Goal: Task Accomplishment & Management: Manage account settings

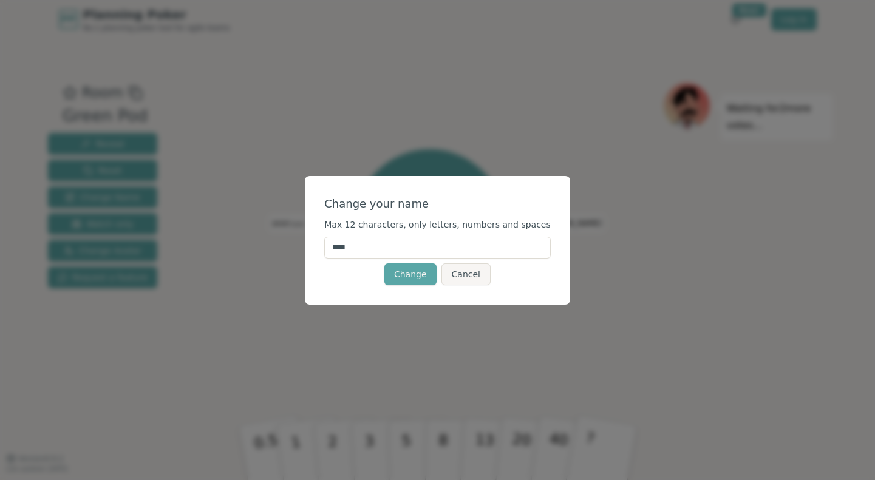
click at [411, 252] on input "****" at bounding box center [437, 248] width 226 height 22
type input "****"
click at [405, 268] on button "Change" at bounding box center [410, 274] width 52 height 22
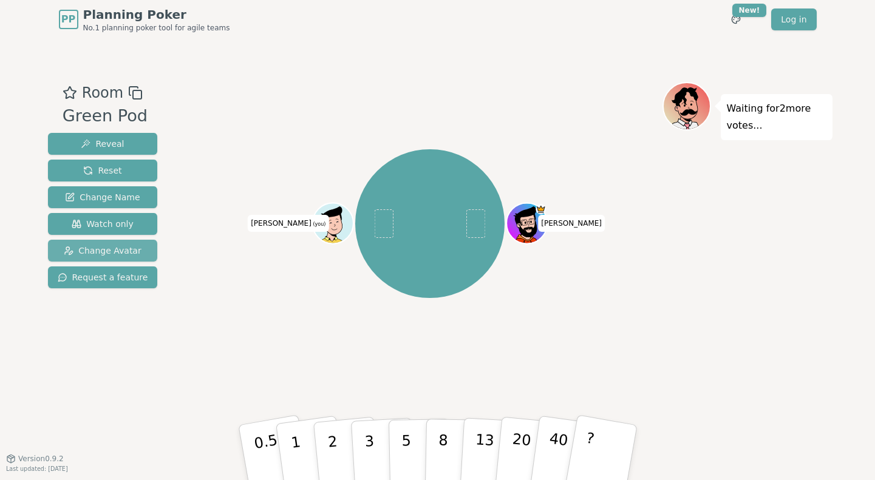
click at [130, 242] on button "Change Avatar" at bounding box center [103, 251] width 110 height 22
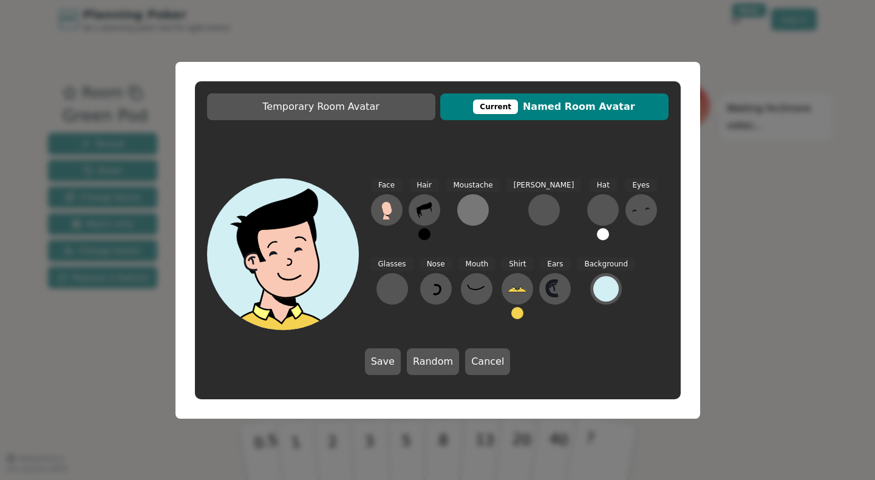
click at [464, 208] on div at bounding box center [472, 209] width 19 height 19
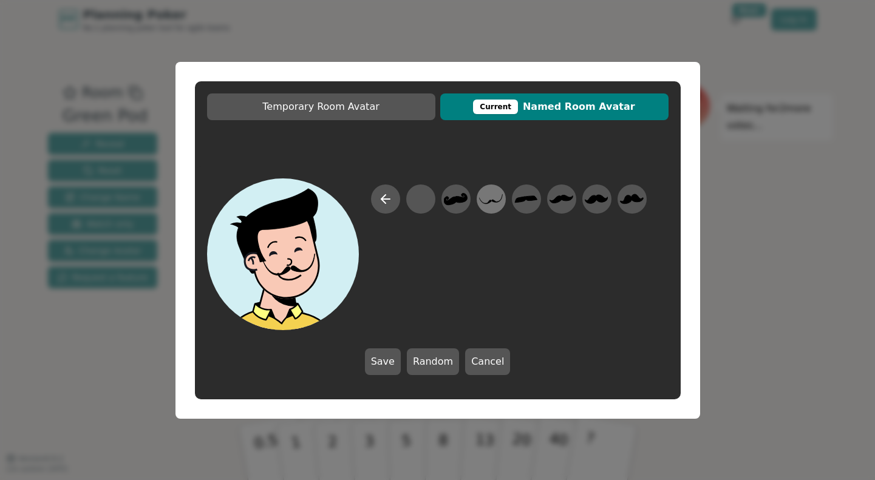
click at [490, 201] on icon at bounding box center [491, 199] width 24 height 10
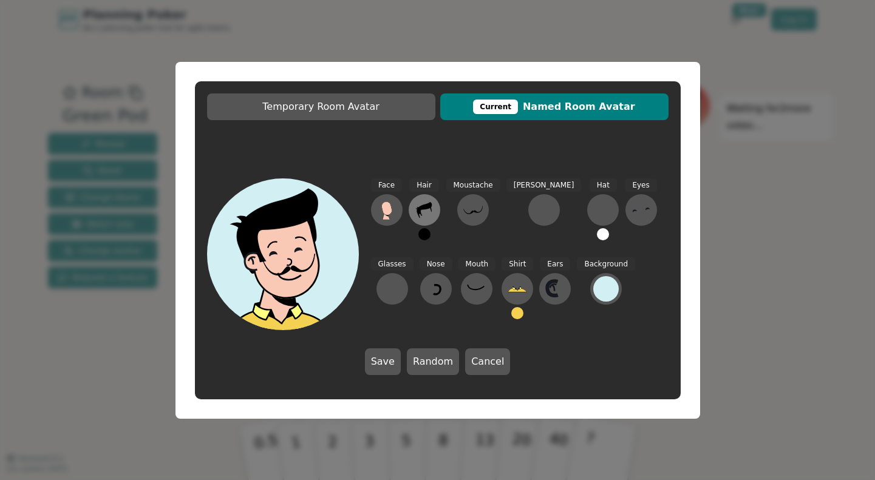
click at [418, 214] on icon at bounding box center [423, 210] width 15 height 16
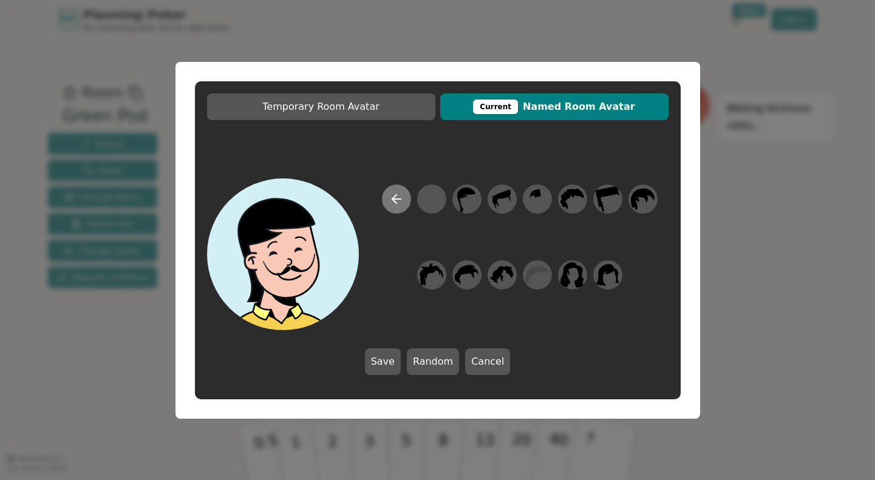
click at [393, 201] on icon at bounding box center [396, 199] width 15 height 15
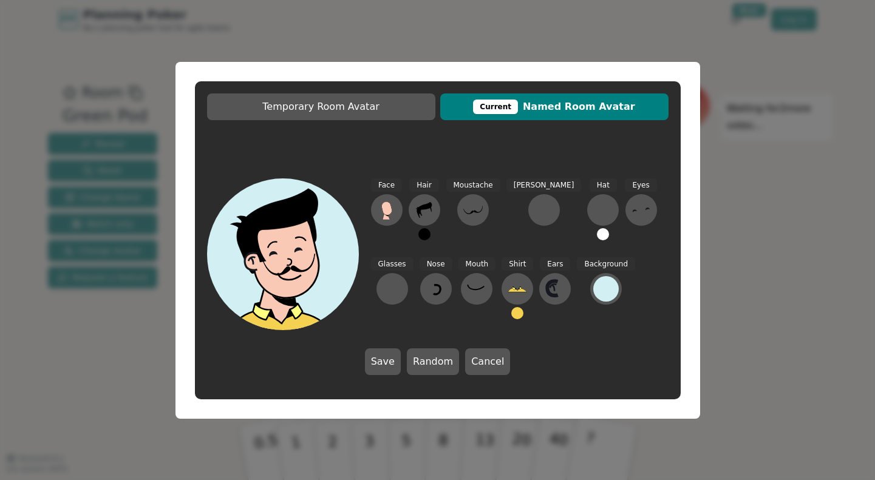
click at [422, 233] on button at bounding box center [424, 234] width 12 height 12
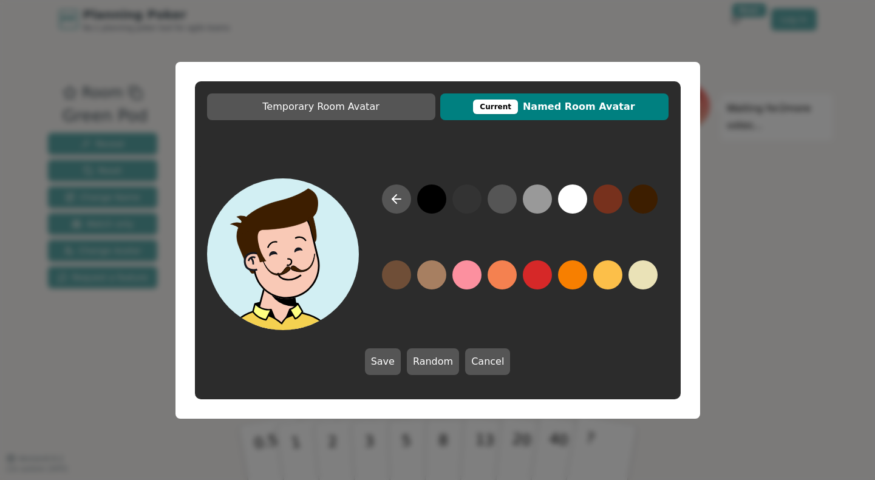
click at [650, 196] on button at bounding box center [642, 198] width 29 height 29
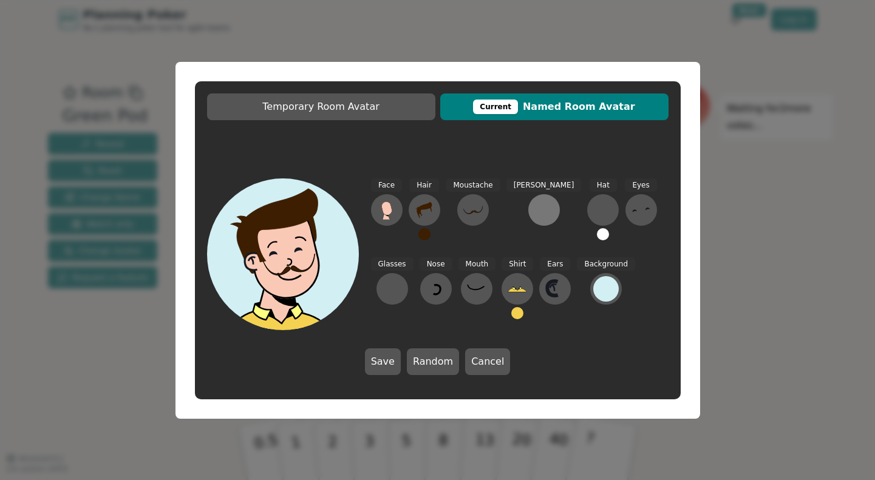
click at [528, 222] on button at bounding box center [544, 210] width 32 height 32
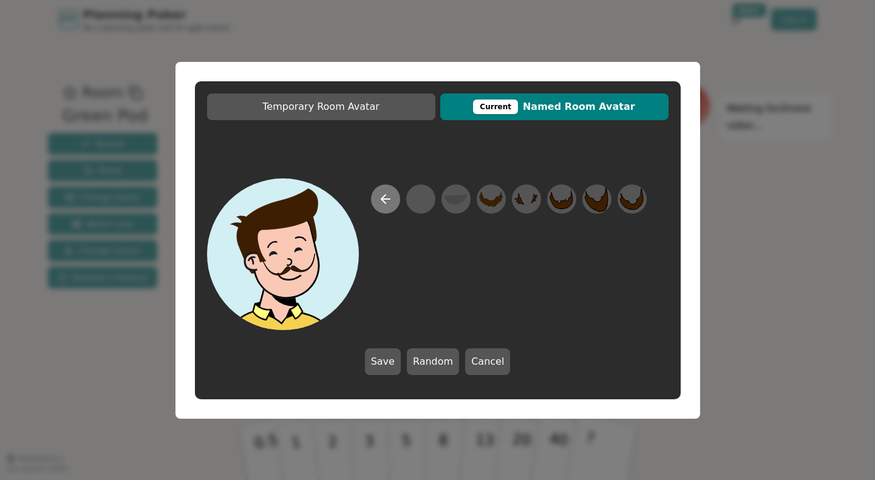
click at [388, 195] on icon at bounding box center [385, 199] width 15 height 15
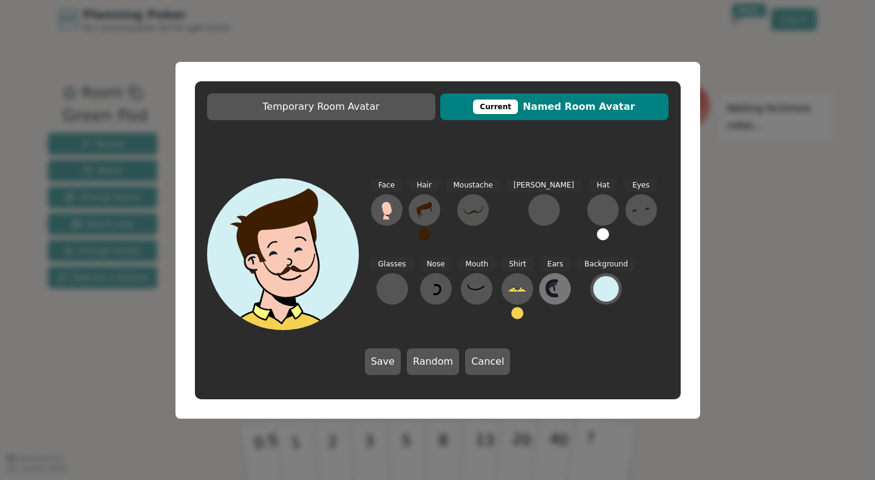
click at [545, 292] on icon at bounding box center [554, 288] width 19 height 19
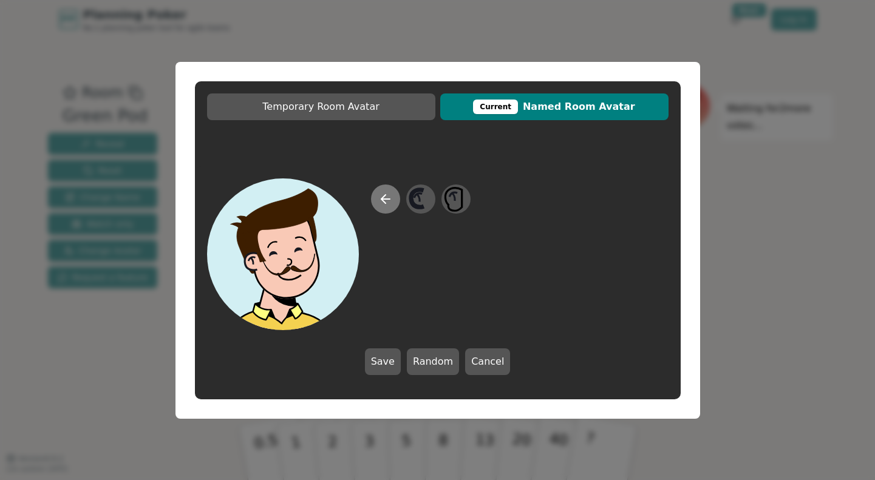
click at [384, 202] on icon at bounding box center [383, 199] width 4 height 8
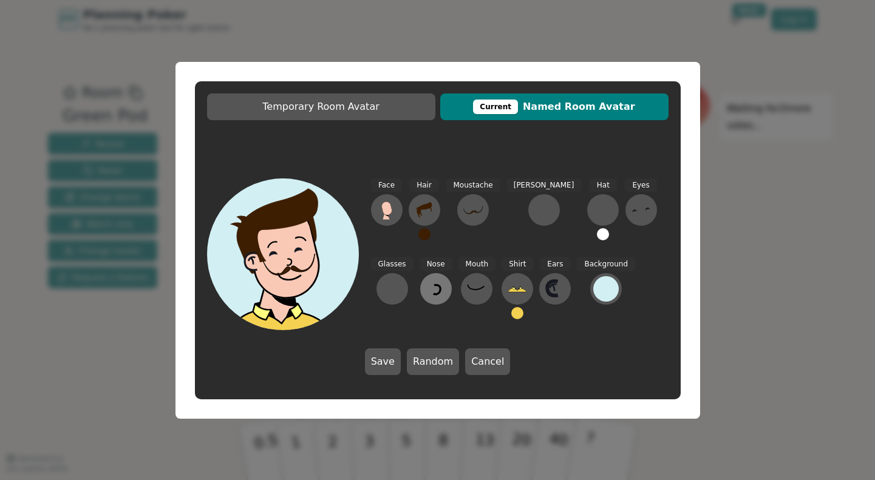
click at [426, 284] on icon at bounding box center [435, 288] width 19 height 19
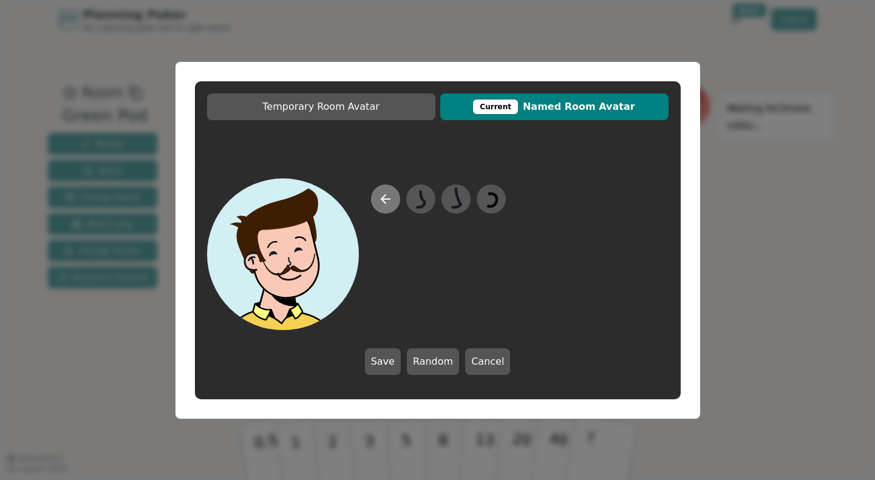
click at [380, 203] on icon at bounding box center [385, 199] width 15 height 15
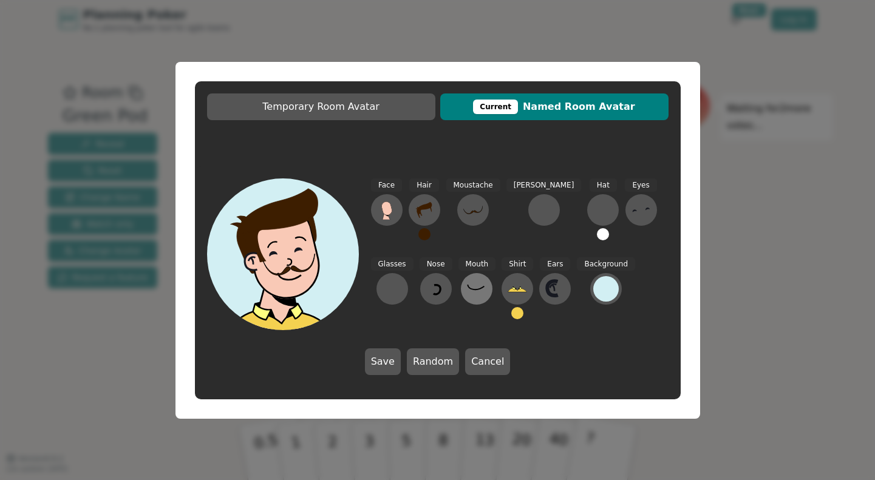
click at [461, 297] on button at bounding box center [477, 289] width 32 height 32
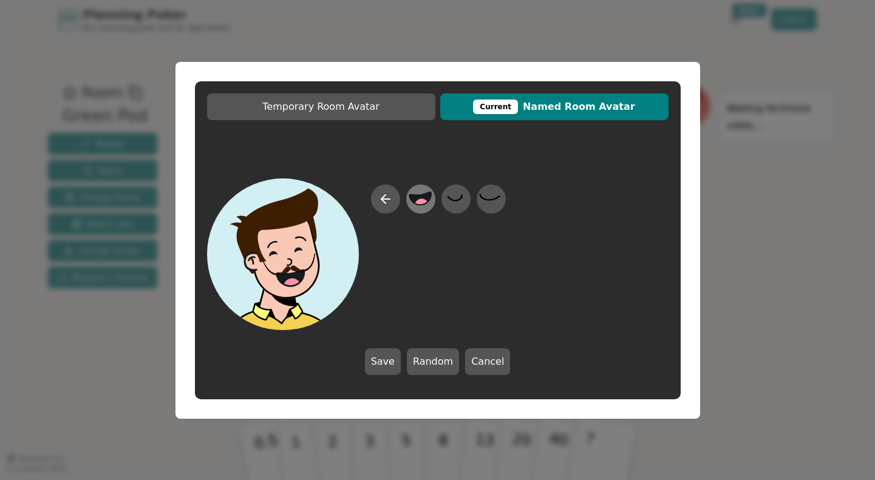
click at [414, 201] on icon at bounding box center [420, 198] width 22 height 13
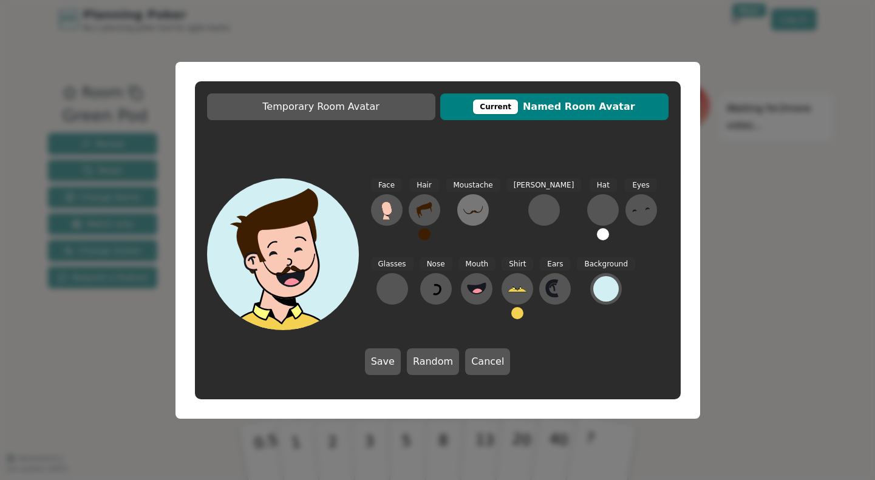
click at [476, 199] on button at bounding box center [473, 210] width 32 height 32
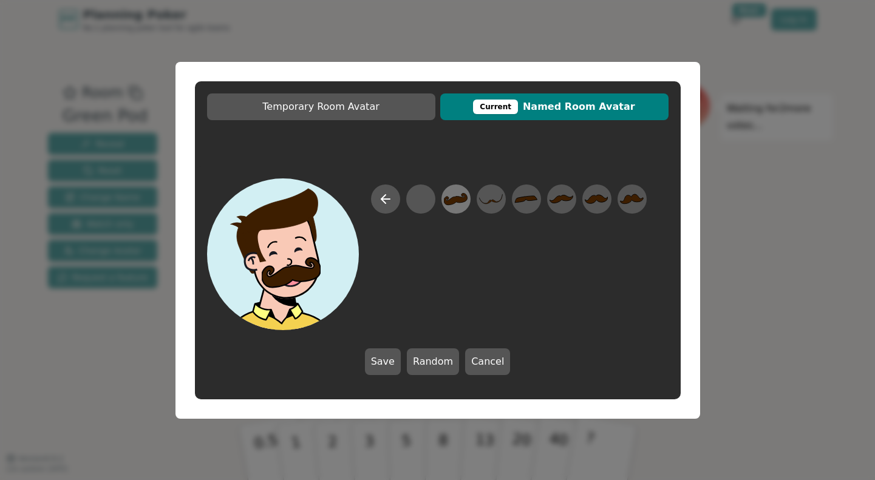
click at [460, 194] on icon at bounding box center [456, 198] width 24 height 27
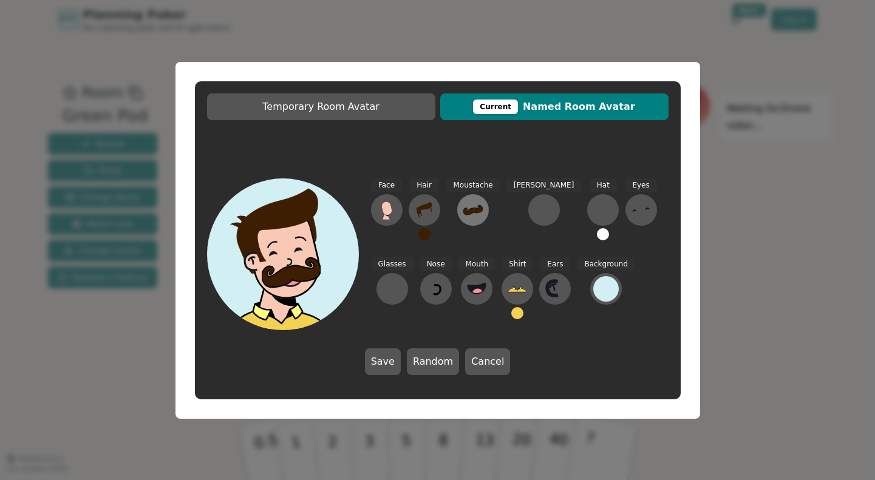
click at [467, 207] on icon at bounding box center [472, 209] width 19 height 19
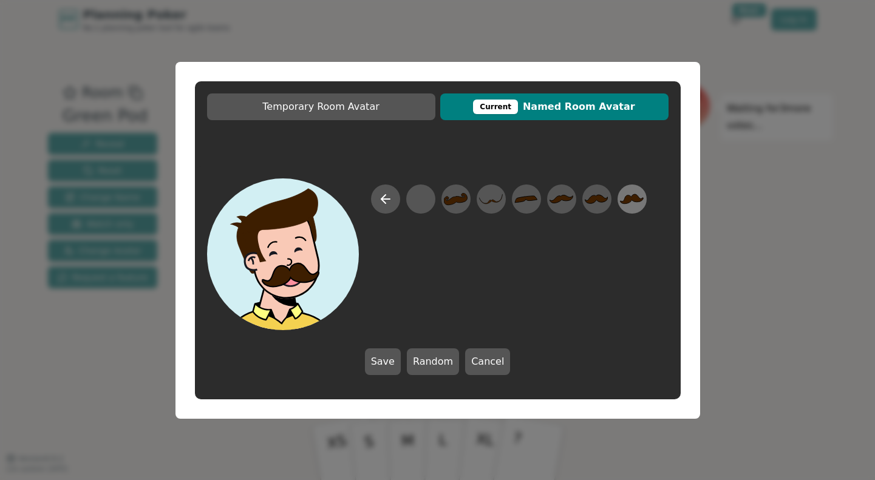
click at [640, 197] on icon at bounding box center [632, 198] width 24 height 27
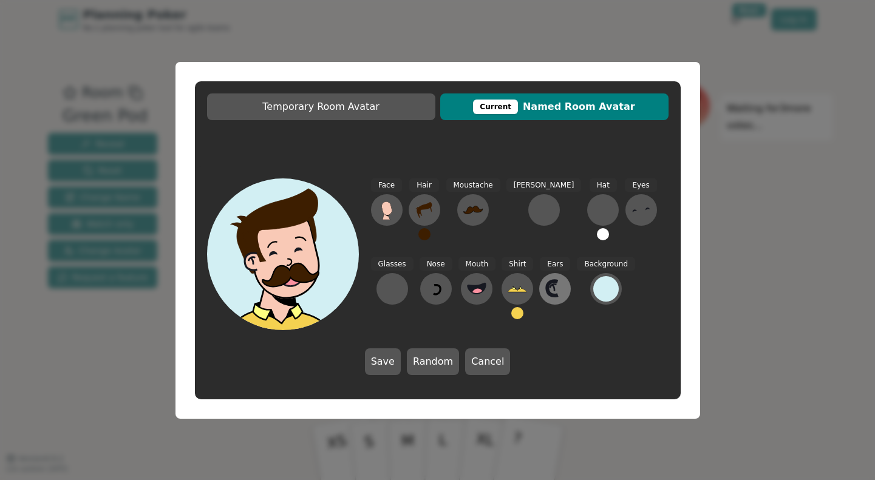
click at [552, 290] on icon at bounding box center [553, 288] width 2 height 6
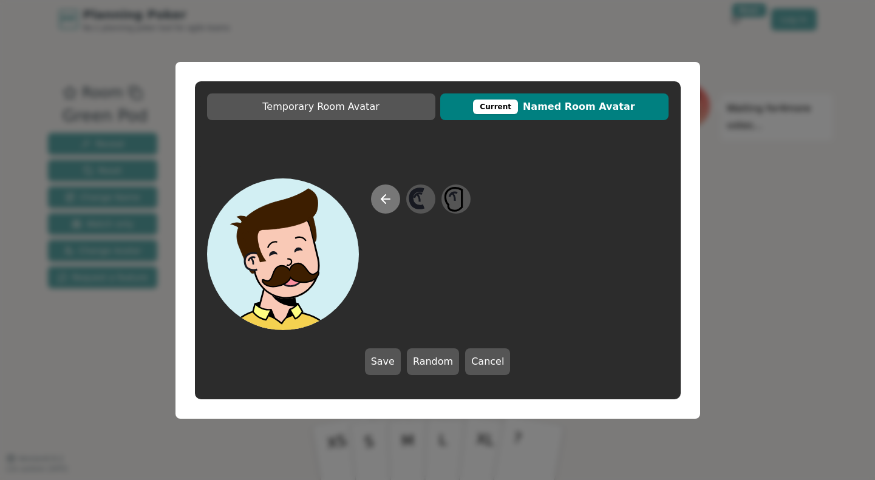
click at [384, 202] on icon at bounding box center [383, 199] width 4 height 8
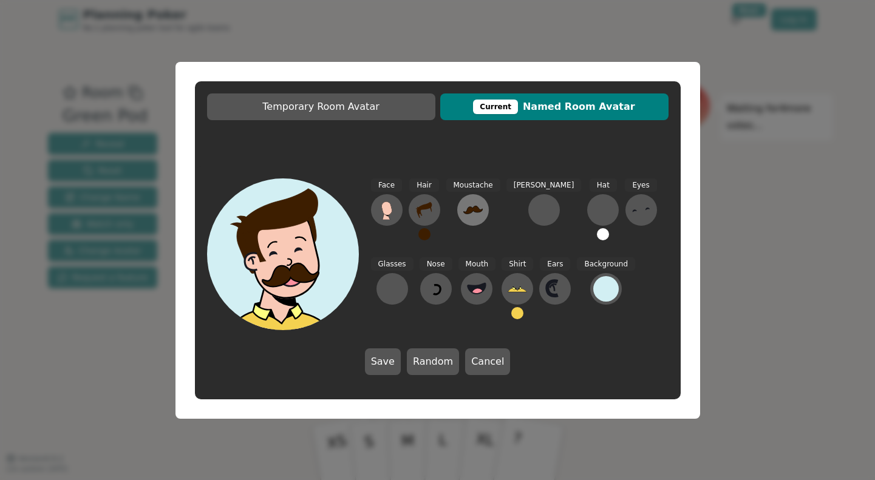
click at [471, 209] on icon at bounding box center [472, 210] width 19 height 8
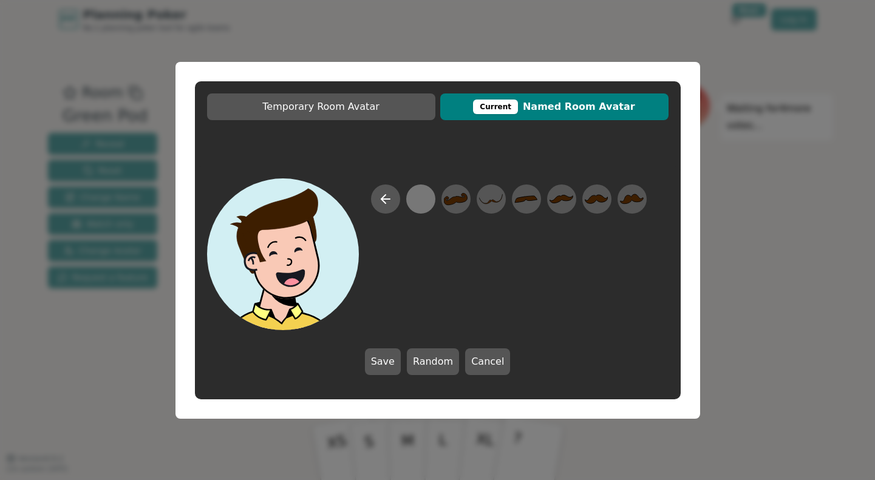
click at [415, 198] on div at bounding box center [420, 198] width 24 height 27
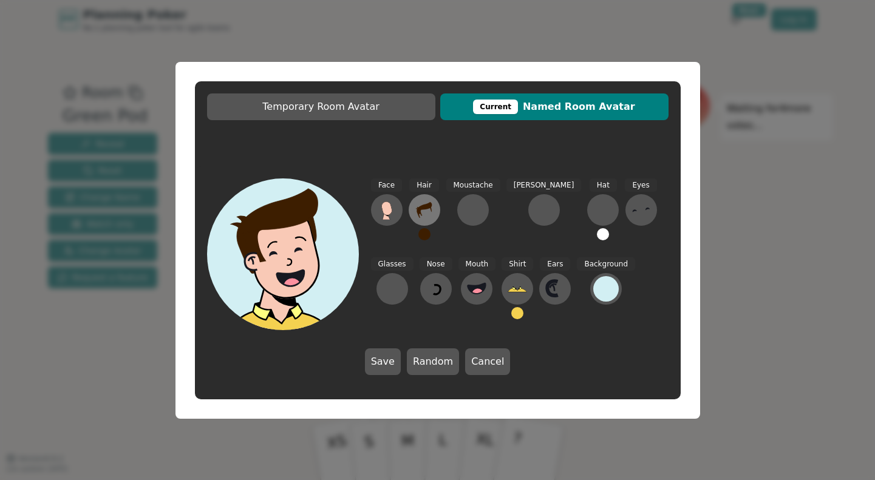
click at [423, 212] on icon at bounding box center [424, 209] width 19 height 19
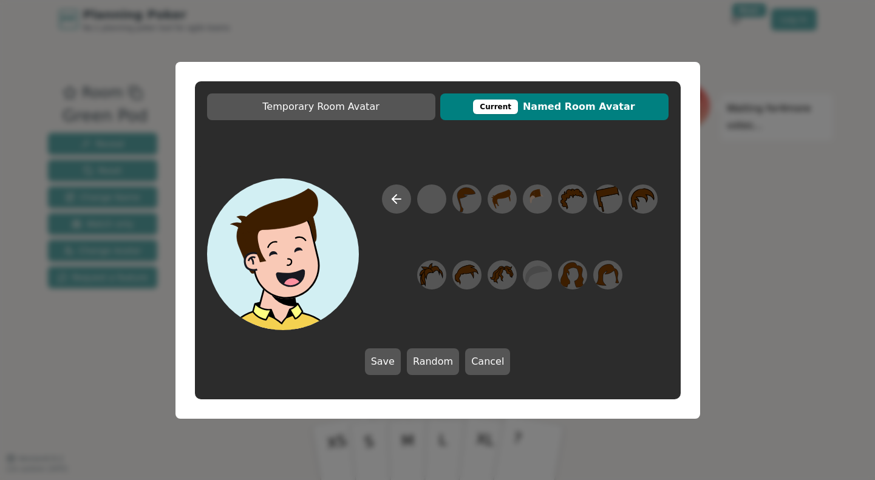
click at [486, 200] on div at bounding box center [519, 257] width 297 height 146
click at [489, 199] on div at bounding box center [502, 199] width 34 height 39
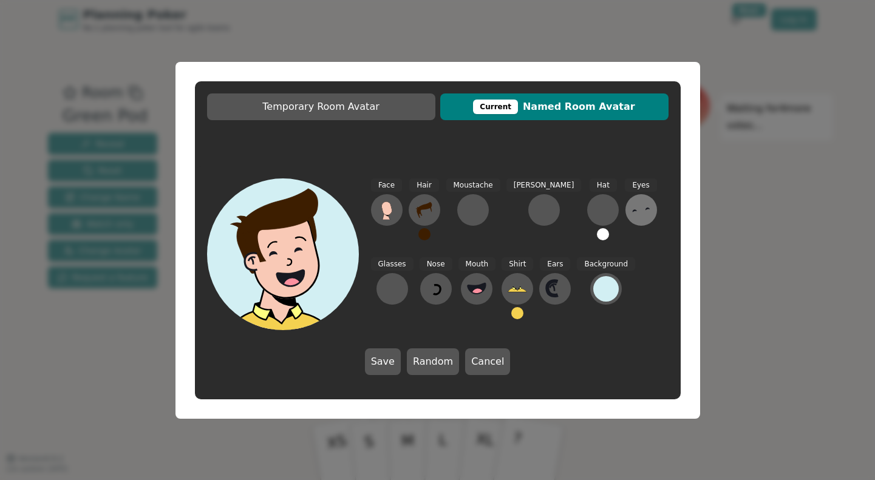
click at [625, 209] on button at bounding box center [641, 210] width 32 height 32
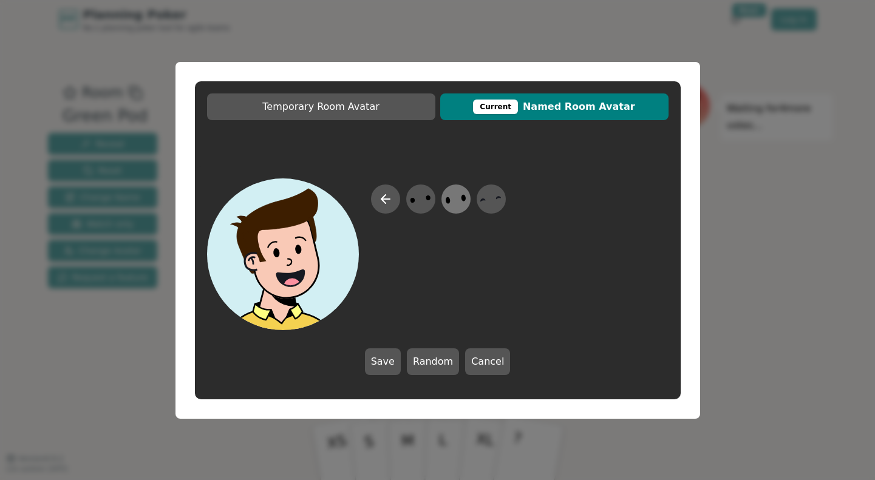
click at [452, 198] on icon at bounding box center [456, 198] width 24 height 27
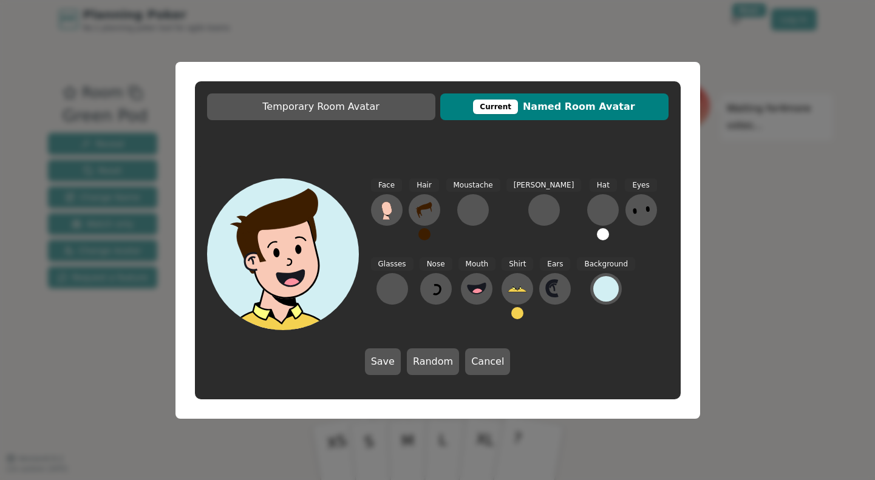
click at [402, 361] on div "Save Random Cancel" at bounding box center [438, 361] width 146 height 27
click at [373, 358] on button "Save" at bounding box center [383, 361] width 36 height 27
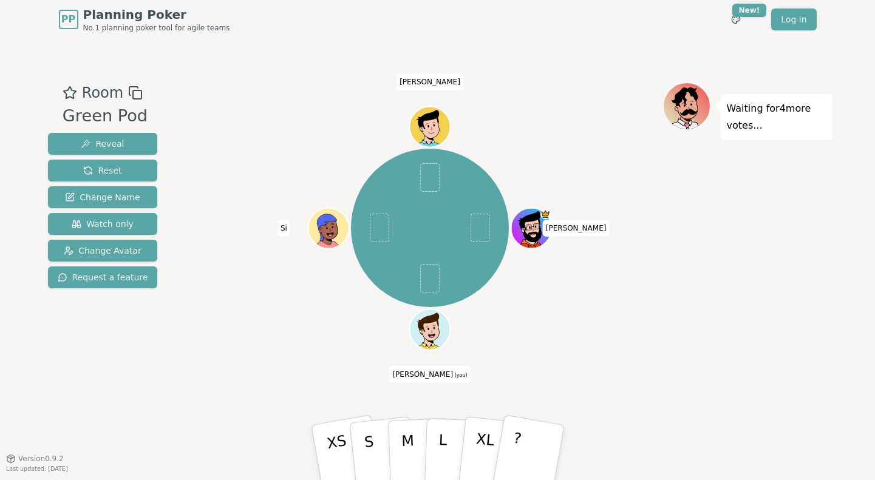
click at [334, 84] on div at bounding box center [430, 93] width 464 height 22
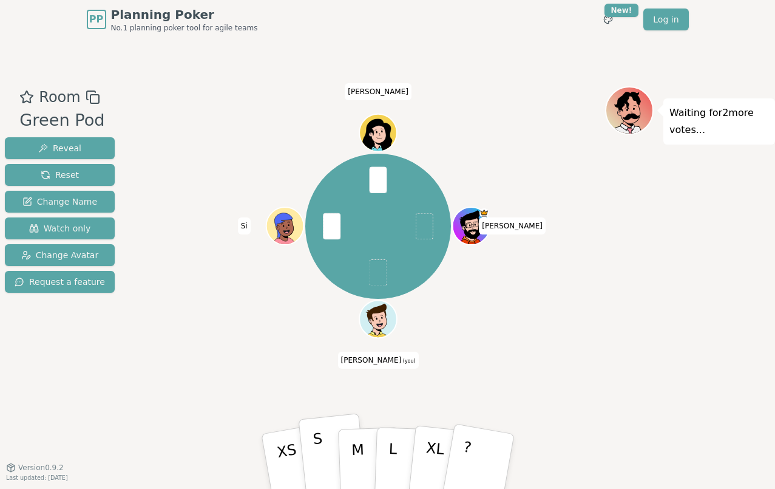
click at [315, 449] on p "S" at bounding box center [320, 463] width 16 height 66
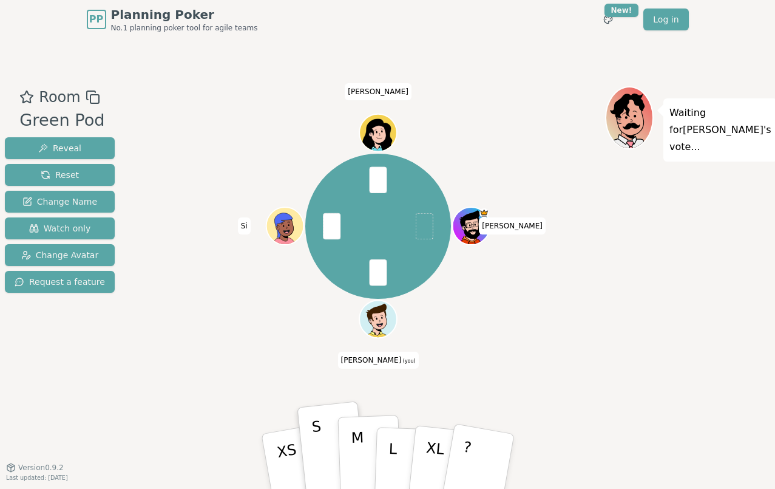
click at [355, 445] on p "M" at bounding box center [358, 461] width 15 height 66
click at [328, 445] on button "S" at bounding box center [333, 461] width 70 height 97
click at [342, 449] on button "M" at bounding box center [369, 461] width 64 height 93
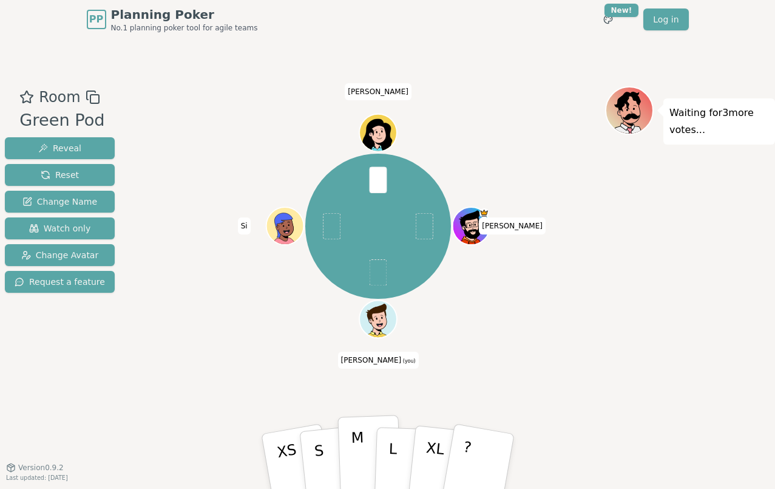
click at [357, 461] on p "M" at bounding box center [358, 461] width 15 height 66
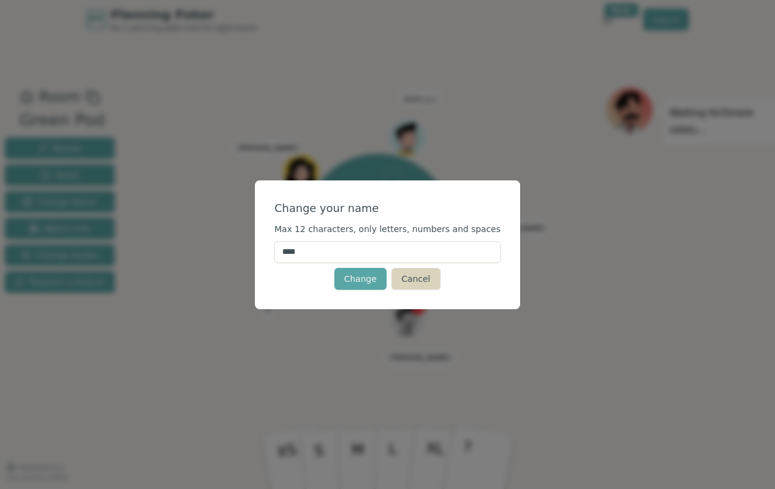
click at [401, 277] on button "Cancel" at bounding box center [415, 279] width 49 height 22
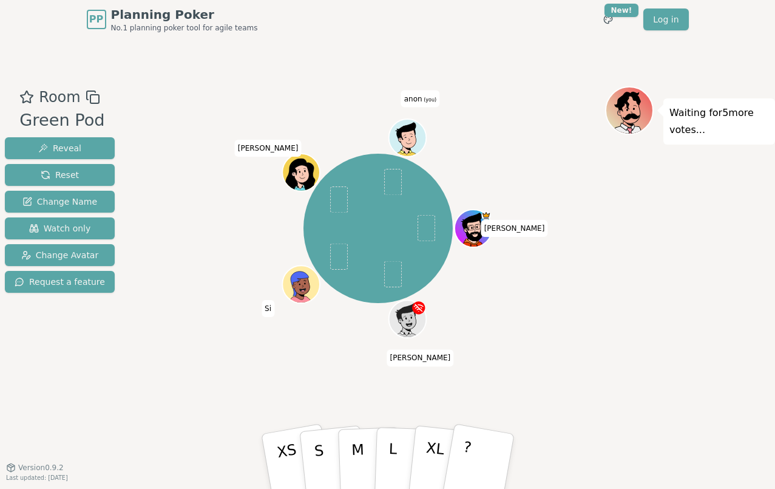
click at [488, 347] on div "Barry Carl Si Deepti anon (you)" at bounding box center [378, 228] width 454 height 240
click at [473, 344] on div "Barry Carl Si Deepti anon (you)" at bounding box center [378, 228] width 454 height 240
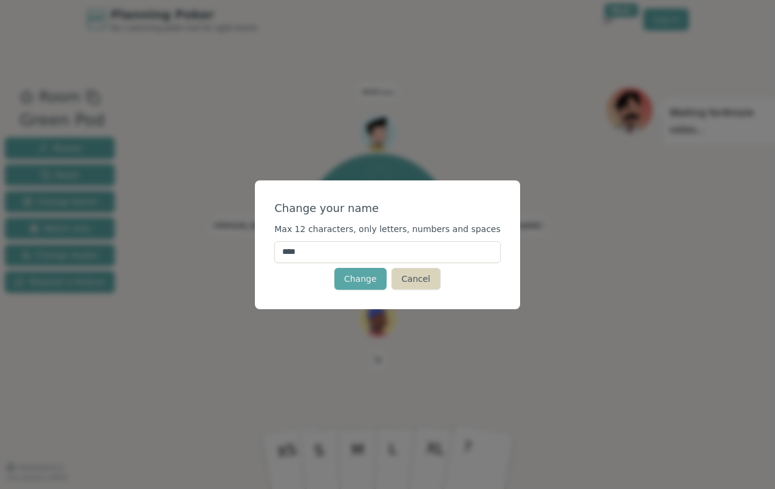
click at [404, 271] on button "Cancel" at bounding box center [415, 279] width 49 height 22
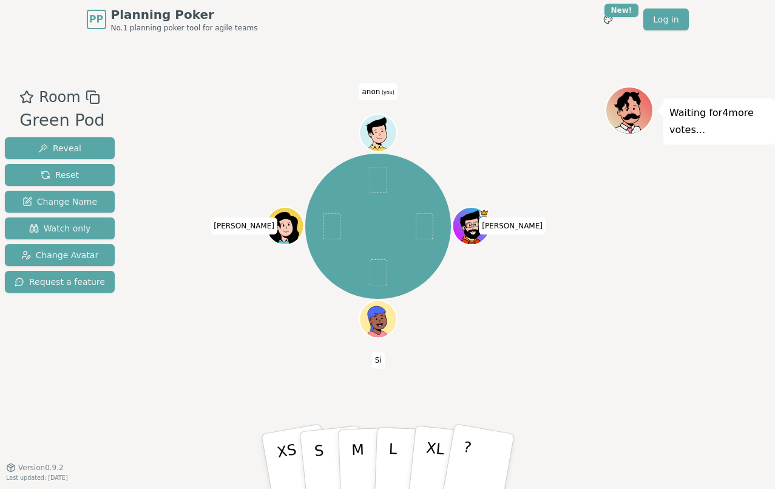
click at [382, 94] on span "(you)" at bounding box center [387, 92] width 15 height 5
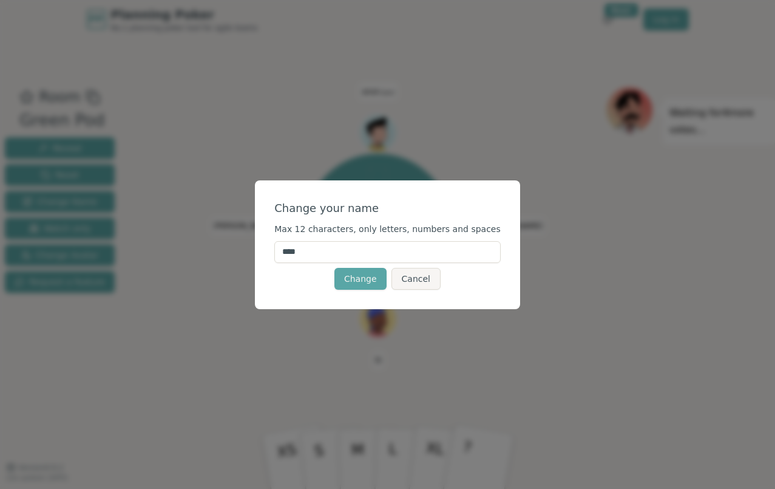
click at [361, 249] on input "****" at bounding box center [387, 252] width 226 height 22
type input "****"
click button "Change" at bounding box center [360, 279] width 52 height 22
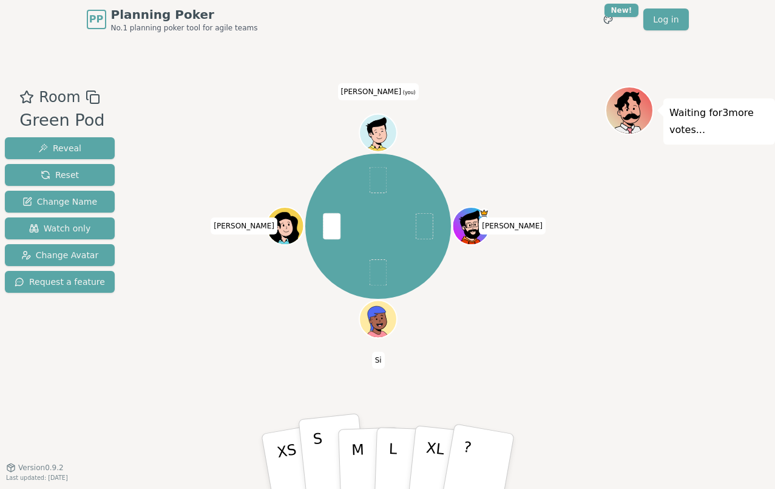
click at [318, 467] on p "S" at bounding box center [320, 463] width 16 height 66
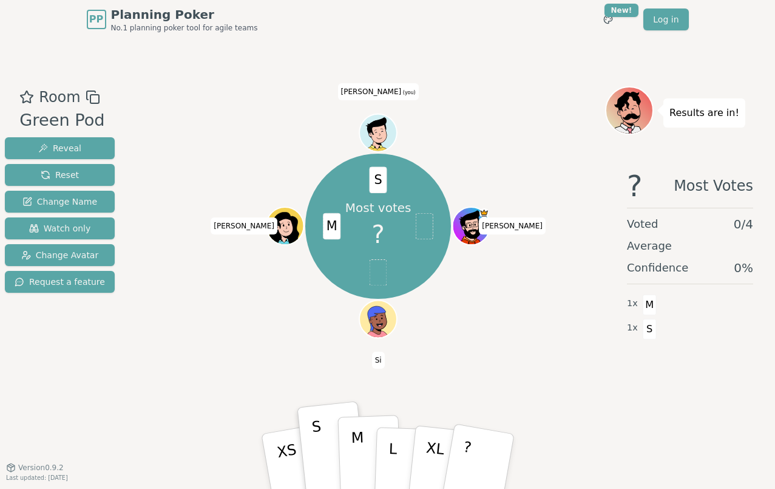
click at [365, 444] on button "M" at bounding box center [369, 461] width 64 height 93
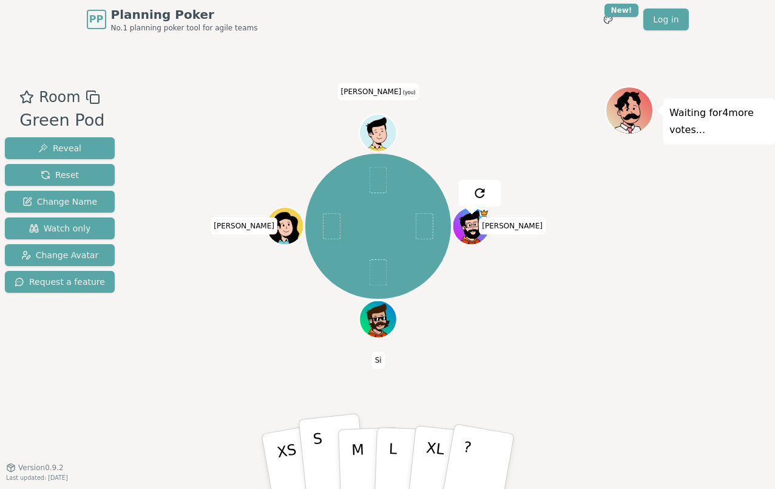
click at [325, 466] on button "S" at bounding box center [333, 461] width 70 height 97
click at [381, 132] on icon at bounding box center [379, 132] width 36 height 5
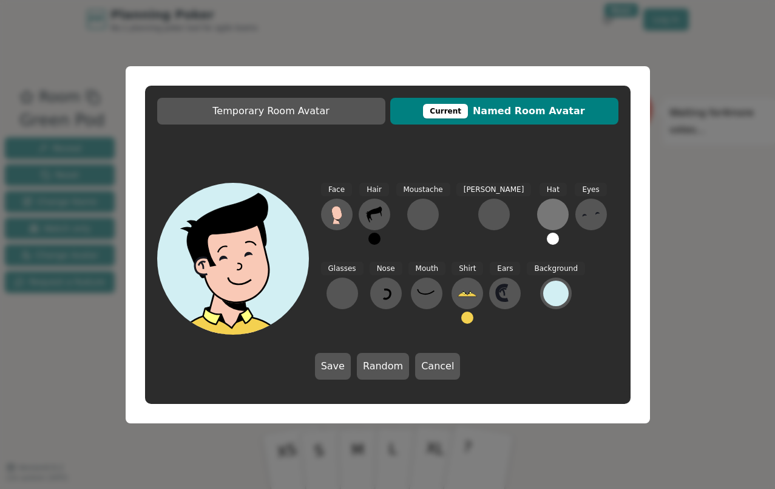
click at [543, 220] on div at bounding box center [552, 214] width 19 height 19
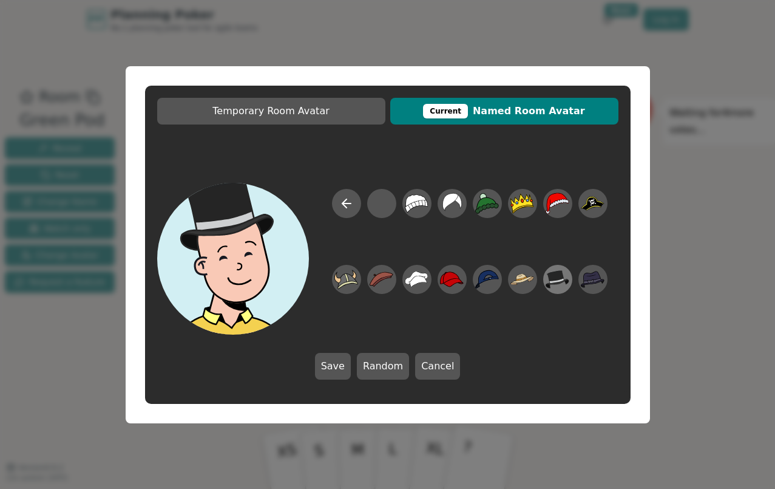
click at [564, 273] on icon at bounding box center [558, 278] width 24 height 27
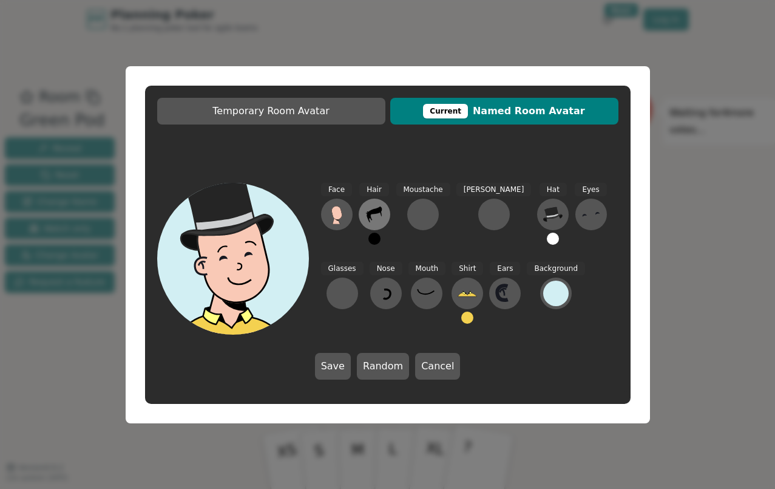
click at [382, 211] on icon at bounding box center [374, 214] width 19 height 19
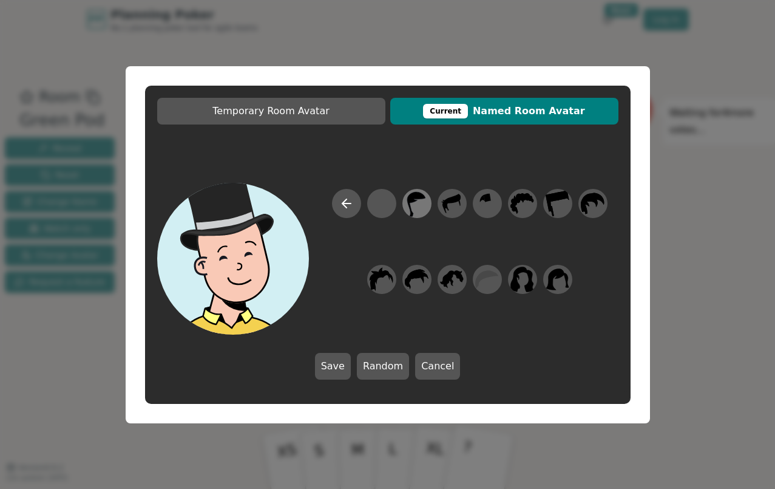
click at [416, 203] on icon at bounding box center [417, 202] width 24 height 27
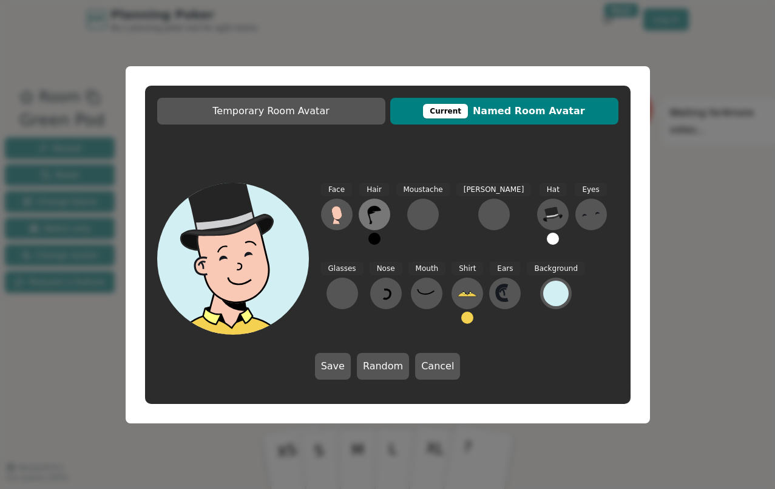
click at [370, 216] on icon at bounding box center [374, 214] width 19 height 19
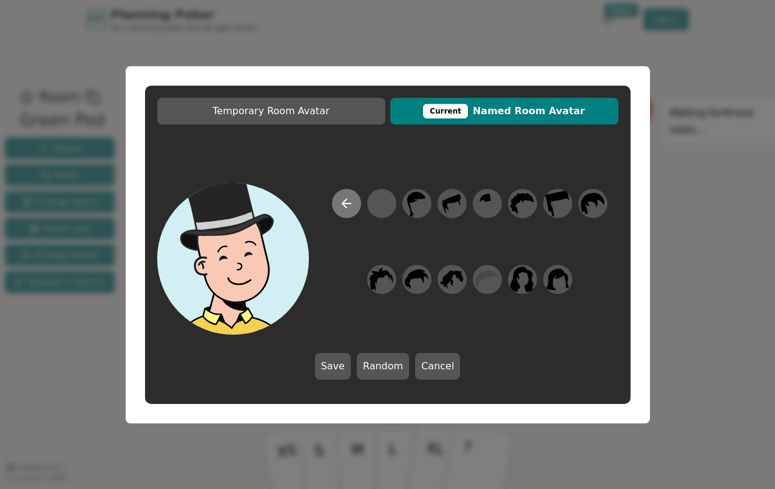
click at [348, 200] on icon at bounding box center [346, 203] width 15 height 15
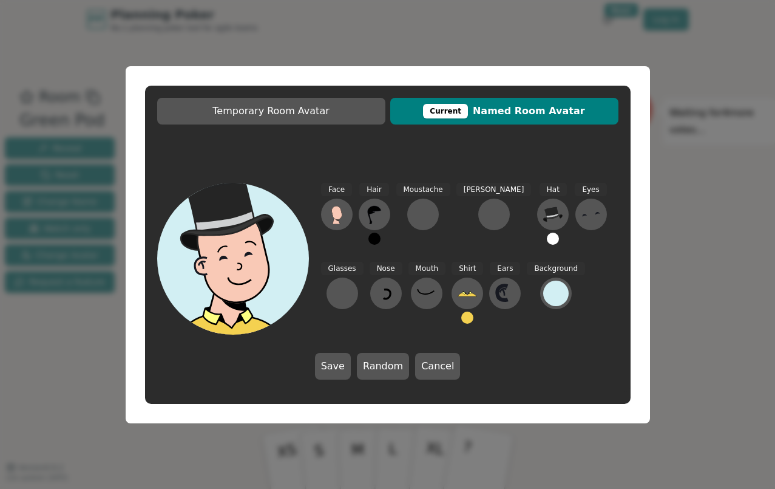
click at [374, 238] on button at bounding box center [374, 238] width 12 height 12
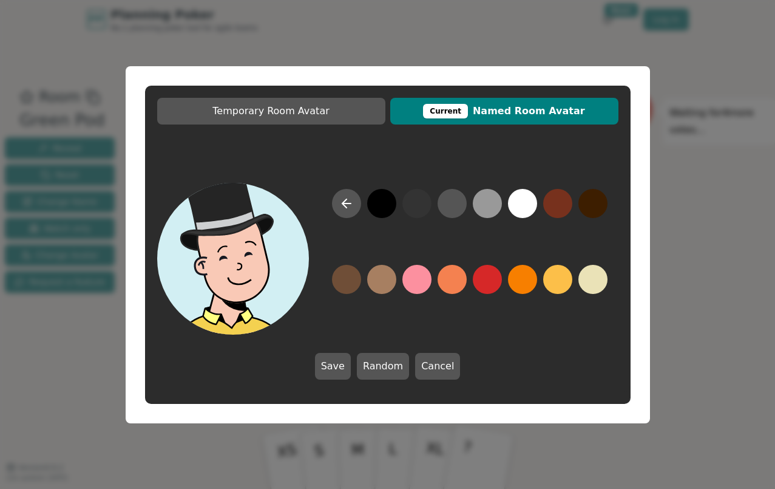
click at [347, 280] on button at bounding box center [346, 279] width 29 height 29
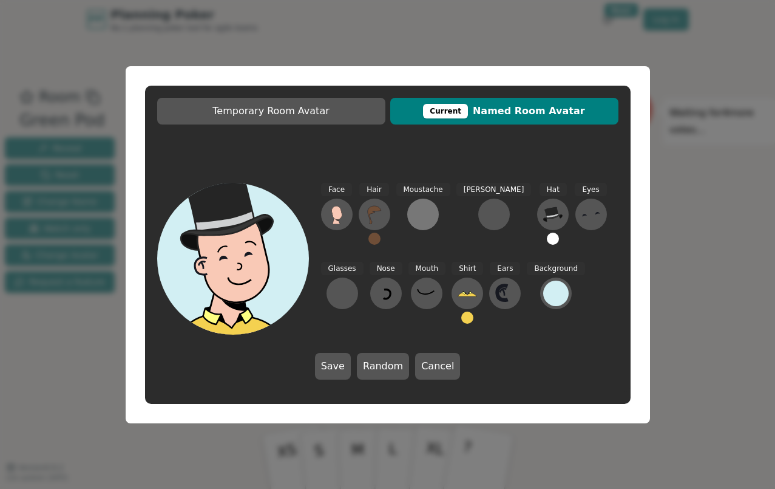
click at [421, 217] on div at bounding box center [422, 214] width 19 height 19
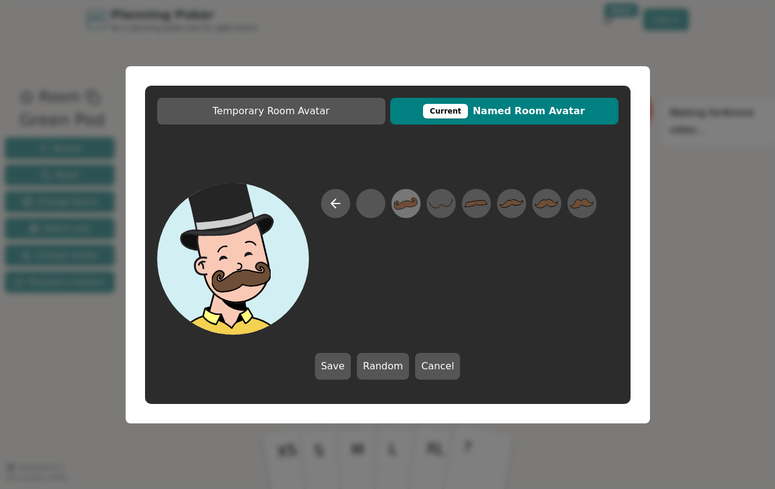
click at [407, 199] on icon at bounding box center [406, 202] width 24 height 27
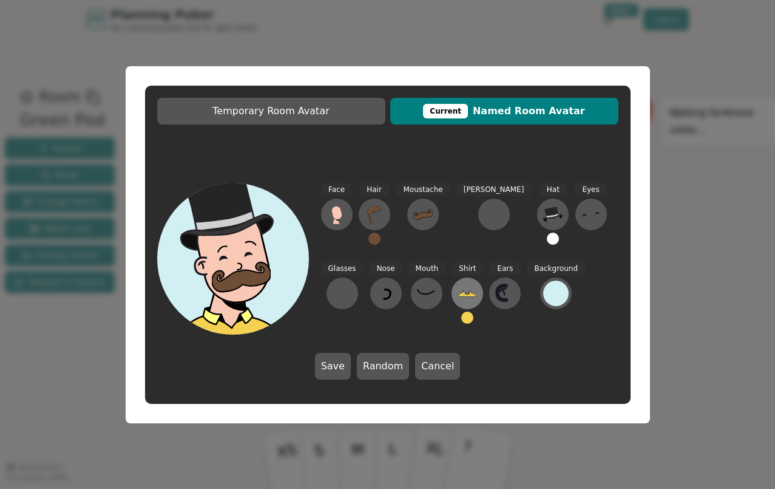
click at [458, 299] on icon at bounding box center [467, 292] width 19 height 19
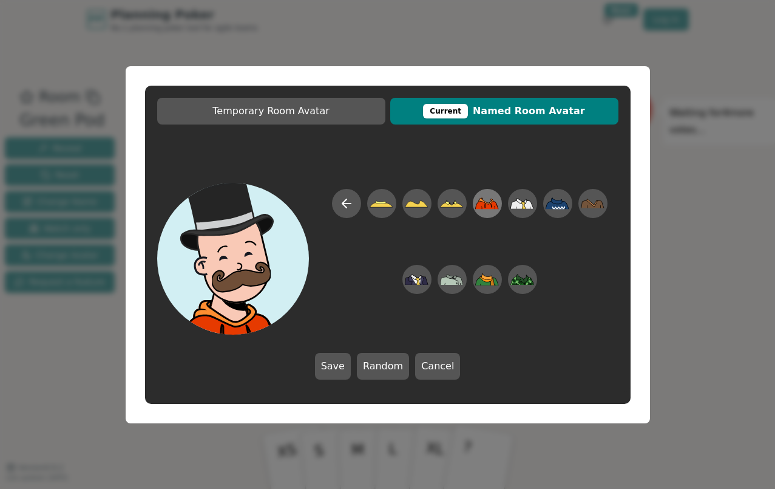
click at [482, 201] on icon at bounding box center [486, 200] width 15 height 5
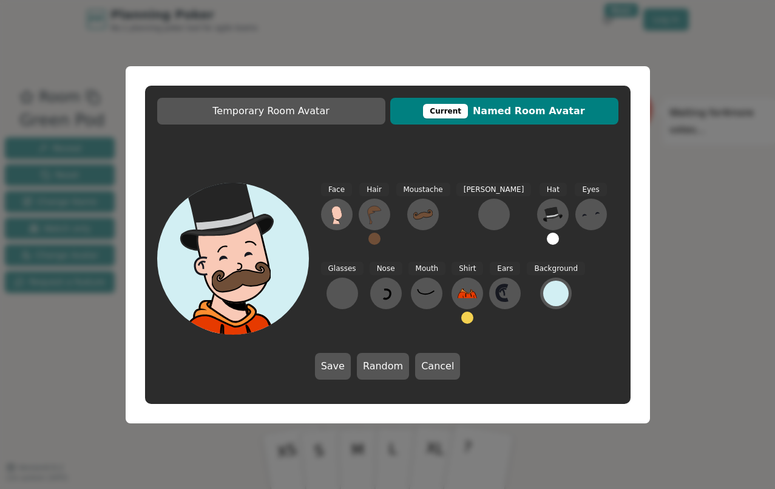
click at [461, 313] on button at bounding box center [467, 317] width 12 height 12
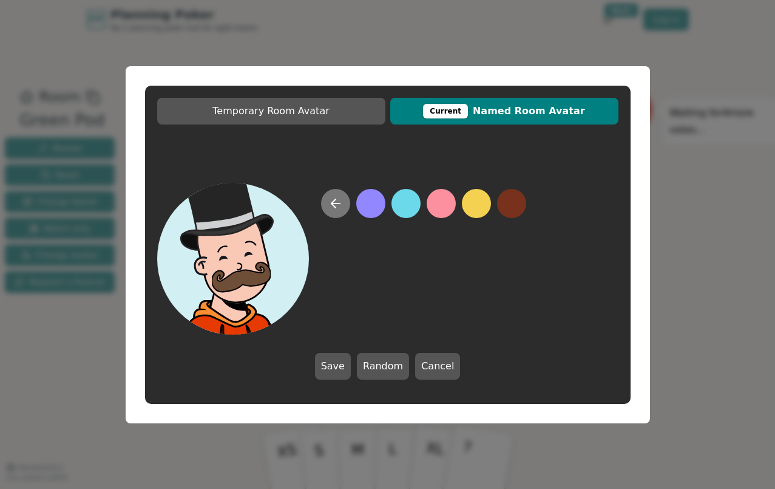
click at [333, 208] on icon at bounding box center [335, 203] width 15 height 15
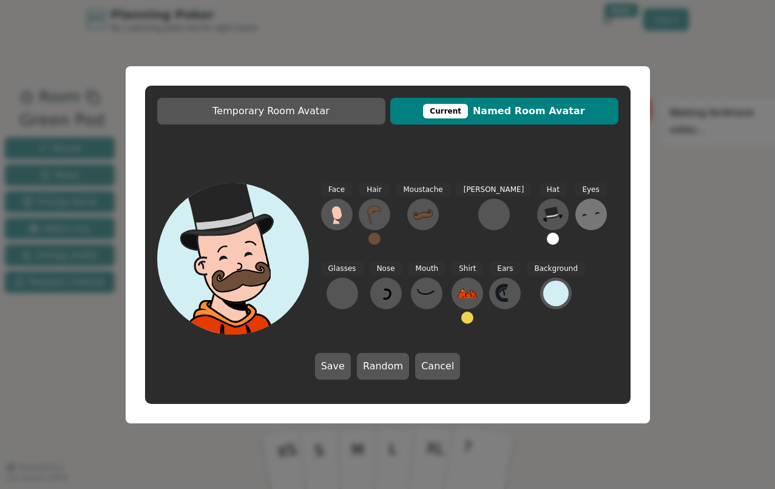
click at [575, 225] on button at bounding box center [591, 214] width 32 height 32
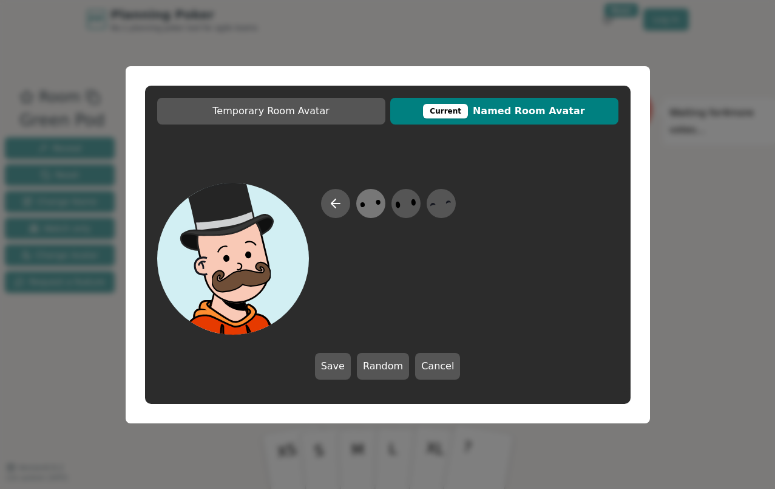
click at [373, 198] on icon at bounding box center [371, 202] width 24 height 27
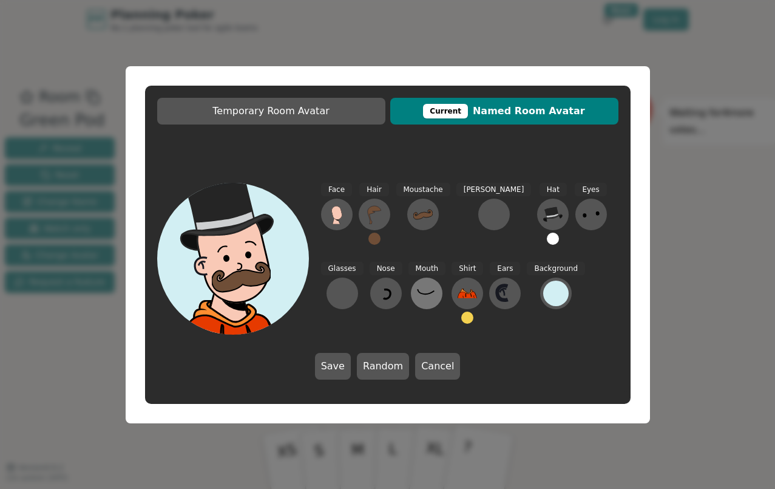
click at [417, 299] on icon at bounding box center [426, 292] width 19 height 19
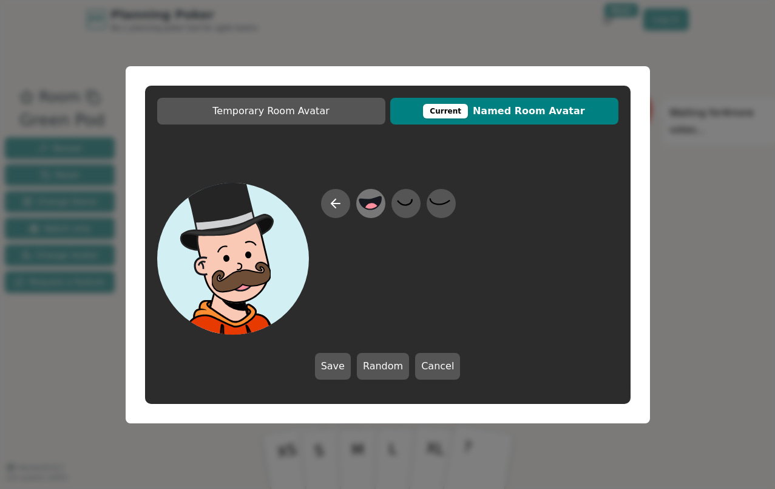
click at [363, 207] on icon at bounding box center [371, 202] width 24 height 27
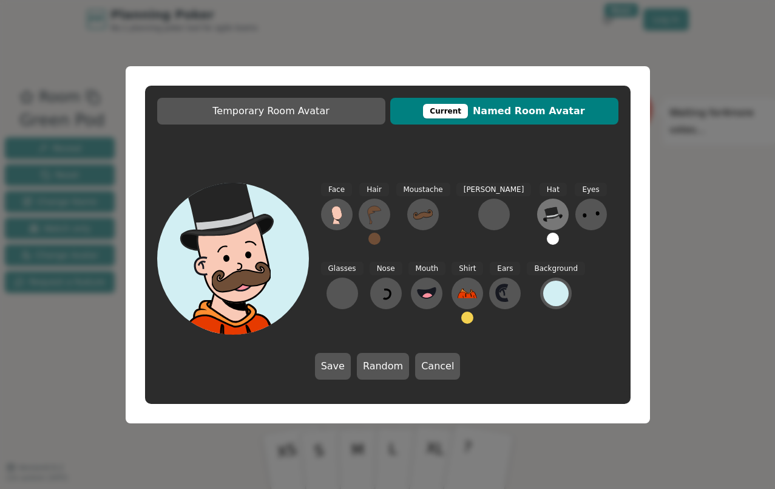
click at [543, 207] on icon at bounding box center [552, 214] width 19 height 19
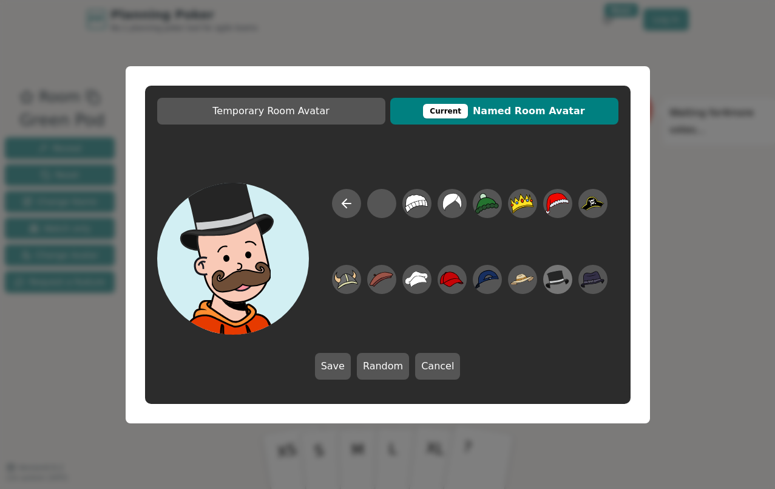
click at [567, 274] on icon at bounding box center [558, 278] width 24 height 27
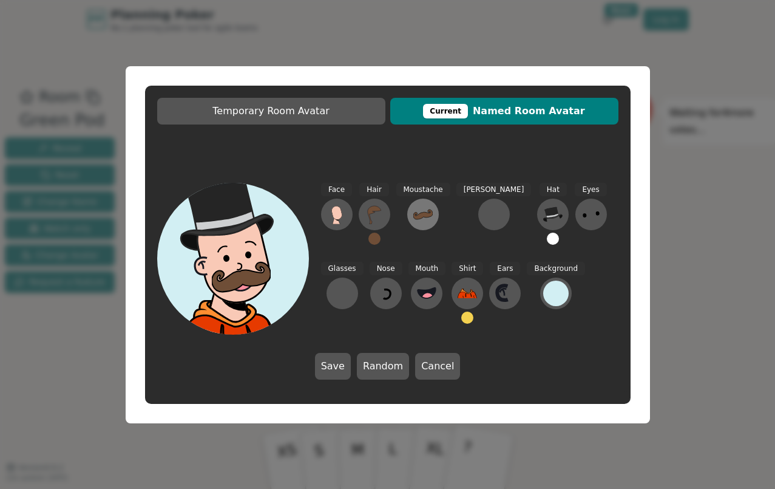
click at [424, 210] on icon at bounding box center [422, 214] width 19 height 19
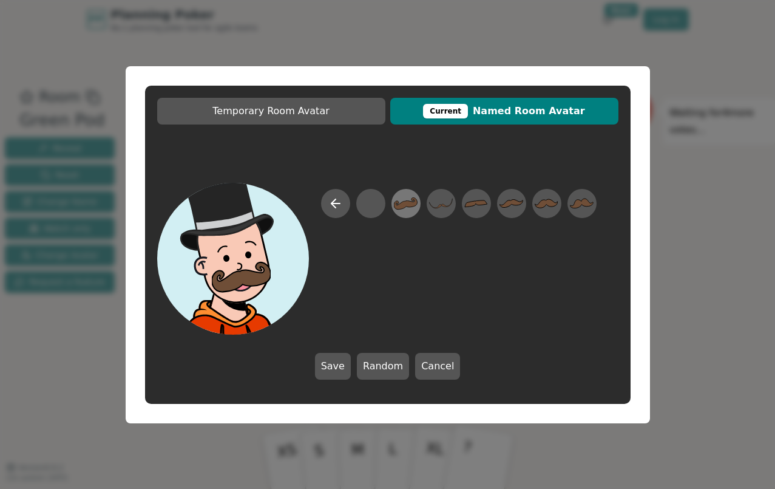
click at [408, 205] on icon at bounding box center [406, 203] width 24 height 12
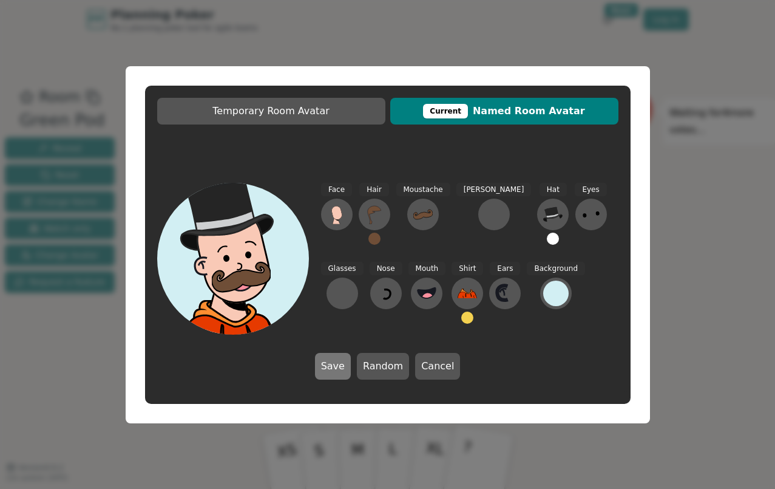
click at [338, 371] on button "Save" at bounding box center [333, 366] width 36 height 27
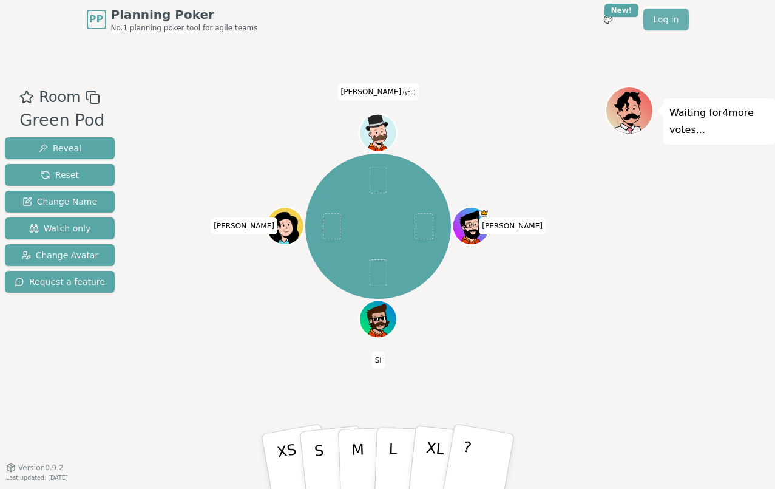
click at [669, 26] on link "Log in" at bounding box center [665, 19] width 45 height 22
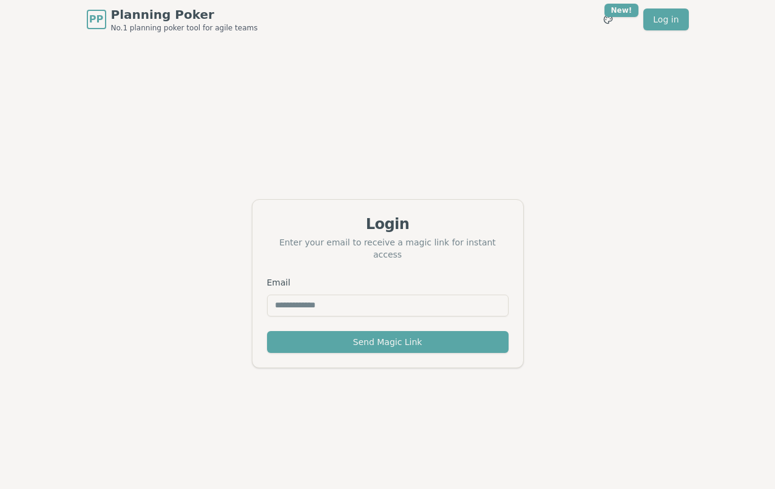
click at [349, 302] on input "Email" at bounding box center [388, 305] width 242 height 22
click at [298, 296] on input "Email" at bounding box center [388, 305] width 242 height 22
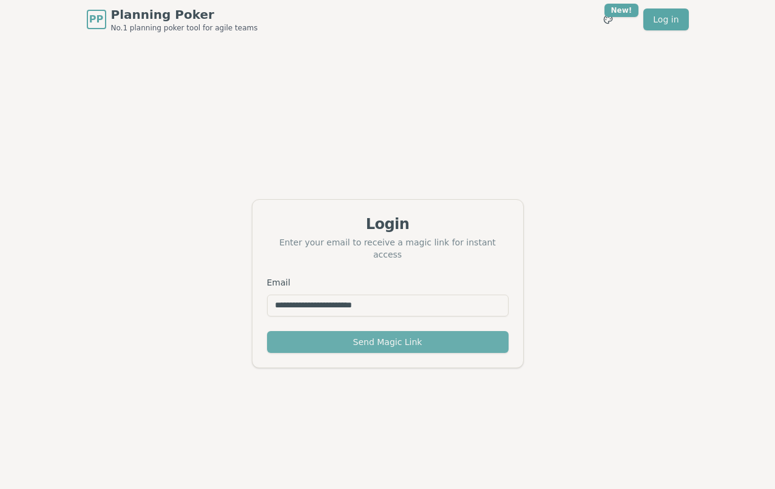
type input "**********"
click at [340, 337] on button "Send Magic Link" at bounding box center [388, 342] width 242 height 22
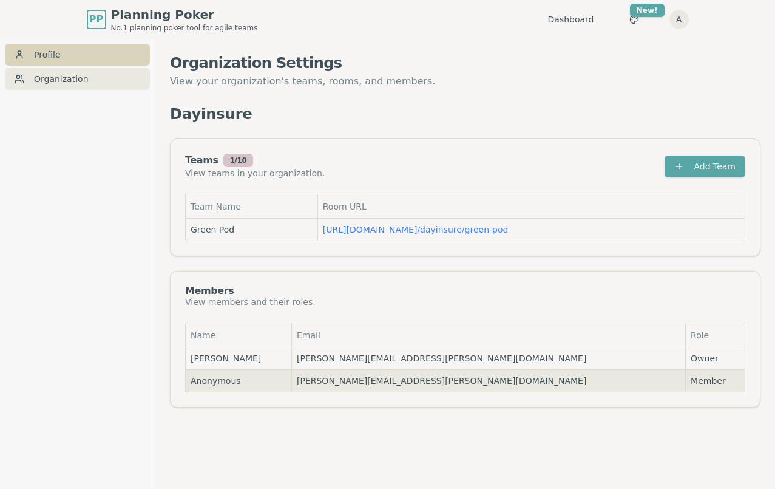
click at [44, 51] on link "Profile" at bounding box center [77, 55] width 145 height 22
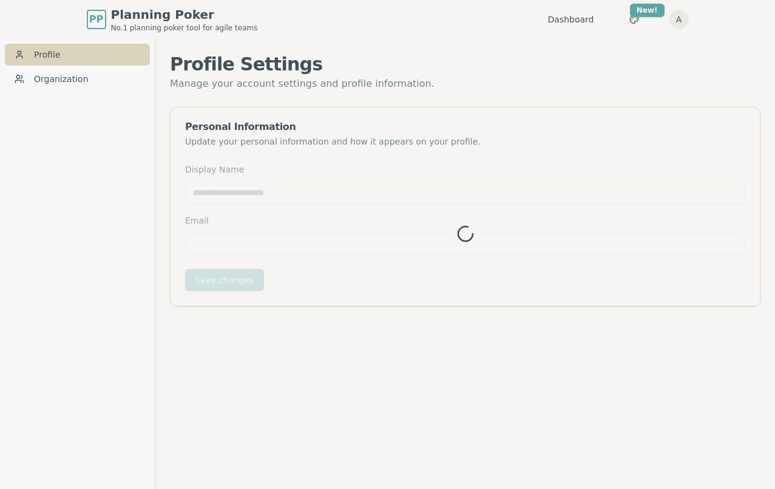
type input "*********"
type input "**********"
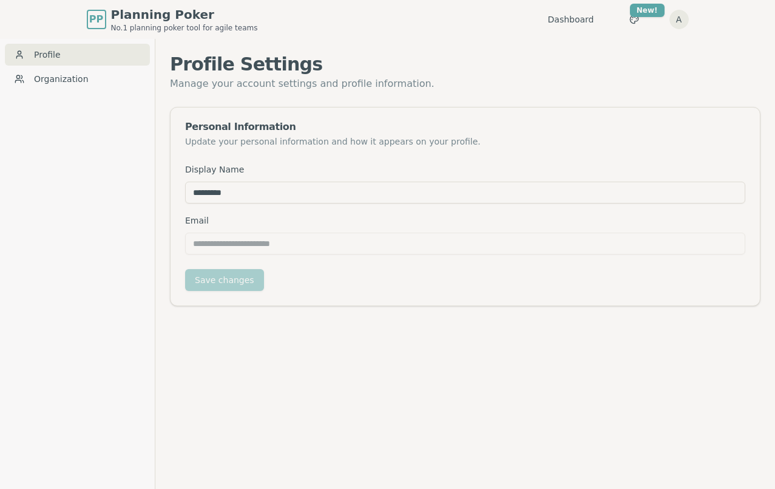
click at [220, 194] on input "*********" at bounding box center [465, 192] width 560 height 22
type input "****"
click at [225, 280] on button "Save changes" at bounding box center [224, 280] width 79 height 22
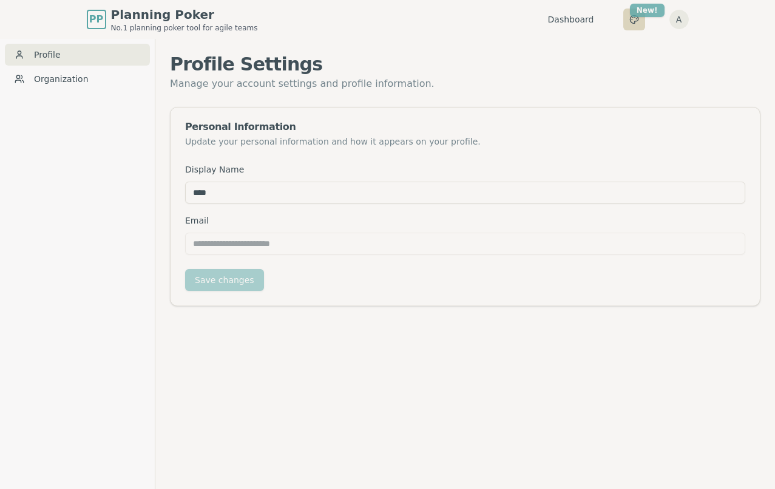
click at [651, 15] on html "**********" at bounding box center [387, 263] width 775 height 527
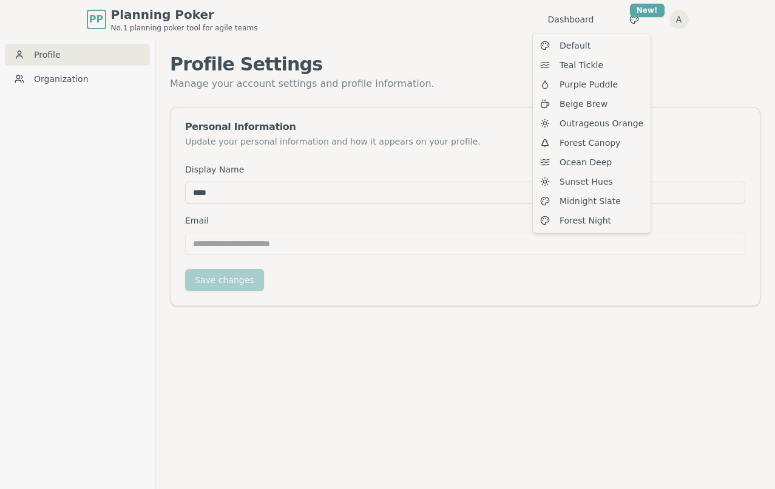
click at [477, 13] on html "**********" at bounding box center [387, 263] width 775 height 527
click at [633, 10] on html "**********" at bounding box center [387, 263] width 775 height 527
click at [613, 166] on div "Ocean Deep" at bounding box center [591, 161] width 113 height 19
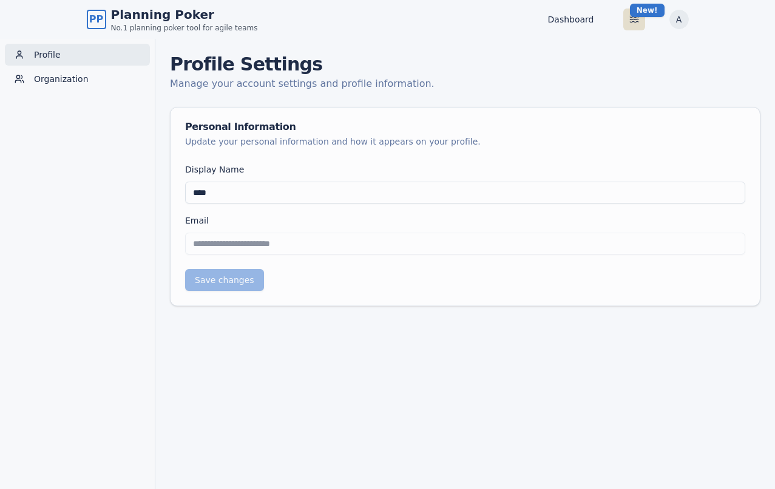
click at [633, 22] on html "**********" at bounding box center [387, 263] width 775 height 527
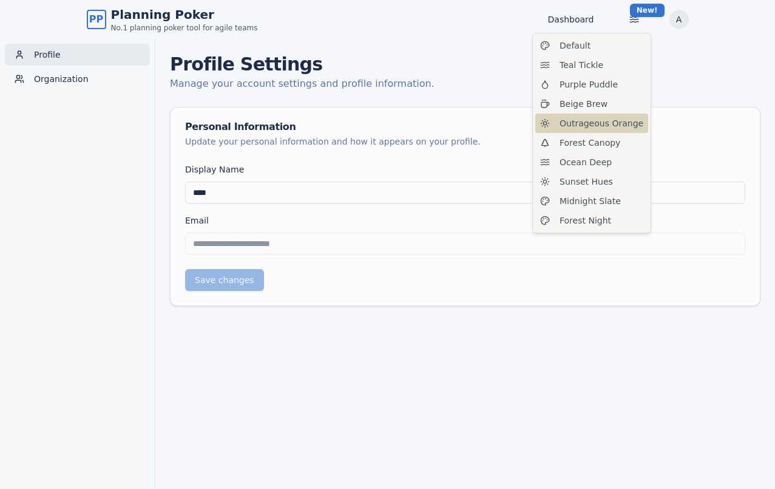
click at [609, 126] on span "Outrageous Orange" at bounding box center [602, 123] width 84 height 12
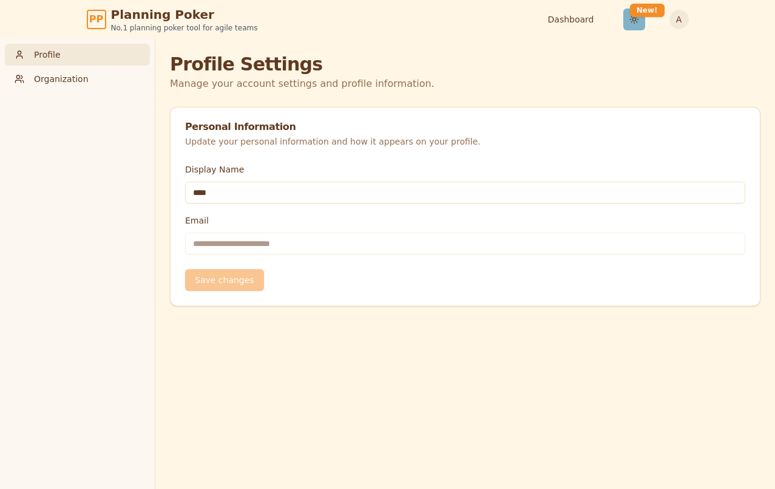
click at [629, 22] on html "**********" at bounding box center [387, 263] width 775 height 527
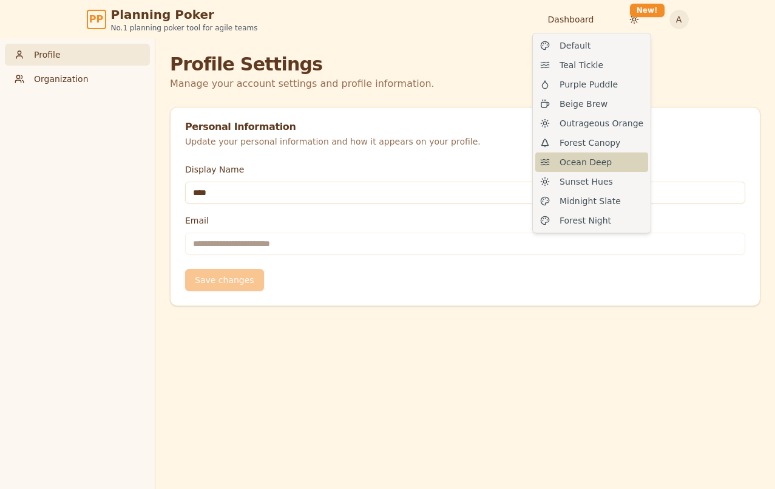
click at [598, 167] on span "Ocean Deep" at bounding box center [586, 162] width 52 height 12
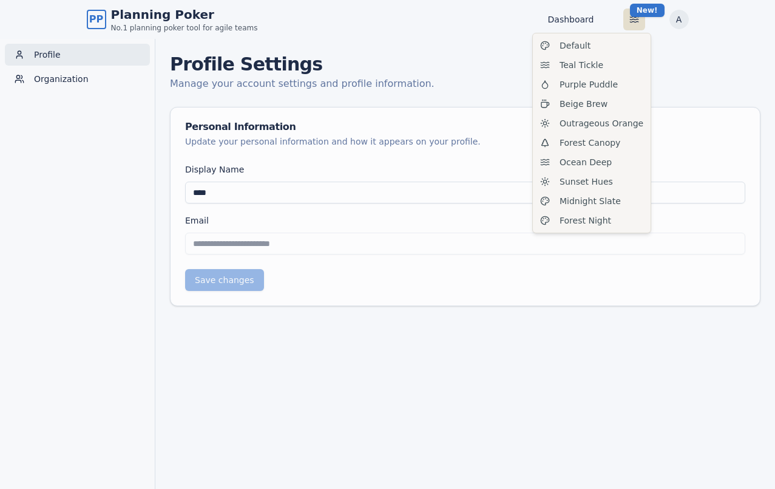
click at [633, 19] on html "**********" at bounding box center [387, 263] width 775 height 527
click at [614, 100] on div "Beige Brew" at bounding box center [591, 103] width 113 height 19
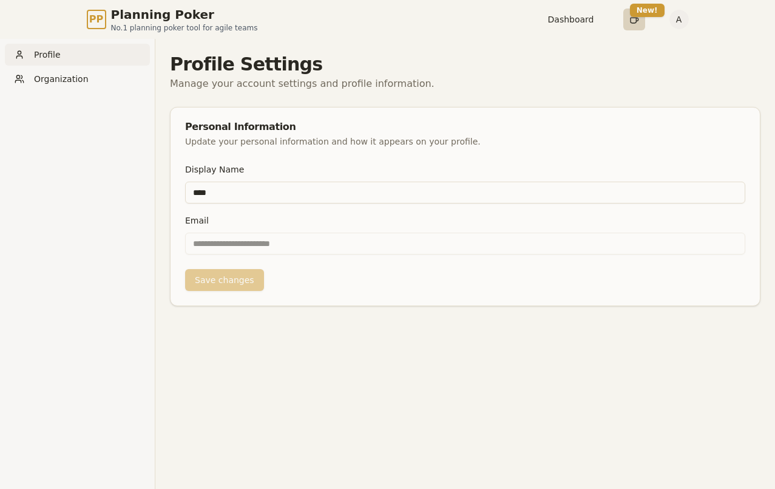
click at [627, 18] on html "**********" at bounding box center [387, 263] width 775 height 527
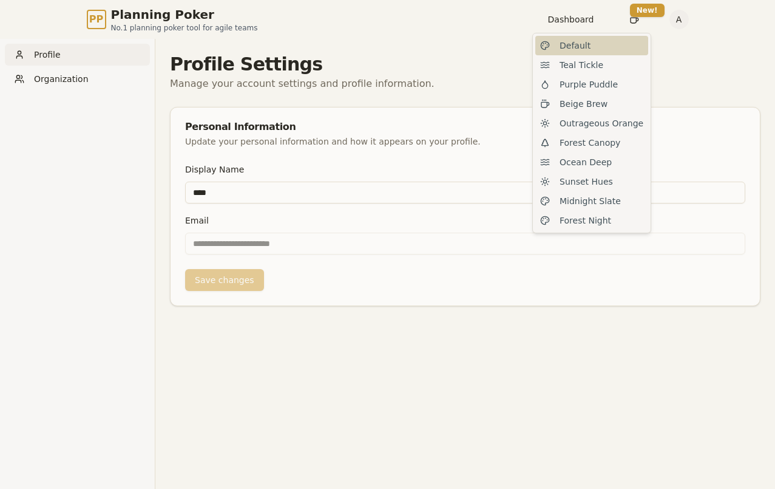
click at [618, 49] on div "Default" at bounding box center [591, 45] width 113 height 19
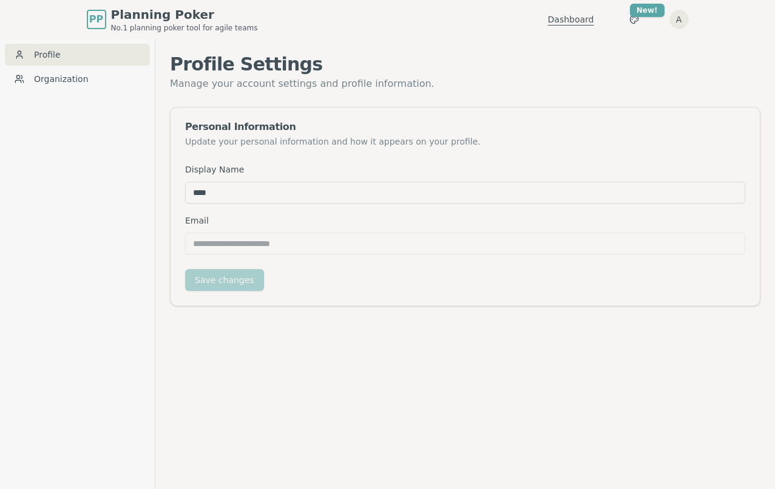
click at [567, 20] on link "Dashboard" at bounding box center [571, 19] width 46 height 12
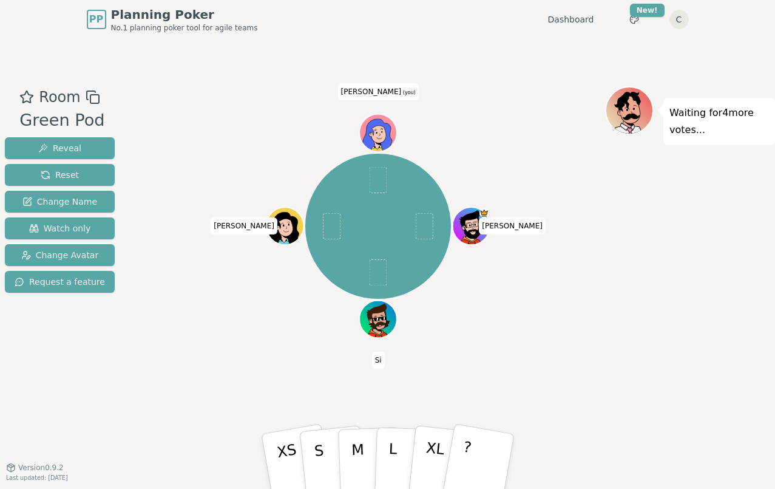
click at [376, 134] on div at bounding box center [379, 144] width 36 height 33
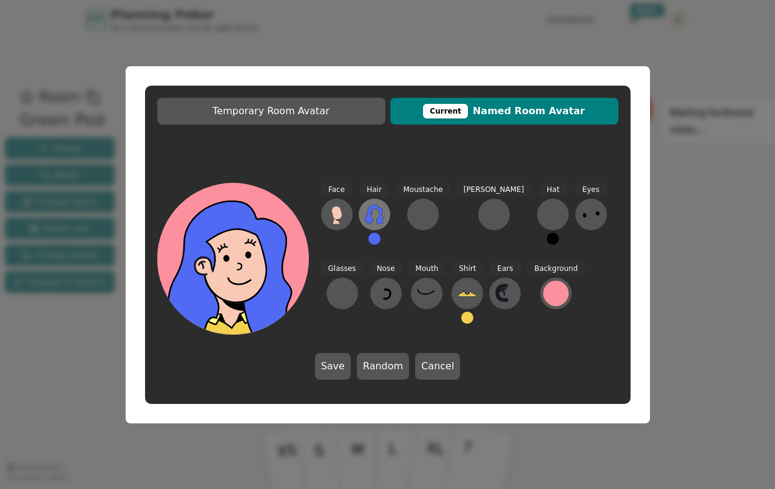
click at [373, 214] on icon at bounding box center [374, 214] width 19 height 19
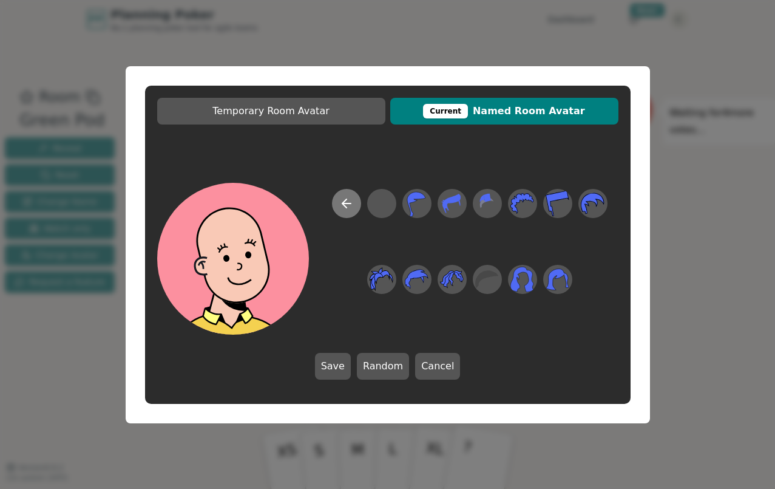
click at [340, 198] on icon at bounding box center [346, 203] width 15 height 15
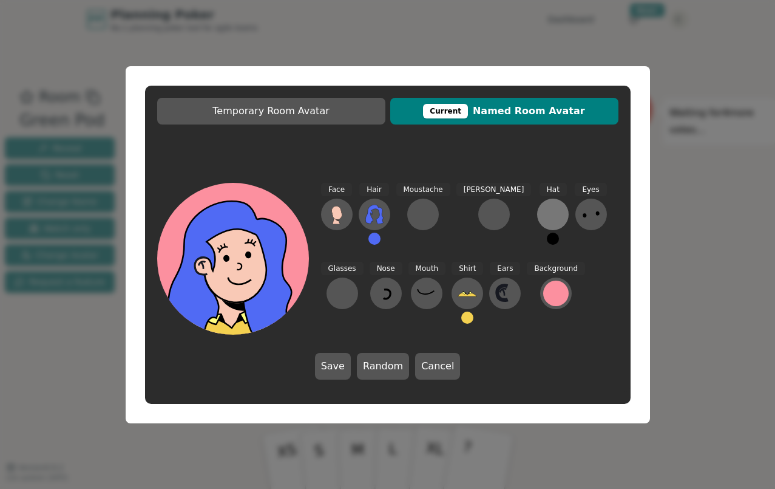
click at [543, 212] on div at bounding box center [552, 214] width 19 height 19
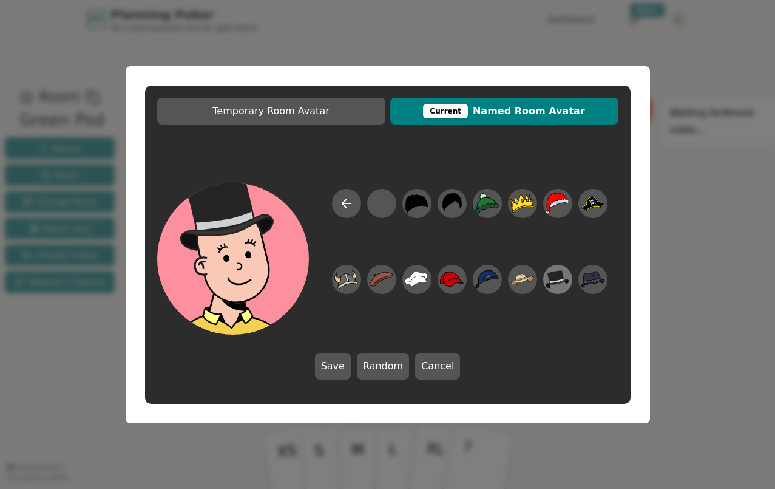
click at [556, 282] on icon at bounding box center [558, 279] width 24 height 18
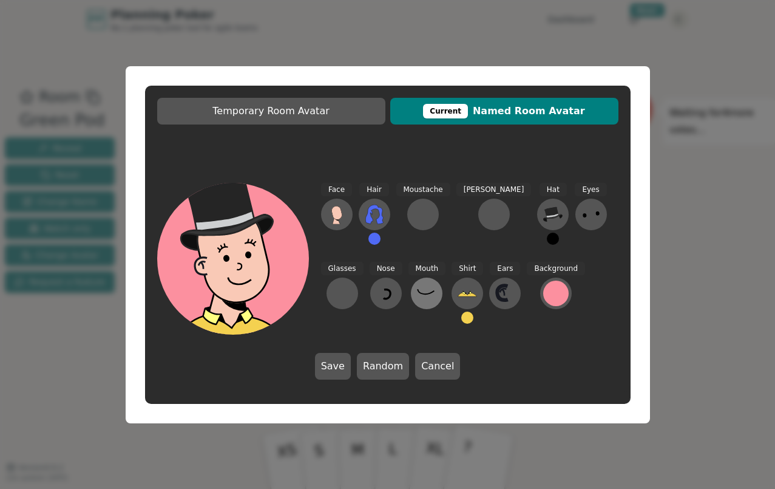
click at [417, 291] on icon at bounding box center [426, 292] width 19 height 19
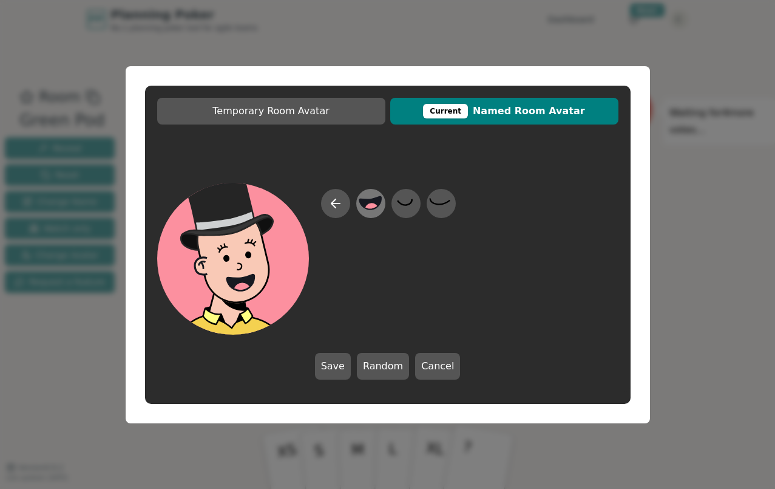
click at [376, 208] on circle at bounding box center [372, 210] width 16 height 16
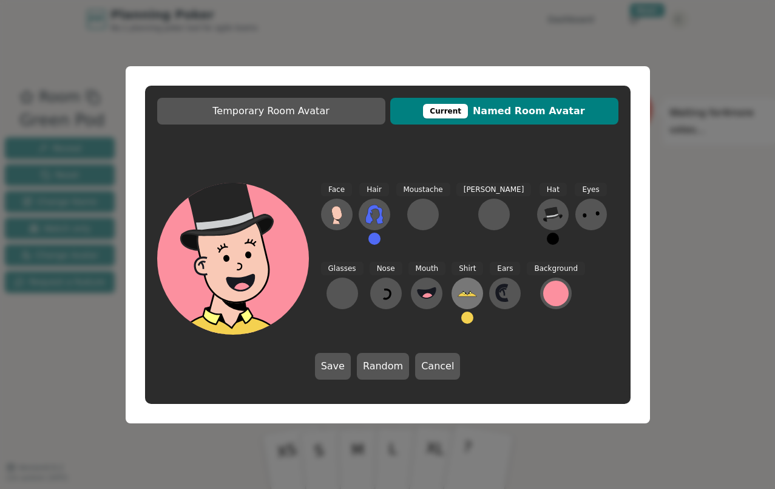
click at [458, 297] on icon at bounding box center [467, 292] width 19 height 19
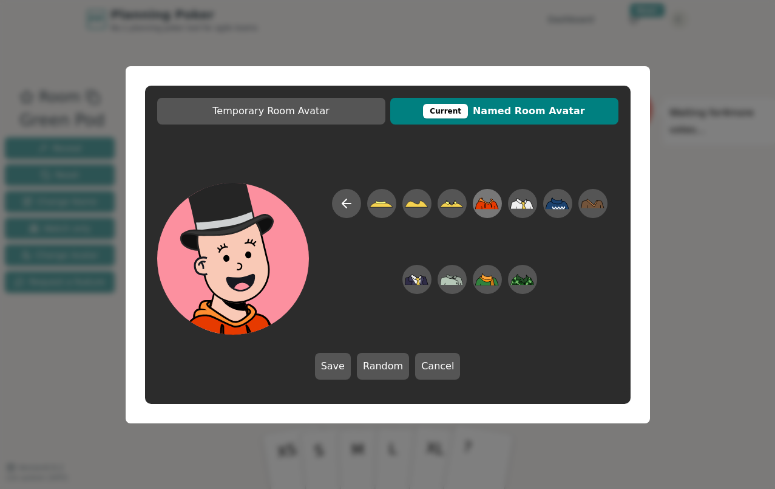
click at [489, 203] on icon at bounding box center [487, 203] width 24 height 12
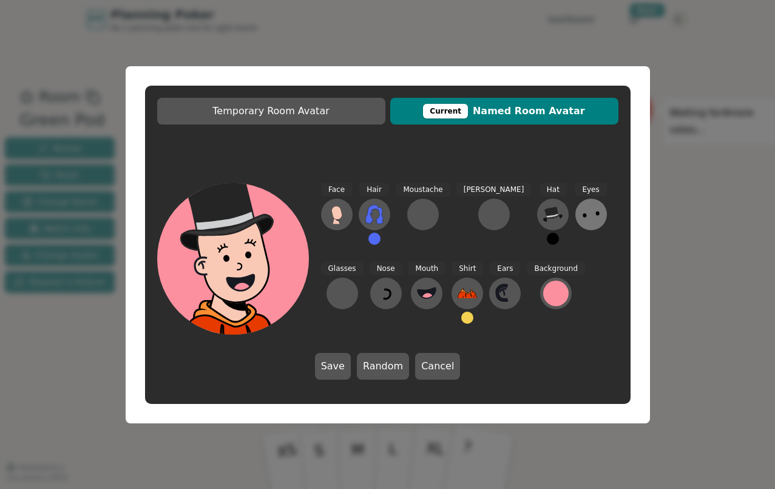
click at [581, 218] on icon at bounding box center [590, 214] width 19 height 19
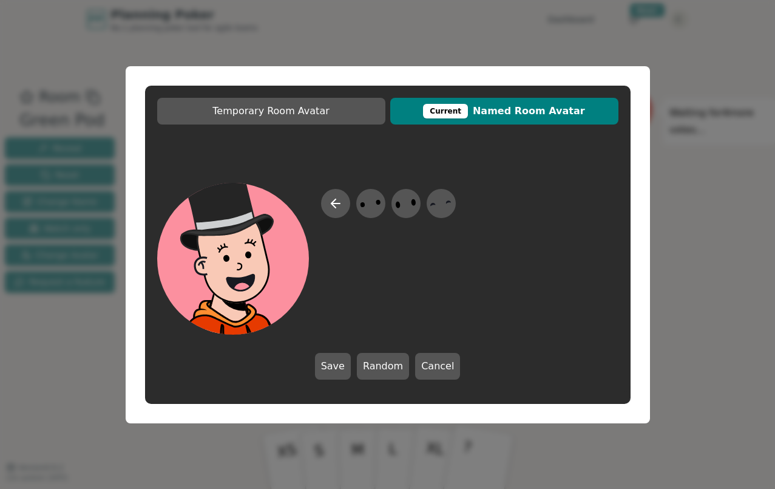
click at [543, 221] on div at bounding box center [387, 259] width 461 height 152
click at [341, 199] on icon at bounding box center [335, 203] width 15 height 15
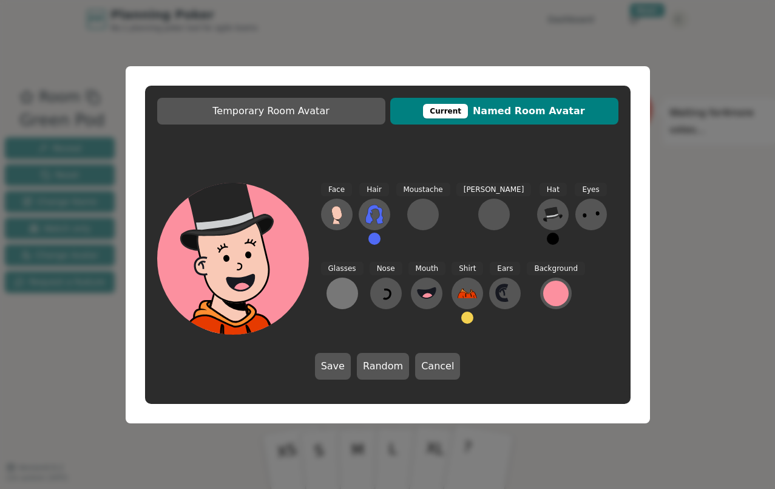
click at [352, 283] on div at bounding box center [342, 292] width 19 height 19
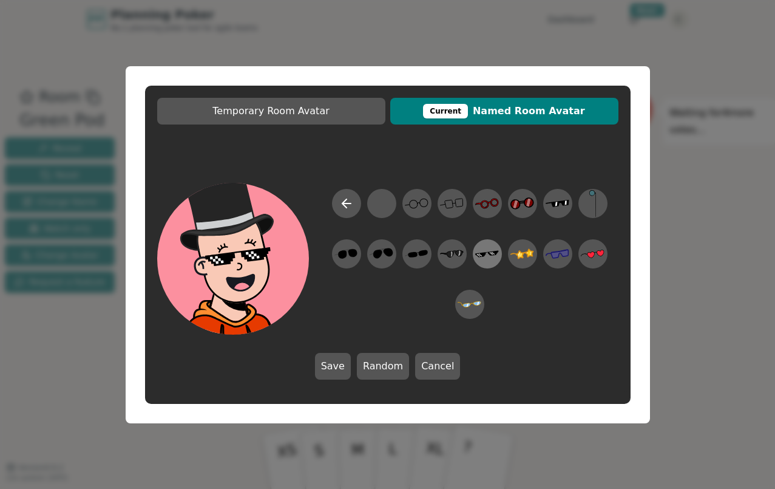
click at [486, 251] on icon at bounding box center [487, 253] width 24 height 27
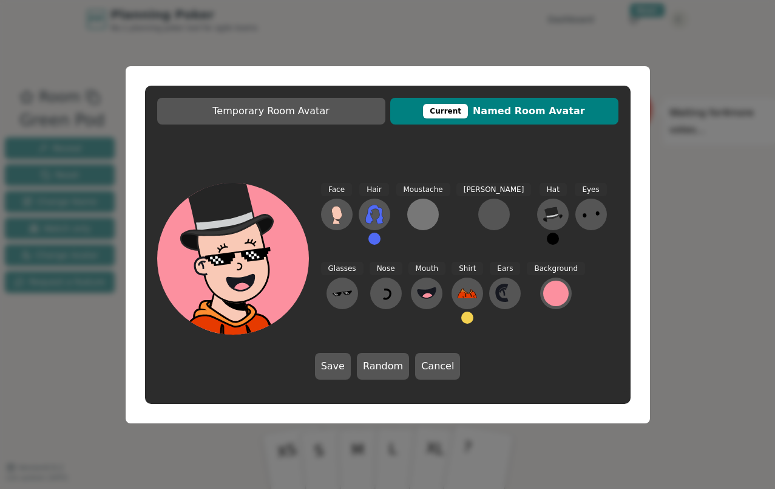
click at [414, 217] on div at bounding box center [422, 214] width 19 height 19
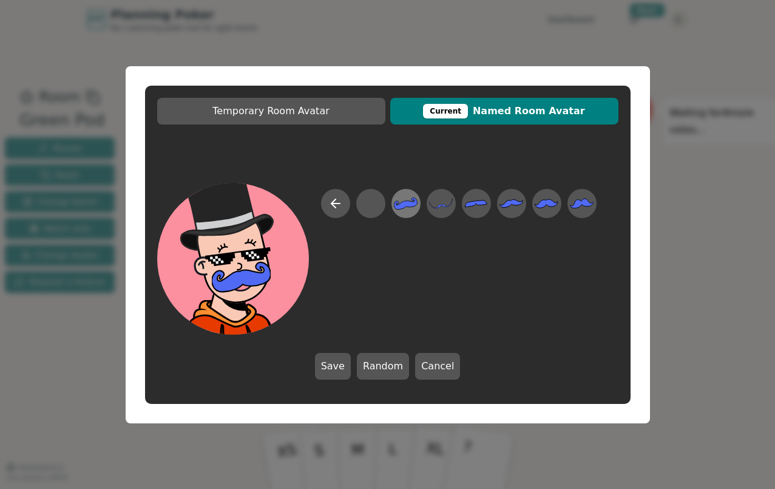
click at [406, 205] on icon at bounding box center [406, 203] width 24 height 12
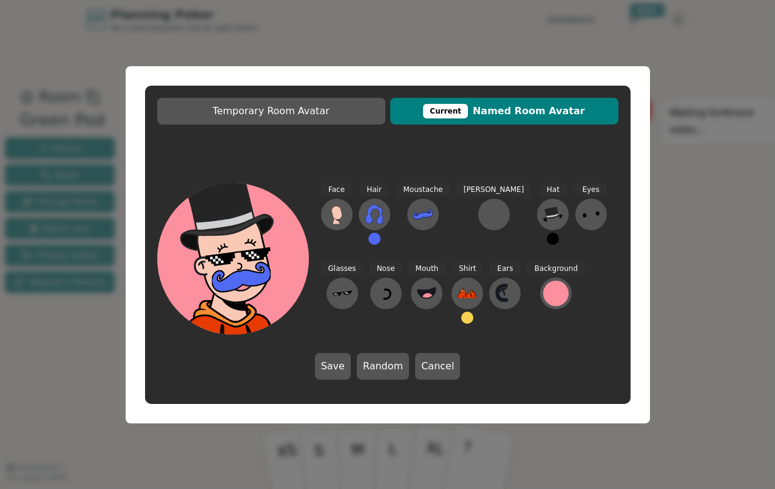
click at [380, 237] on div "Hair" at bounding box center [375, 219] width 32 height 73
click at [377, 240] on button at bounding box center [374, 238] width 12 height 12
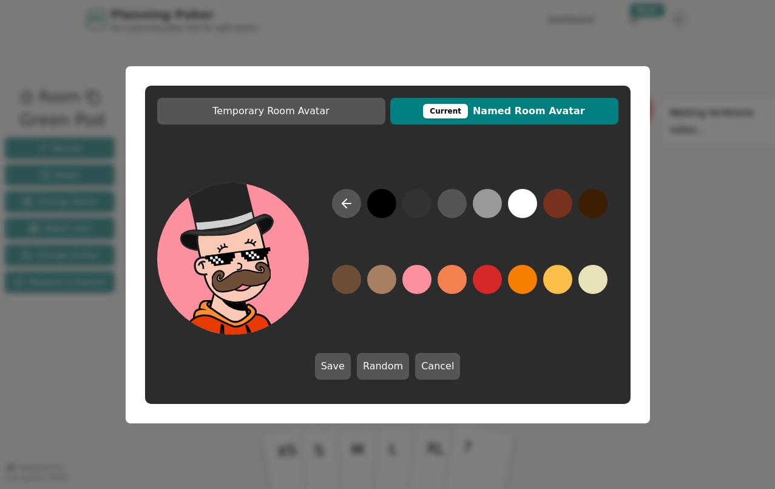
click at [355, 278] on button at bounding box center [346, 279] width 29 height 29
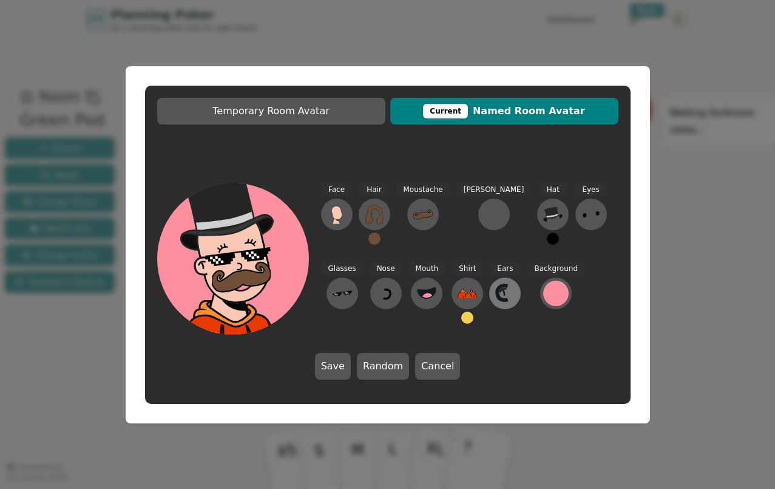
click at [498, 299] on icon at bounding box center [503, 293] width 10 height 15
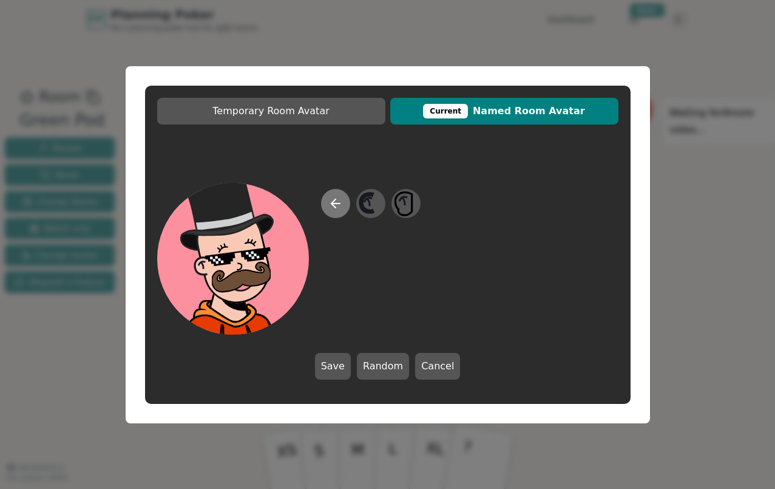
click at [331, 205] on icon at bounding box center [335, 203] width 15 height 15
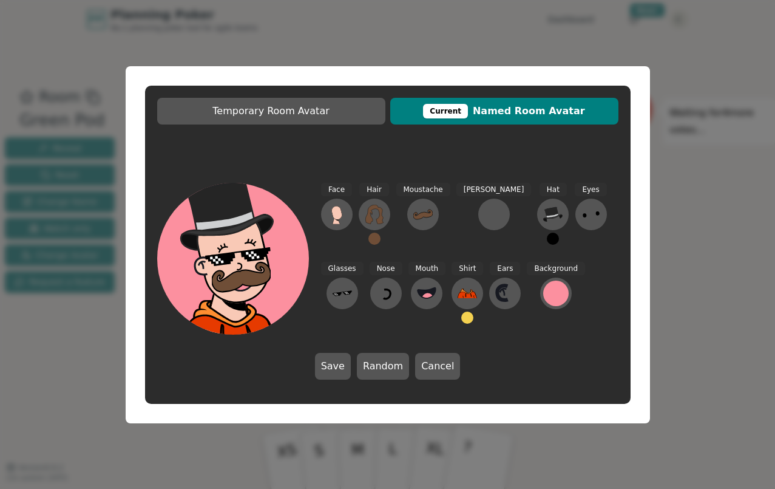
click at [364, 262] on div "Glasses" at bounding box center [342, 298] width 42 height 73
click at [352, 291] on icon at bounding box center [342, 293] width 19 height 5
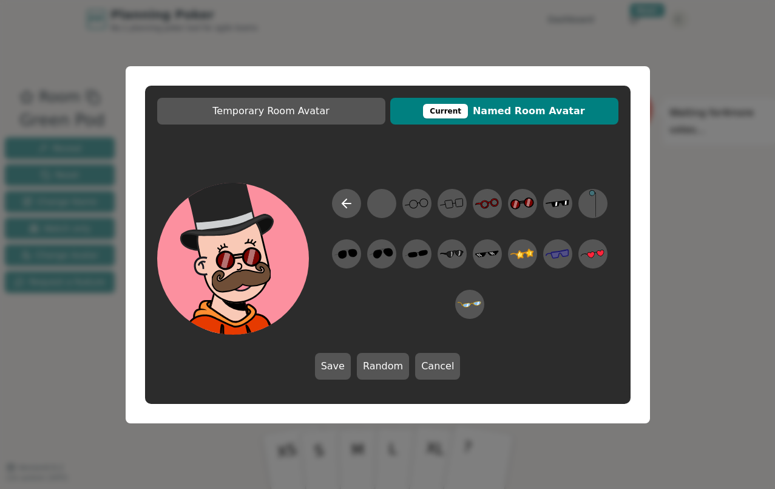
click at [463, 158] on div "Temporary Room Avatar Current Named Room Avatar Save Random Cancel" at bounding box center [388, 245] width 486 height 318
click at [342, 199] on icon at bounding box center [346, 203] width 15 height 15
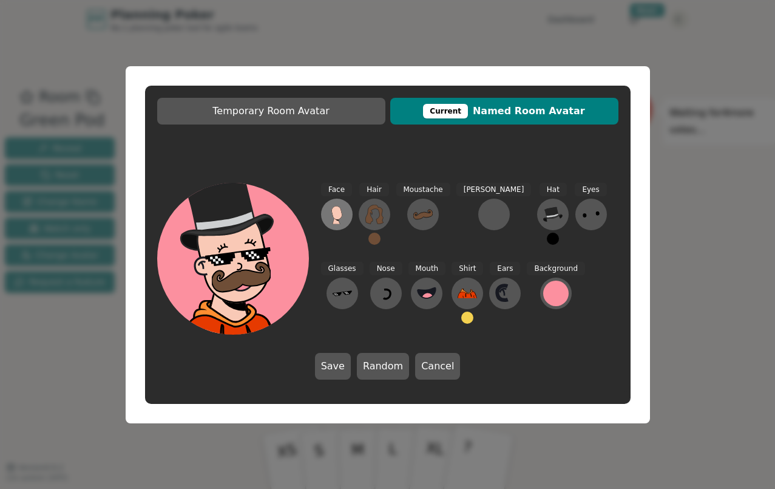
click at [340, 215] on icon at bounding box center [336, 212] width 10 height 13
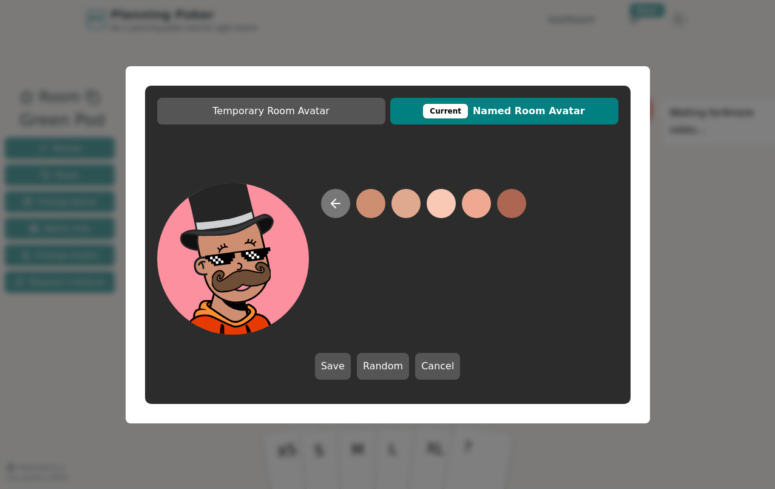
click at [332, 206] on icon at bounding box center [335, 203] width 15 height 15
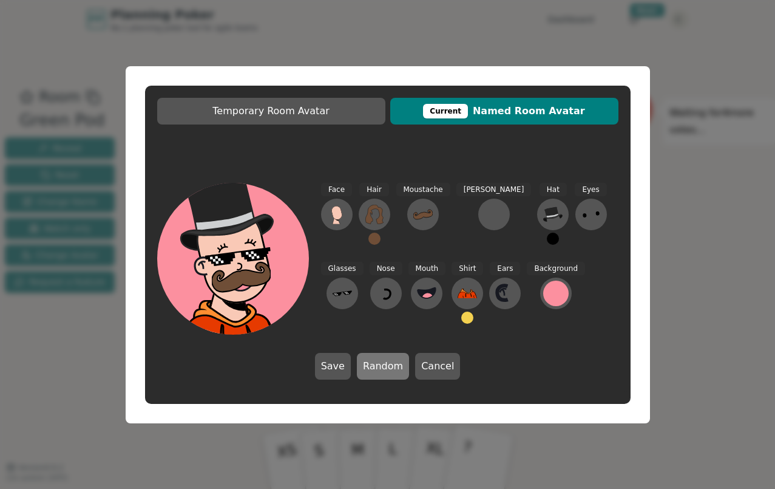
click at [382, 367] on button "Random" at bounding box center [383, 366] width 52 height 27
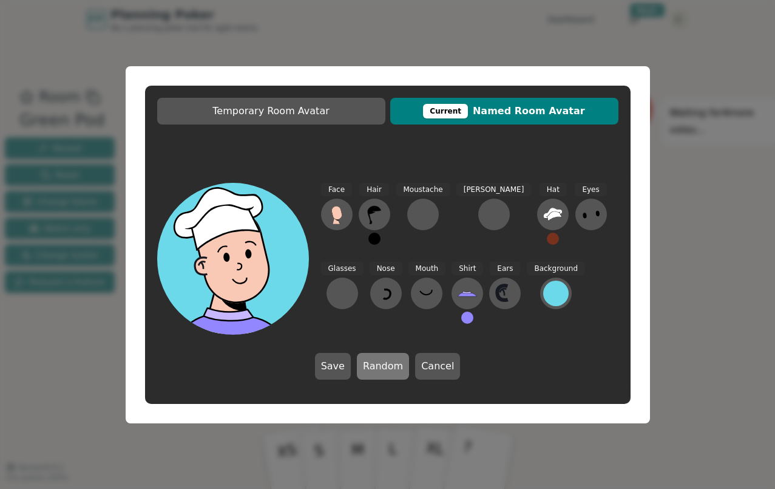
click at [382, 367] on button "Random" at bounding box center [383, 366] width 52 height 27
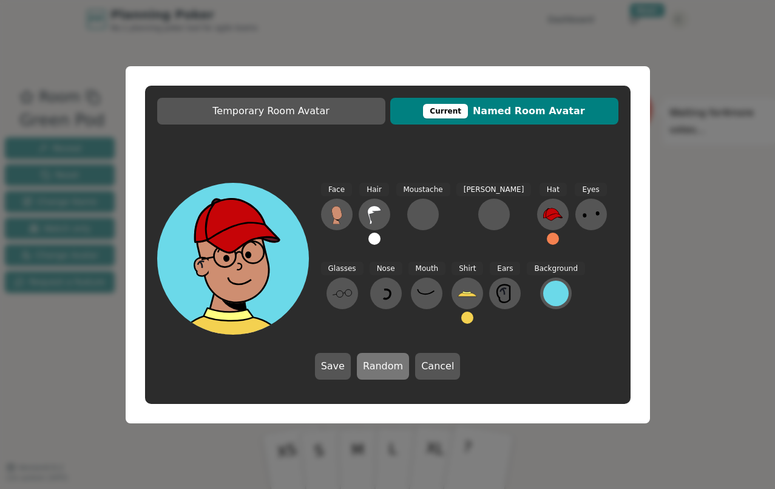
click at [382, 367] on button "Random" at bounding box center [383, 366] width 52 height 27
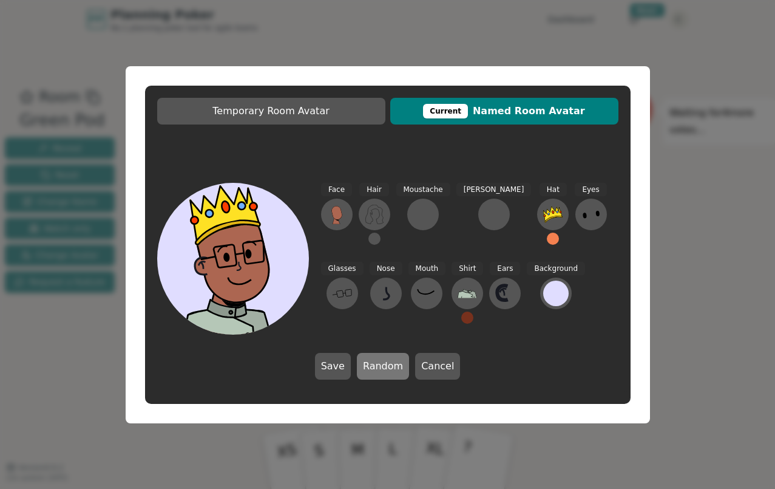
click at [387, 367] on button "Random" at bounding box center [383, 366] width 52 height 27
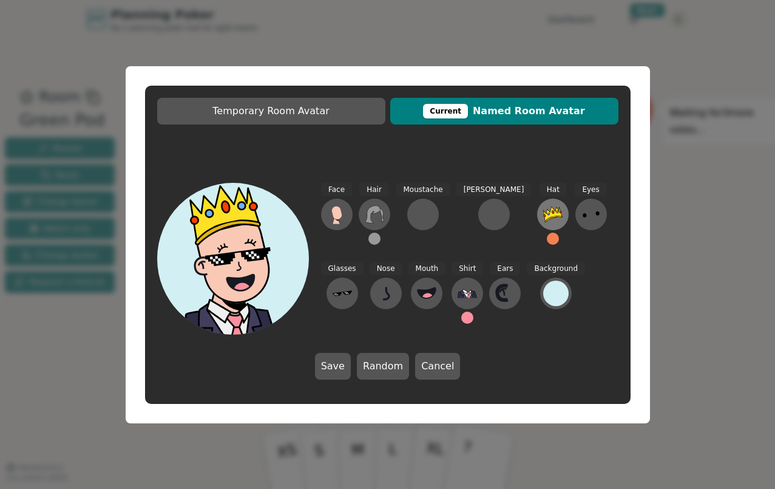
click at [543, 220] on icon at bounding box center [552, 214] width 19 height 19
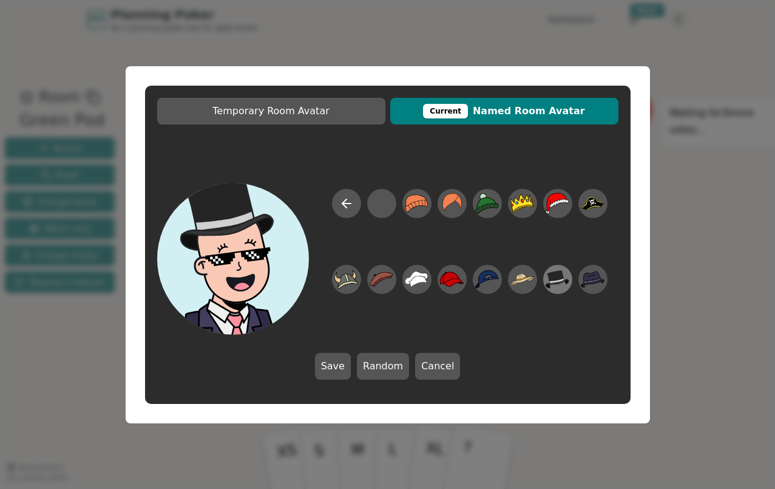
click at [560, 286] on icon at bounding box center [558, 278] width 24 height 27
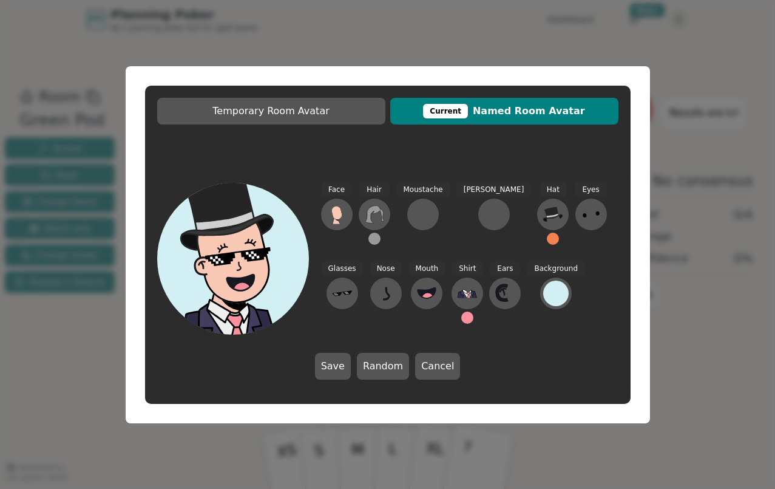
click at [461, 312] on button at bounding box center [467, 317] width 12 height 12
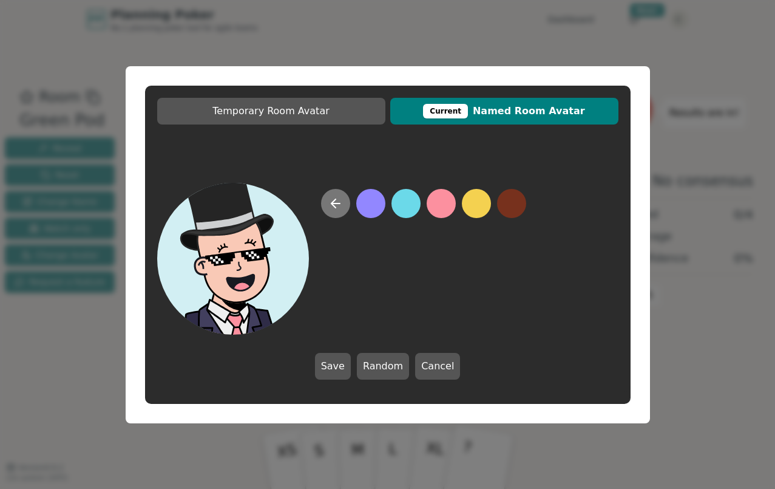
click at [331, 200] on icon at bounding box center [335, 203] width 15 height 15
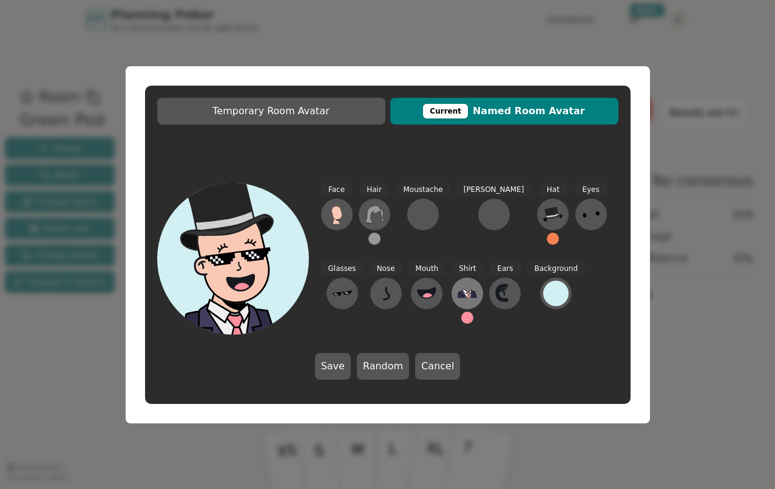
click at [458, 294] on icon at bounding box center [467, 292] width 19 height 19
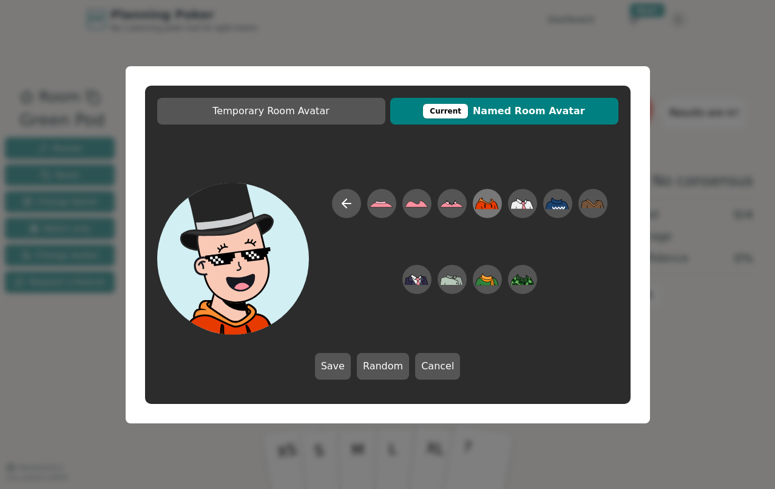
click at [487, 203] on icon at bounding box center [486, 200] width 15 height 5
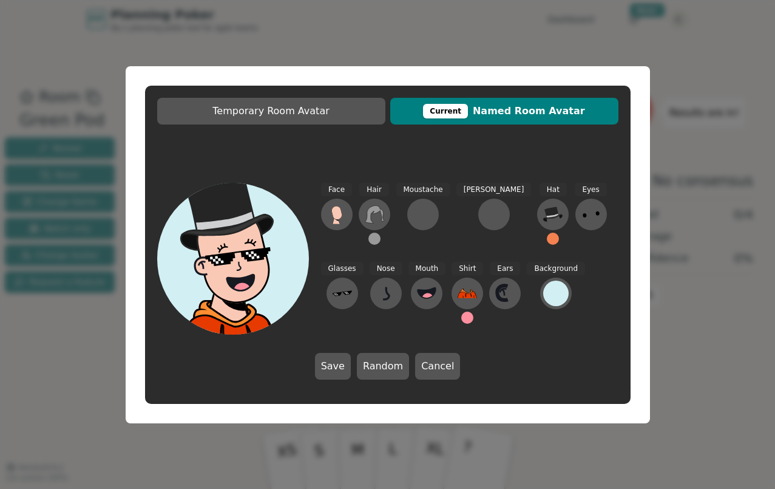
click at [461, 321] on button at bounding box center [467, 317] width 12 height 12
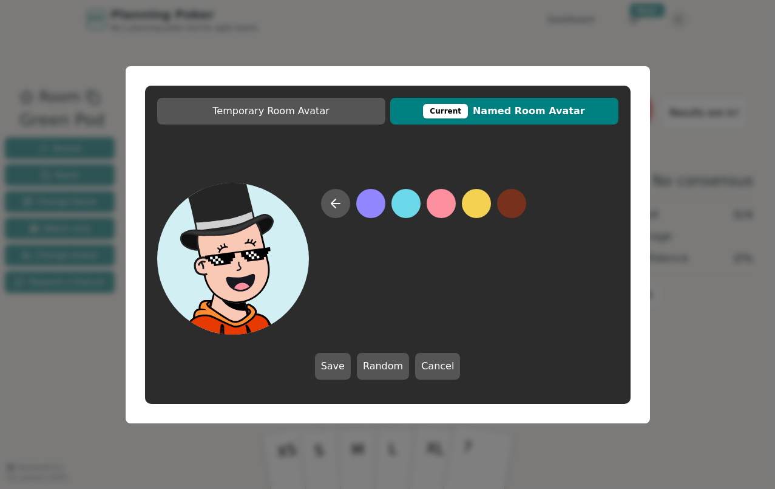
click at [375, 205] on button at bounding box center [370, 203] width 29 height 29
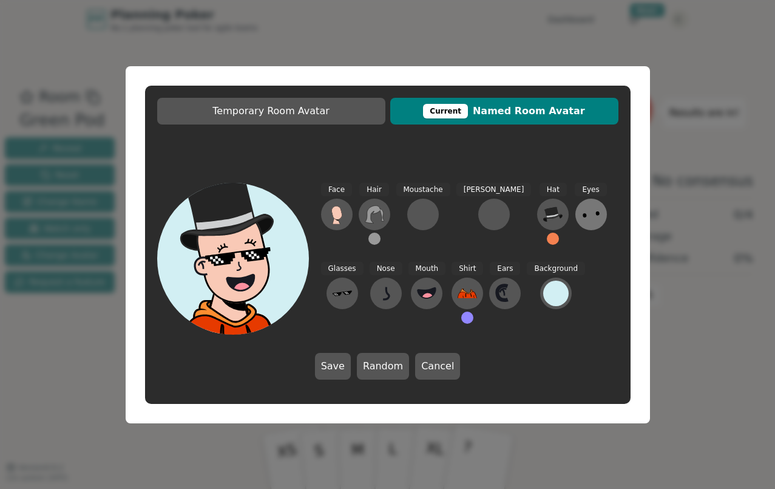
click at [581, 212] on icon at bounding box center [590, 214] width 19 height 19
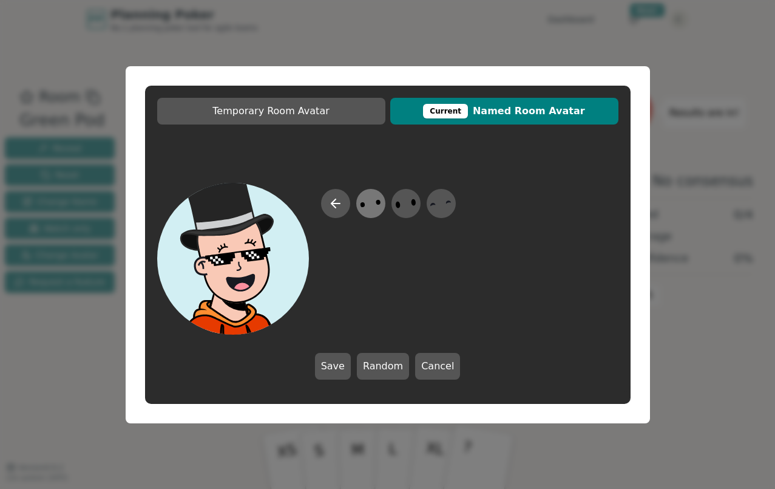
click at [375, 203] on icon at bounding box center [371, 202] width 24 height 27
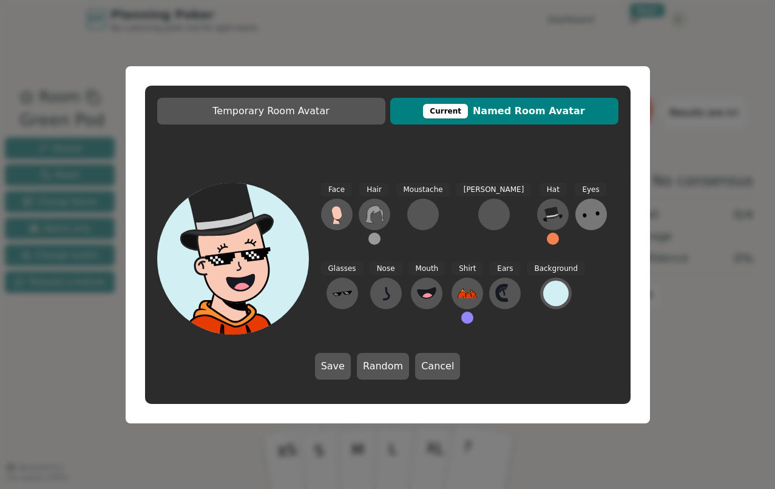
click at [581, 215] on icon at bounding box center [590, 214] width 19 height 19
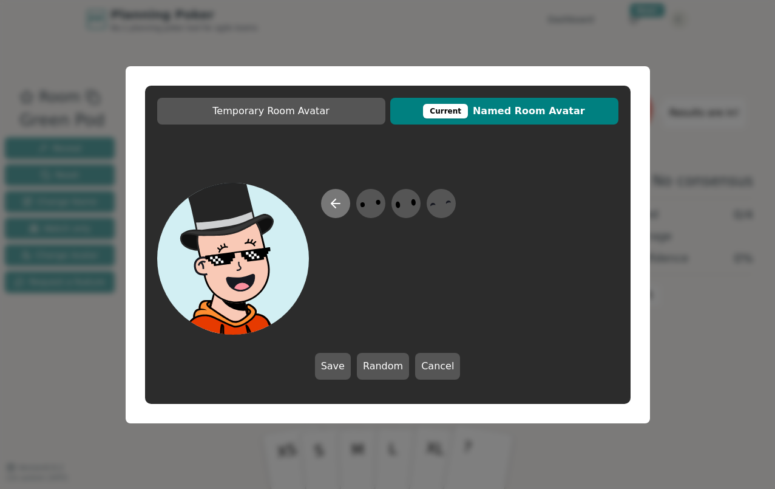
click at [331, 208] on icon at bounding box center [335, 203] width 15 height 15
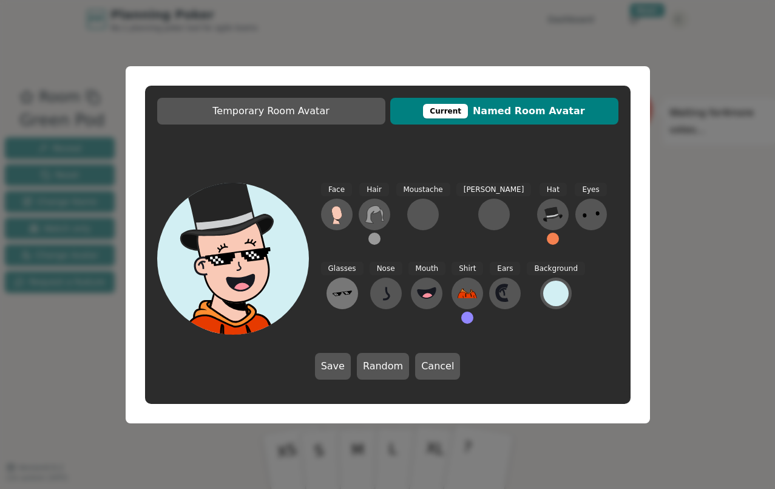
click at [352, 283] on icon at bounding box center [342, 292] width 19 height 19
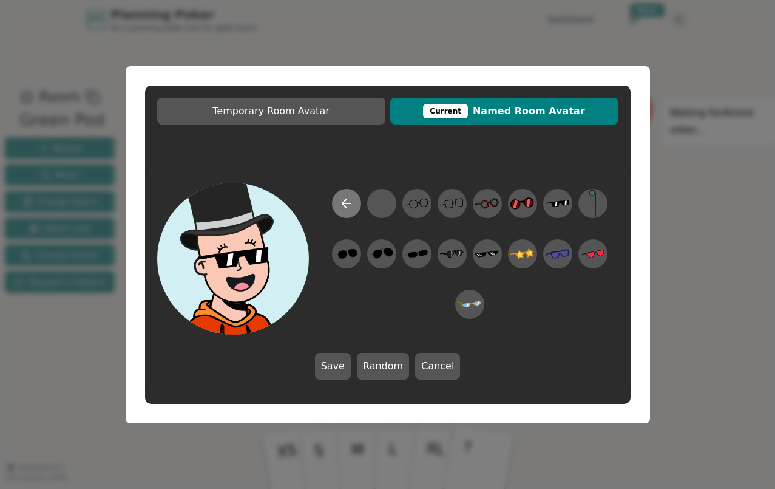
click at [339, 211] on button at bounding box center [346, 203] width 29 height 29
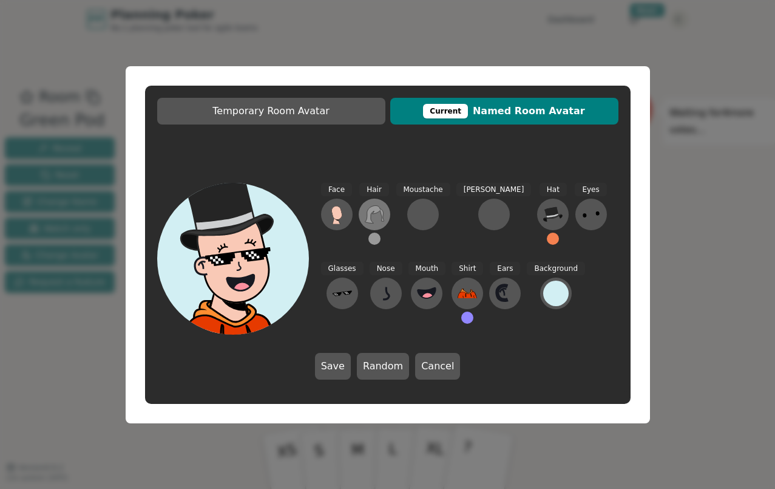
click at [377, 206] on icon at bounding box center [374, 215] width 19 height 18
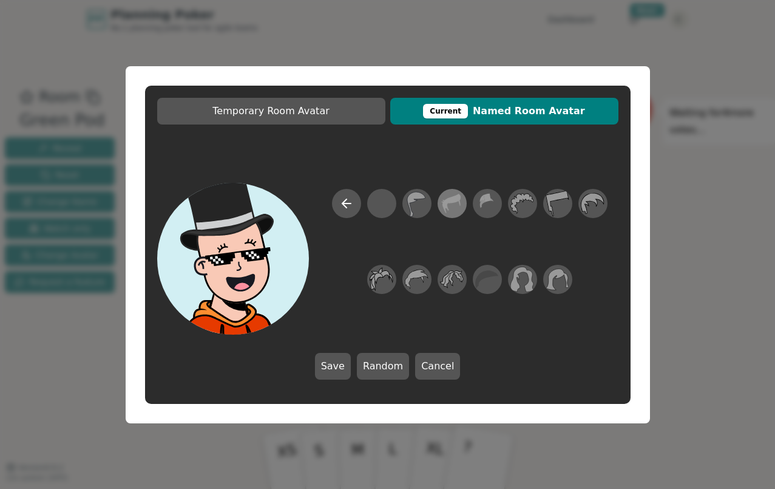
click at [460, 206] on icon at bounding box center [452, 202] width 24 height 27
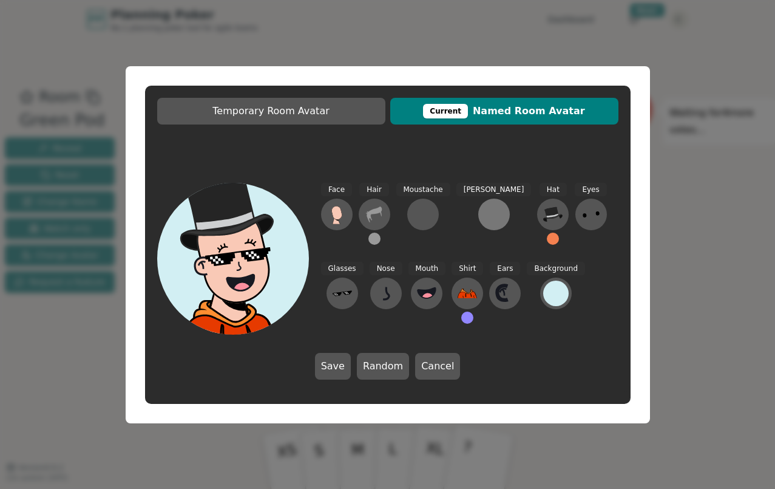
click at [484, 209] on div at bounding box center [493, 214] width 19 height 19
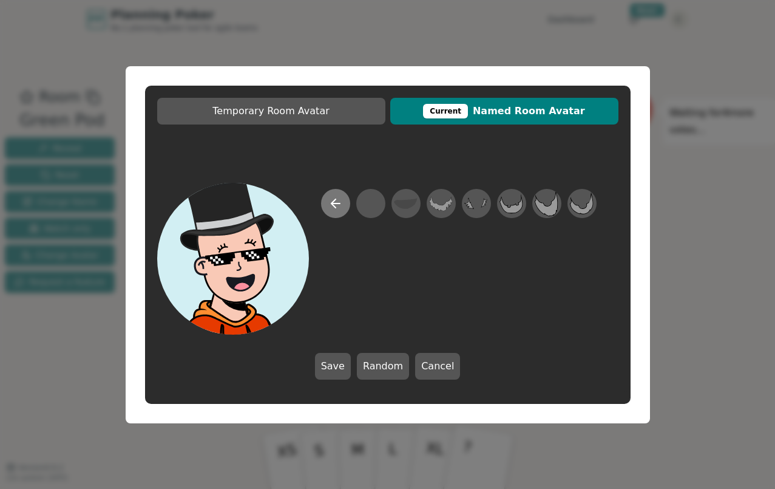
click at [337, 200] on icon at bounding box center [335, 203] width 15 height 15
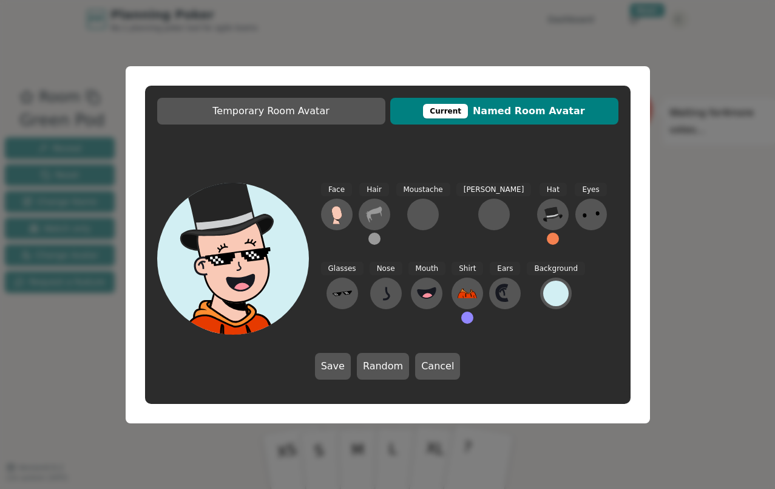
click at [374, 238] on button at bounding box center [374, 238] width 12 height 12
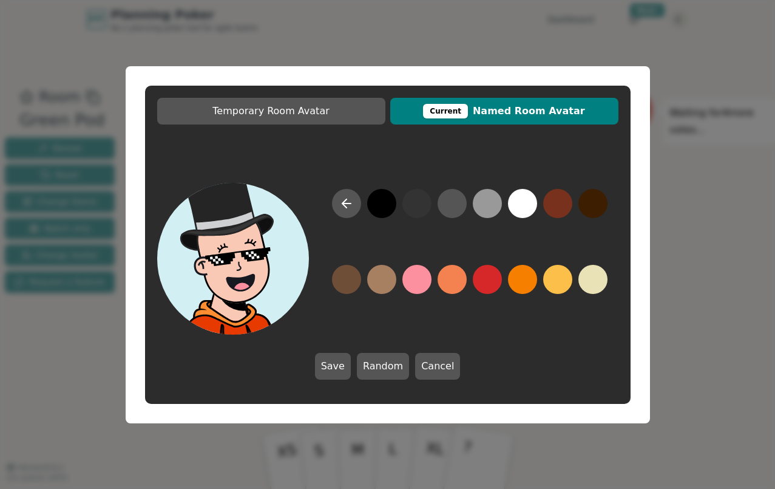
click at [347, 280] on button at bounding box center [346, 279] width 29 height 29
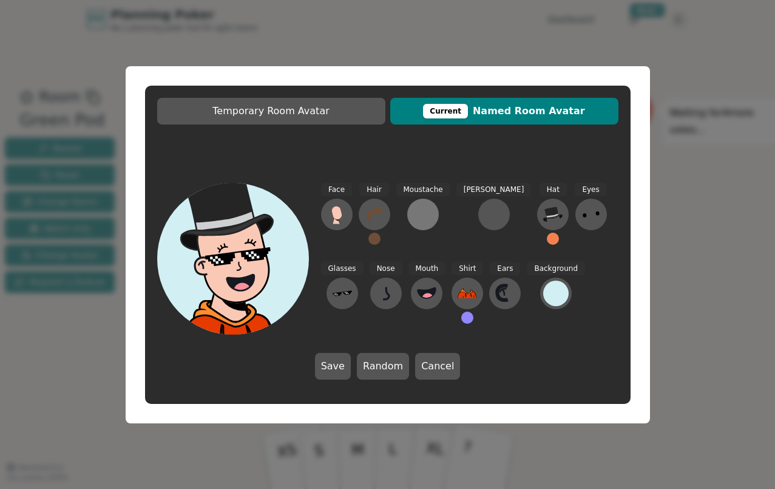
click at [416, 214] on div at bounding box center [422, 214] width 19 height 19
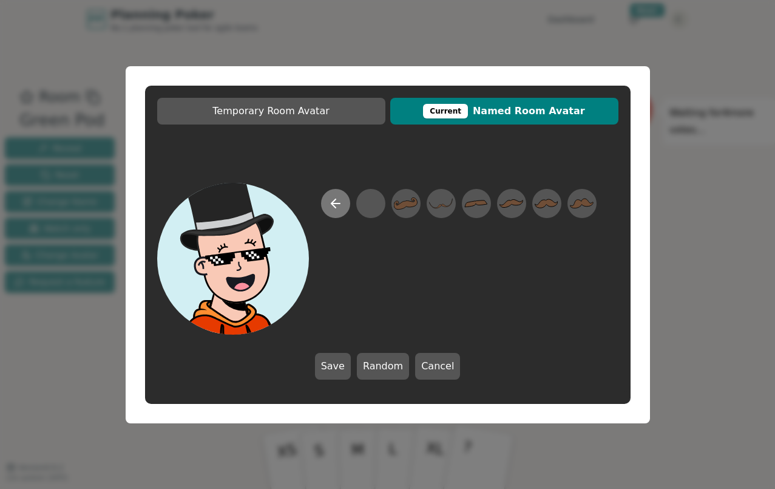
click at [339, 204] on icon at bounding box center [335, 203] width 15 height 15
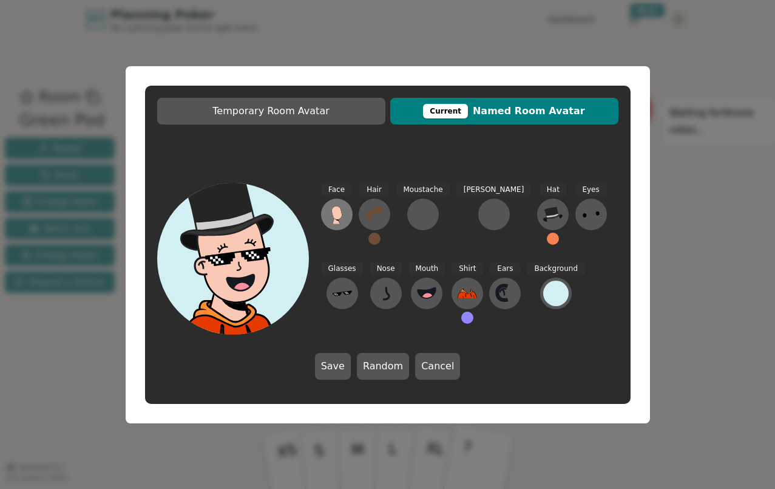
click at [332, 213] on icon at bounding box center [336, 212] width 10 height 13
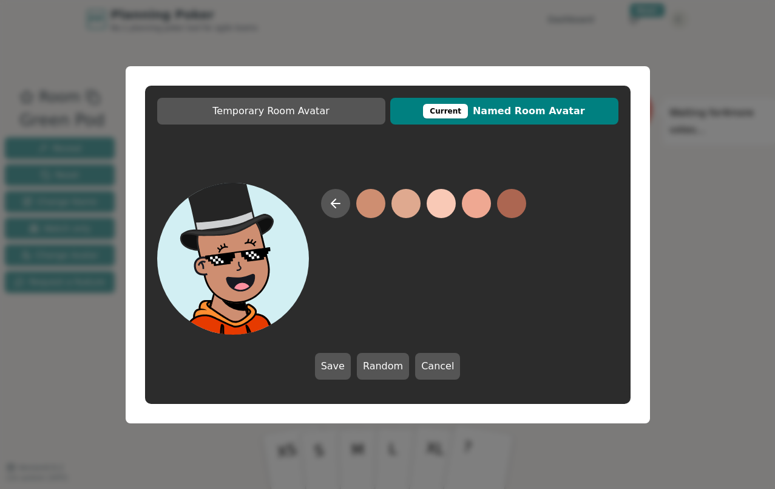
click at [320, 208] on div at bounding box center [387, 259] width 461 height 152
click at [326, 207] on button at bounding box center [335, 203] width 29 height 29
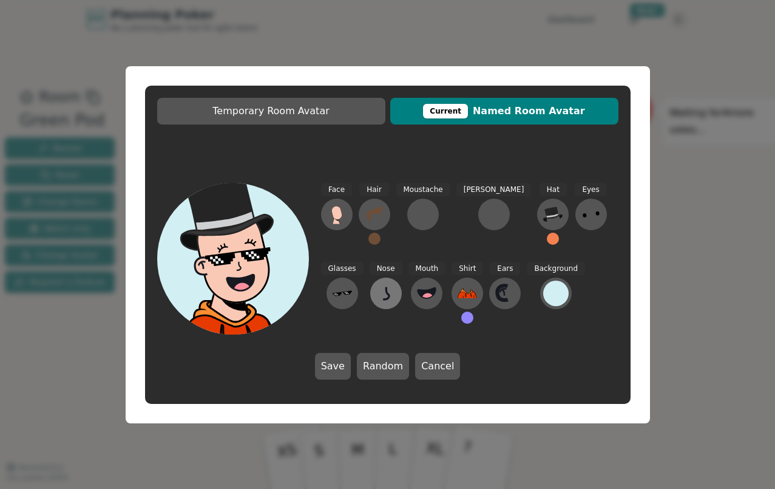
click at [376, 289] on icon at bounding box center [385, 292] width 19 height 19
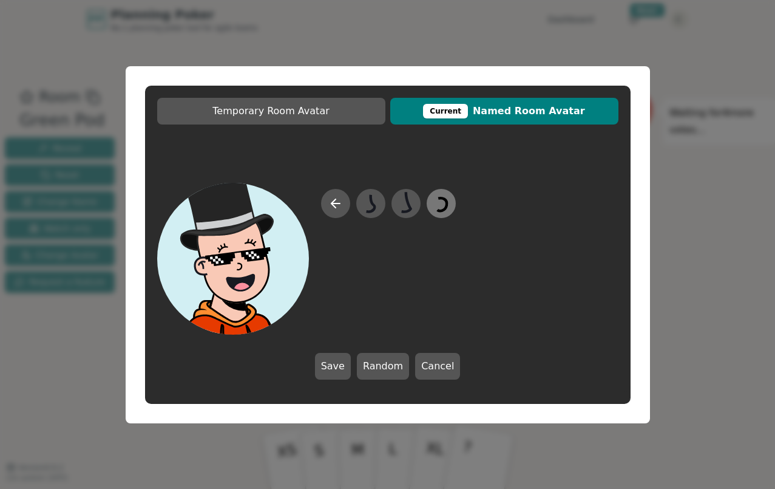
click at [441, 205] on icon at bounding box center [441, 202] width 24 height 27
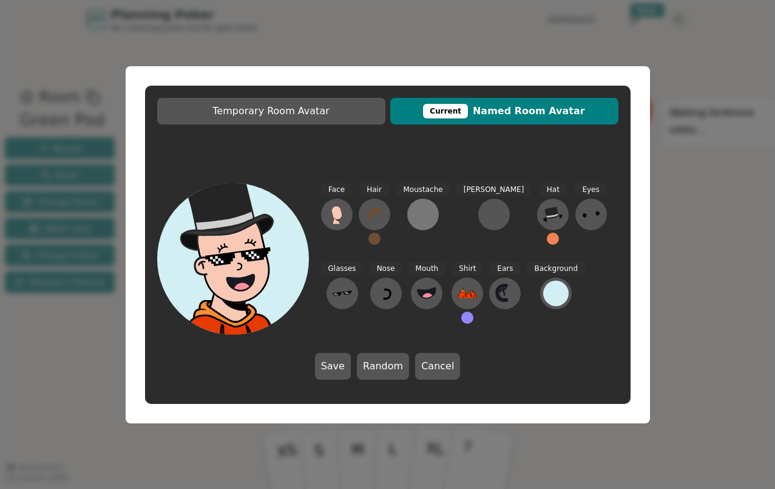
click at [418, 212] on div at bounding box center [422, 214] width 19 height 19
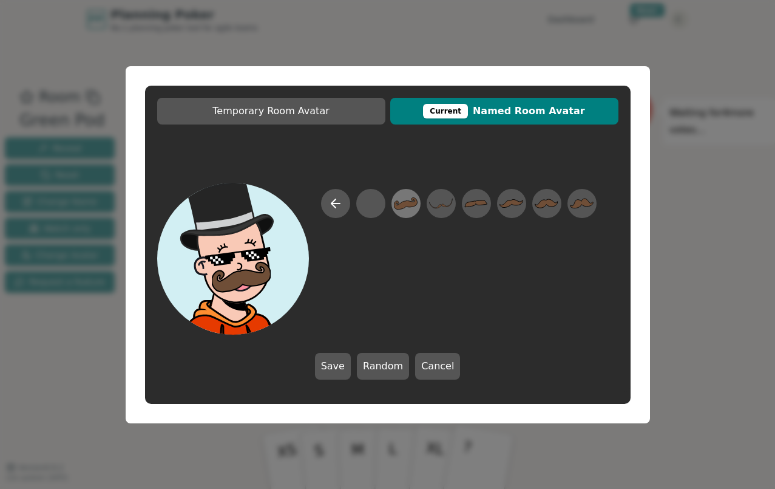
click at [404, 210] on icon at bounding box center [406, 202] width 24 height 27
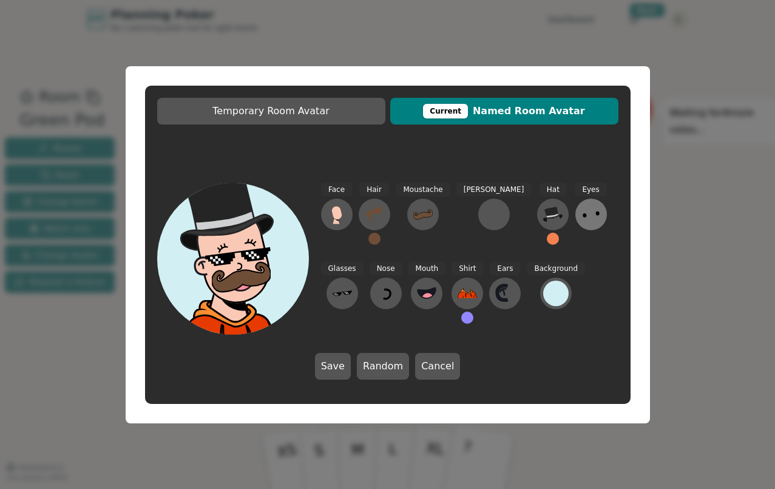
click at [581, 222] on icon at bounding box center [590, 214] width 19 height 19
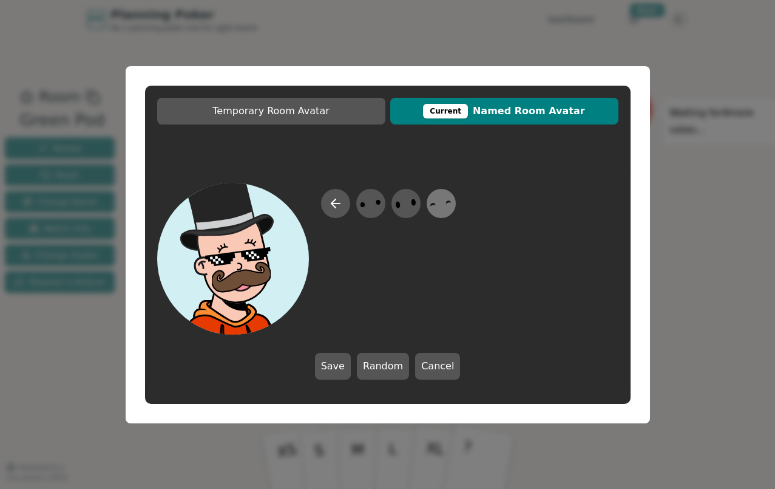
click at [449, 202] on icon at bounding box center [441, 202] width 24 height 27
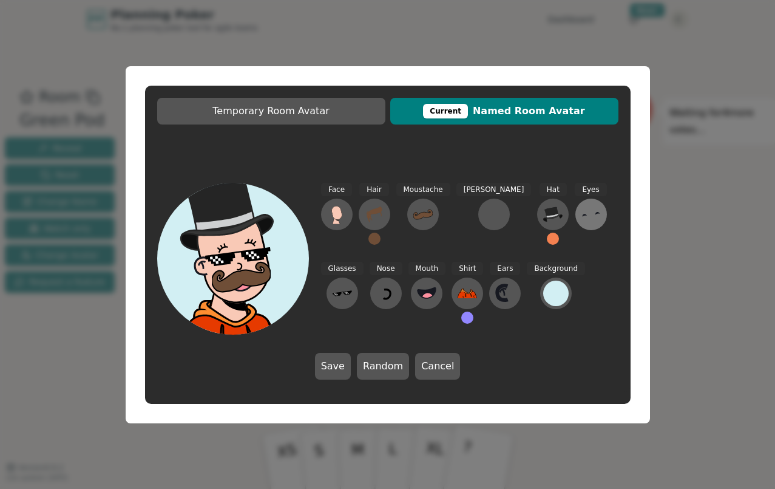
click at [581, 220] on icon at bounding box center [590, 214] width 19 height 19
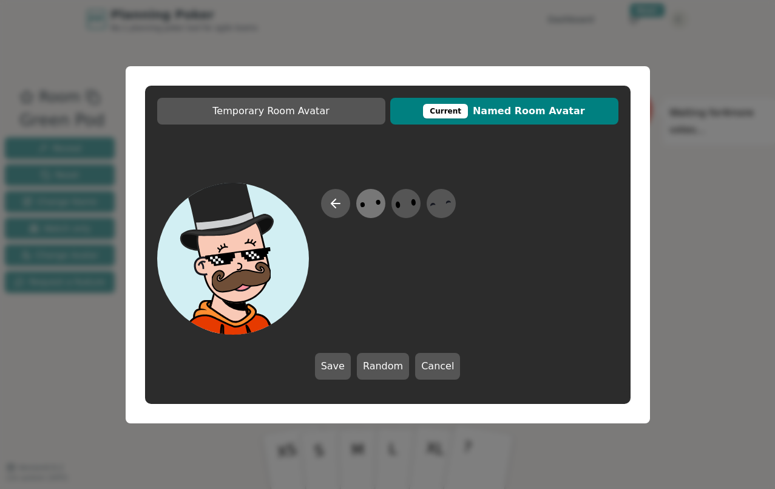
click at [373, 209] on icon at bounding box center [371, 202] width 24 height 27
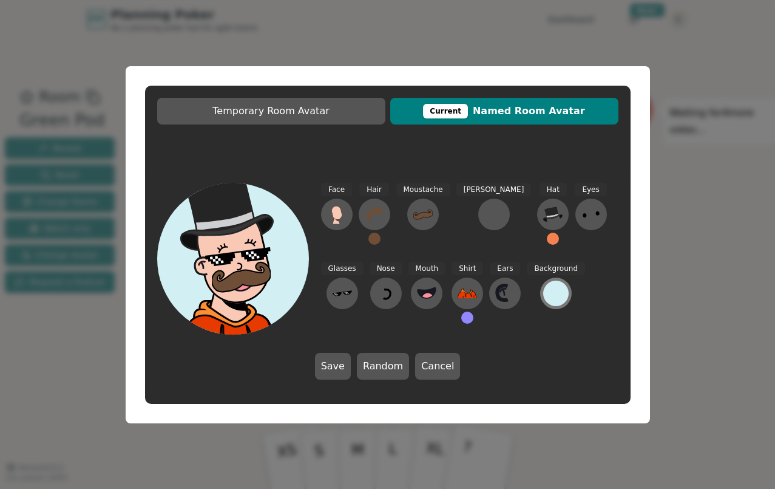
click at [543, 289] on div at bounding box center [555, 292] width 25 height 25
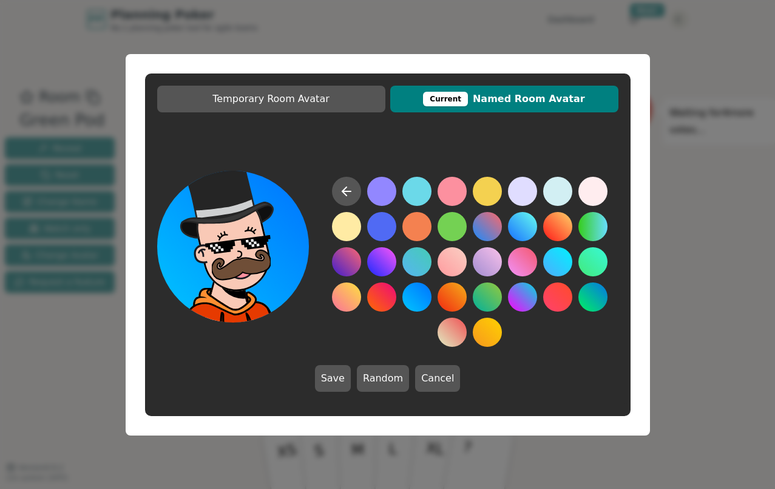
click at [411, 294] on button at bounding box center [416, 296] width 29 height 29
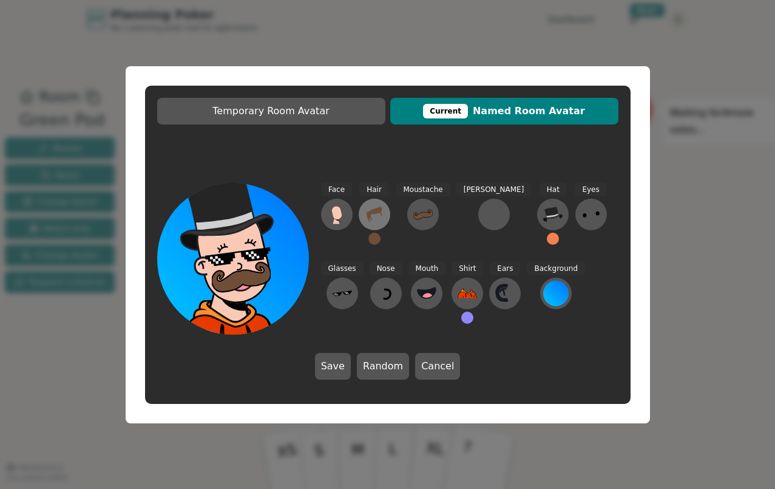
click at [375, 226] on button at bounding box center [375, 214] width 32 height 32
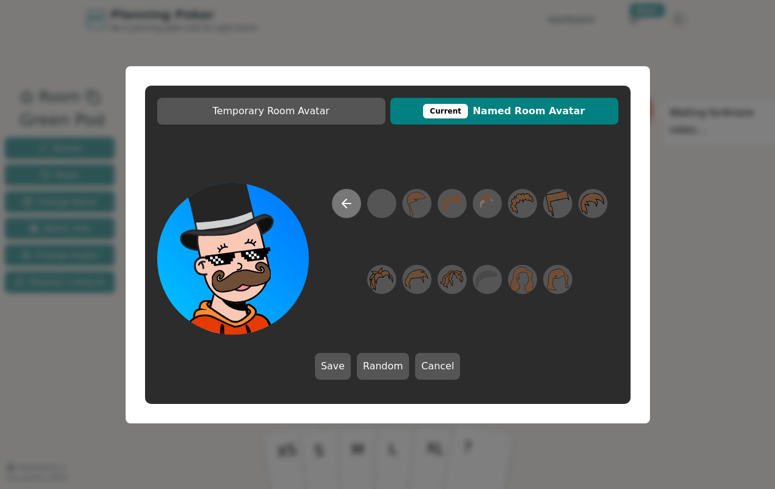
click at [346, 206] on icon at bounding box center [346, 203] width 15 height 15
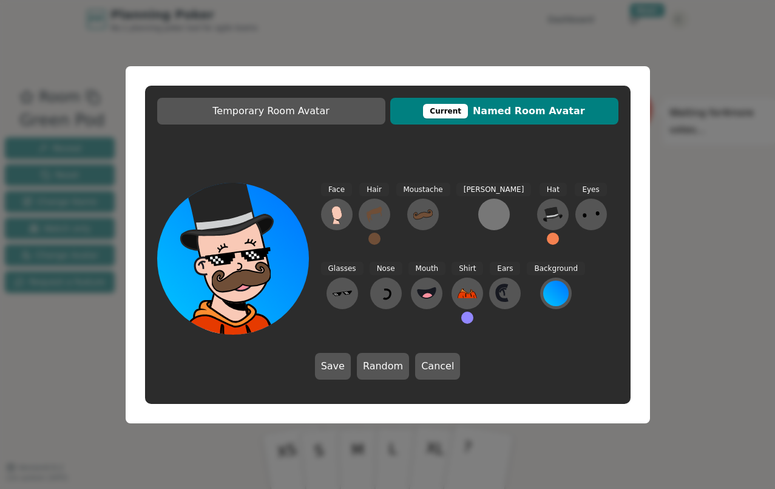
click at [484, 214] on div at bounding box center [493, 214] width 19 height 19
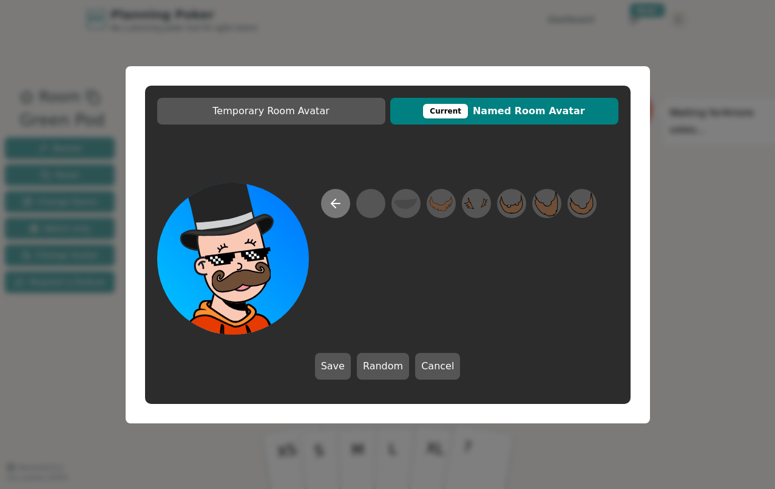
click at [325, 210] on button at bounding box center [335, 203] width 29 height 29
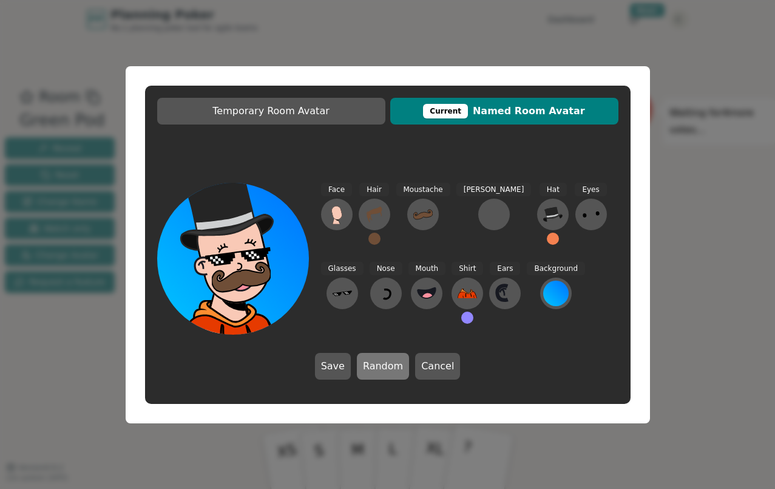
click at [378, 367] on button "Random" at bounding box center [383, 366] width 52 height 27
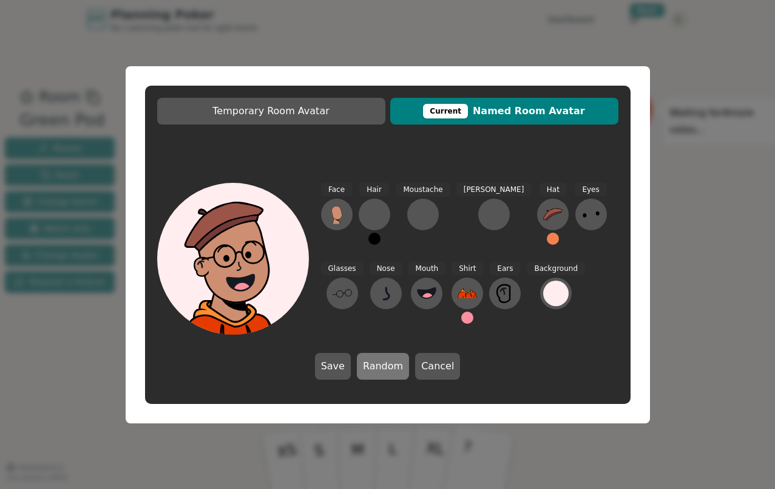
click at [378, 367] on button "Random" at bounding box center [383, 366] width 52 height 27
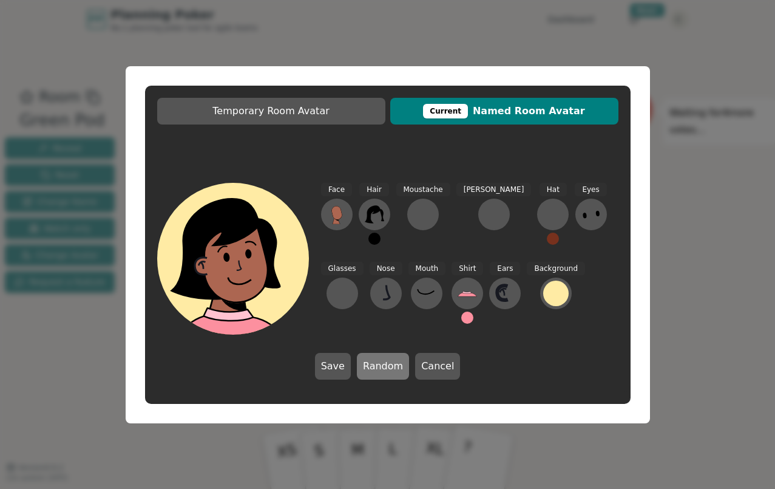
click at [379, 367] on button "Random" at bounding box center [383, 366] width 52 height 27
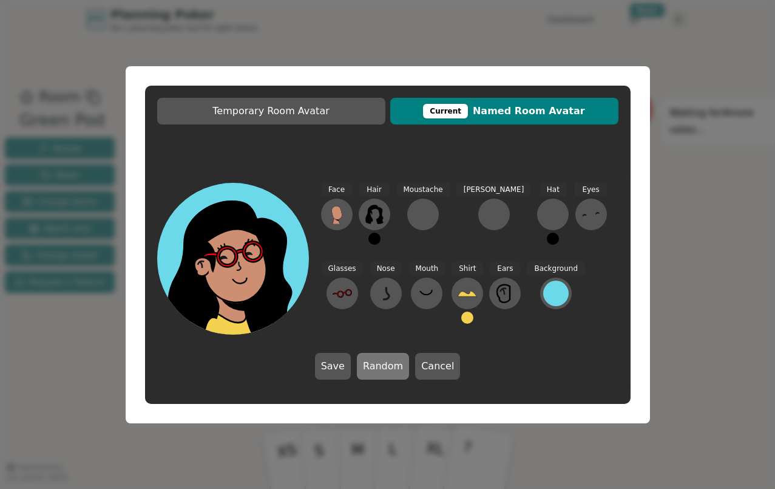
click at [379, 367] on button "Random" at bounding box center [383, 366] width 52 height 27
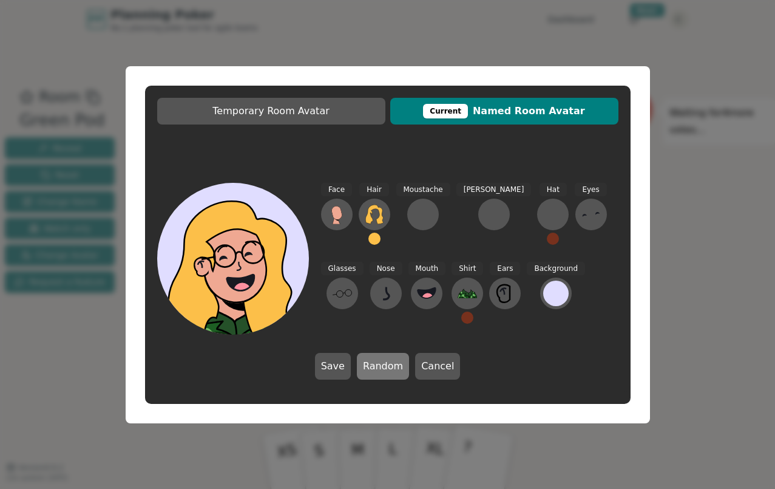
click at [379, 367] on button "Random" at bounding box center [383, 366] width 52 height 27
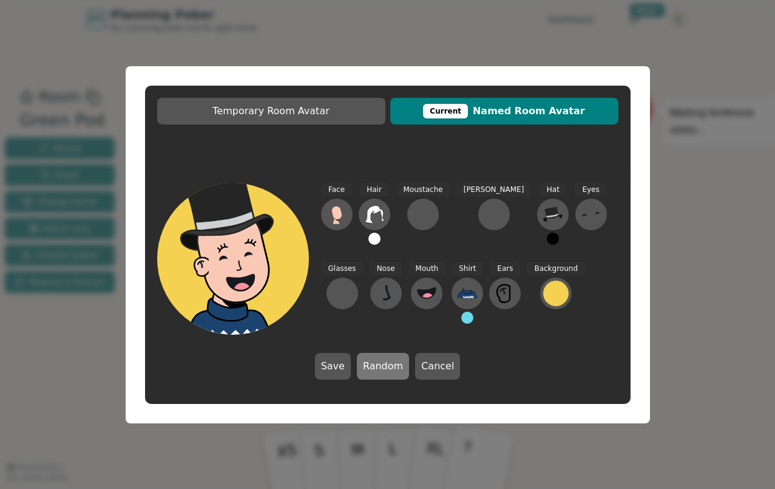
click at [379, 367] on button "Random" at bounding box center [383, 366] width 52 height 27
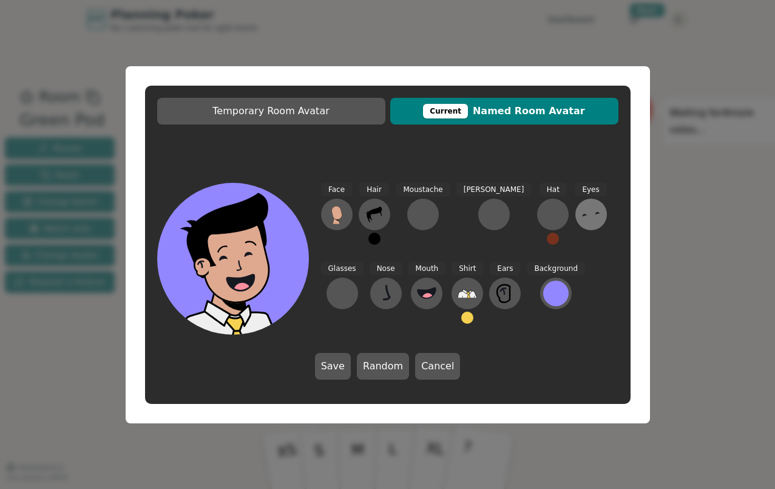
click at [581, 206] on icon at bounding box center [590, 214] width 19 height 19
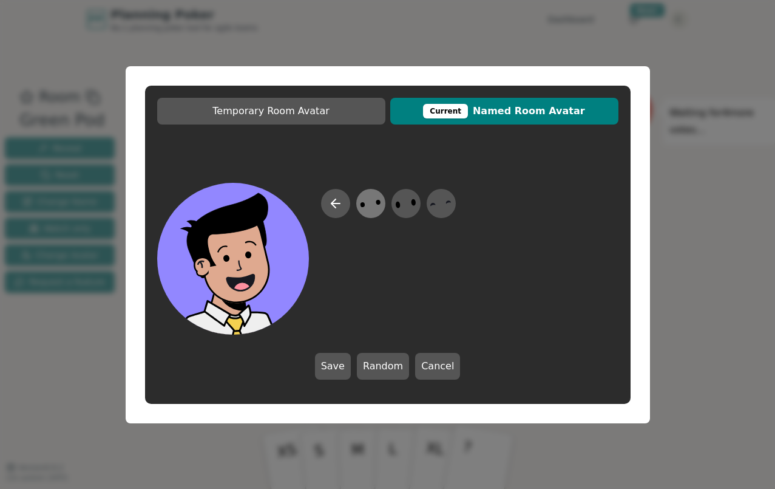
click at [372, 206] on icon at bounding box center [371, 202] width 24 height 27
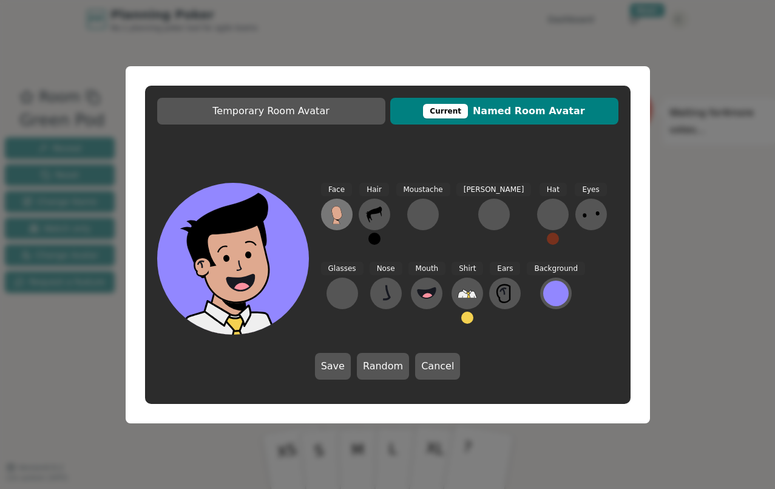
click at [338, 221] on g at bounding box center [336, 215] width 11 height 18
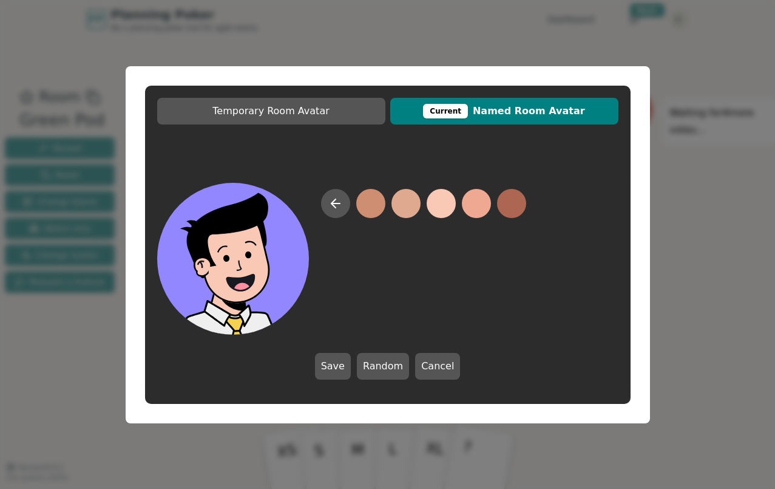
click at [444, 205] on button at bounding box center [441, 203] width 29 height 29
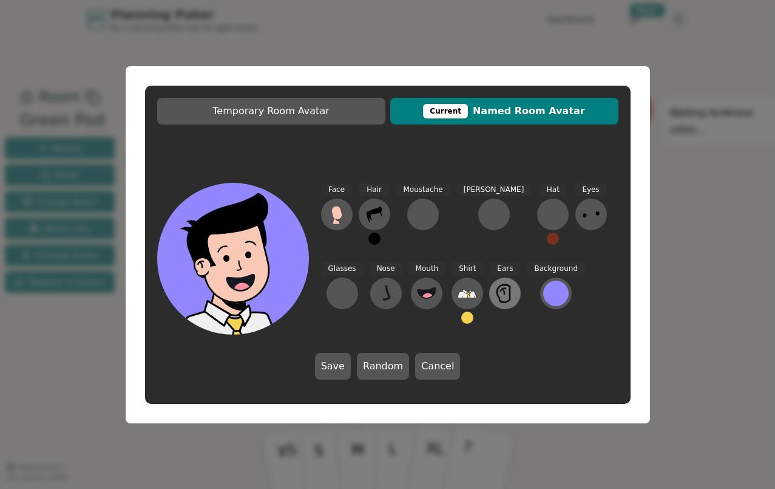
click at [489, 291] on button at bounding box center [505, 293] width 32 height 32
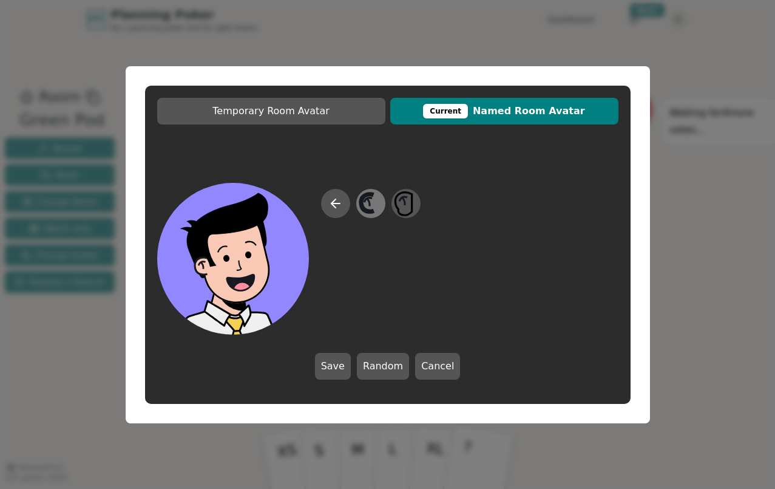
click at [367, 205] on icon at bounding box center [371, 202] width 24 height 27
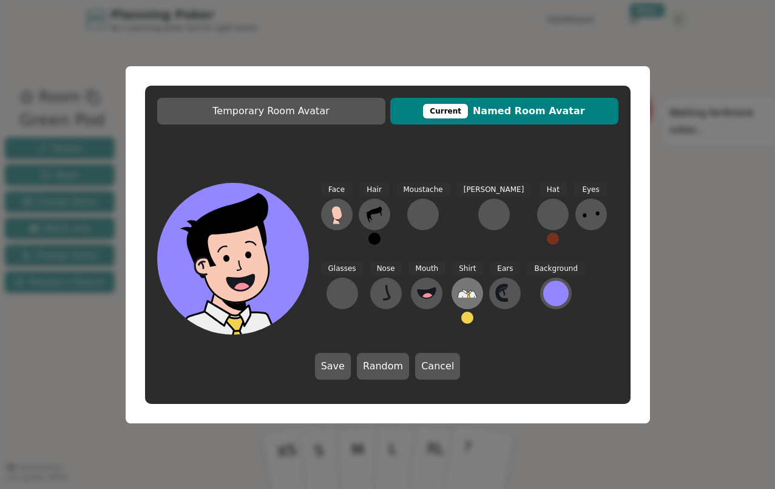
click at [474, 297] on icon at bounding box center [474, 297] width 1 height 2
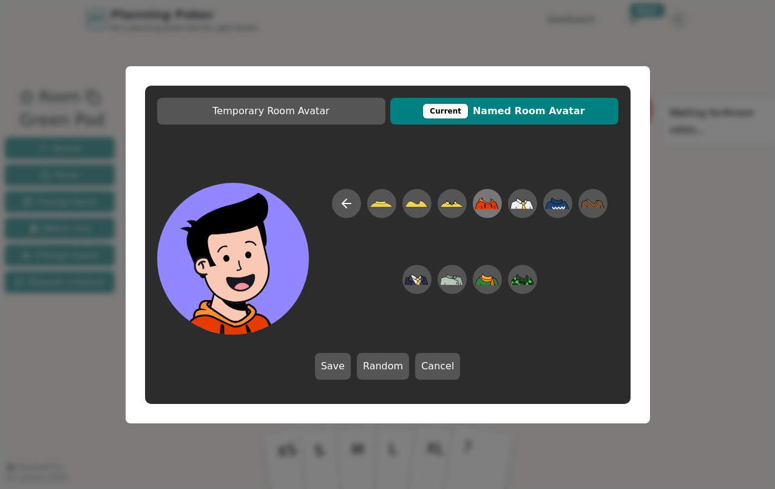
click at [478, 205] on icon at bounding box center [487, 203] width 24 height 12
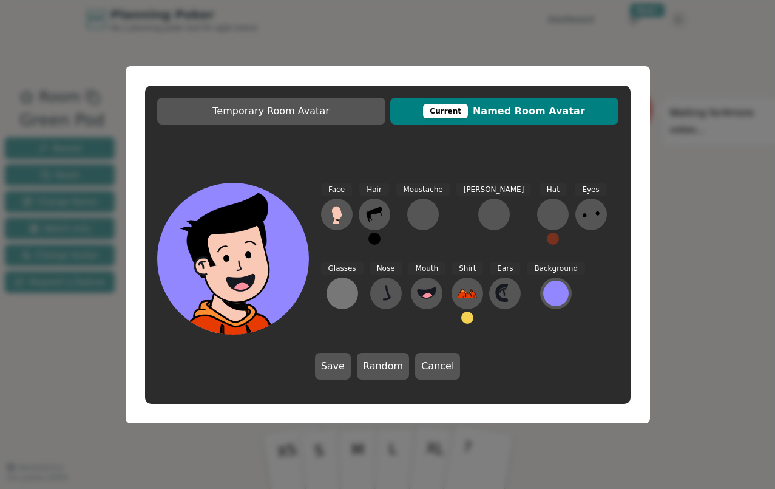
click at [358, 277] on button at bounding box center [343, 293] width 32 height 32
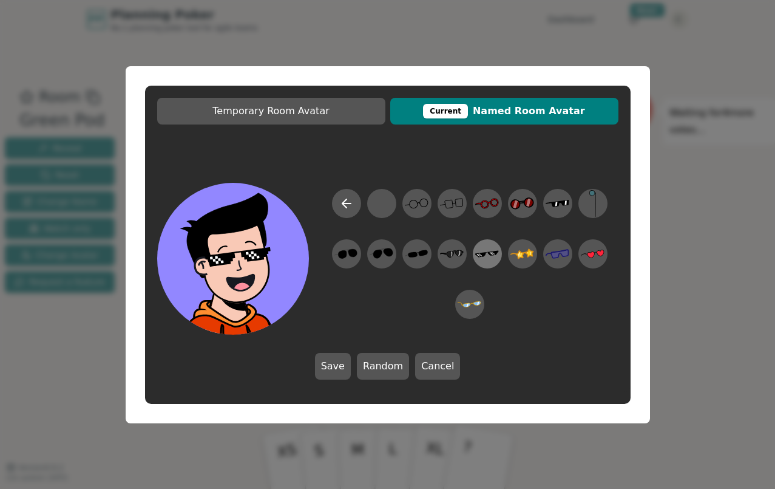
click at [489, 258] on icon at bounding box center [487, 253] width 24 height 27
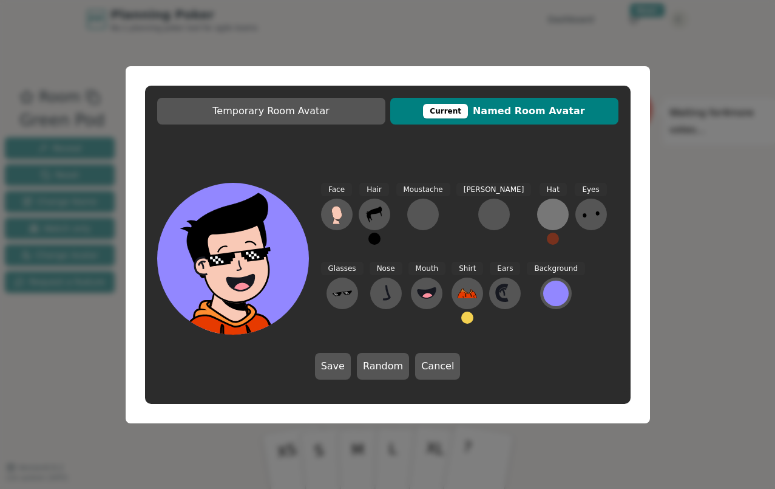
click at [543, 216] on div at bounding box center [552, 214] width 19 height 19
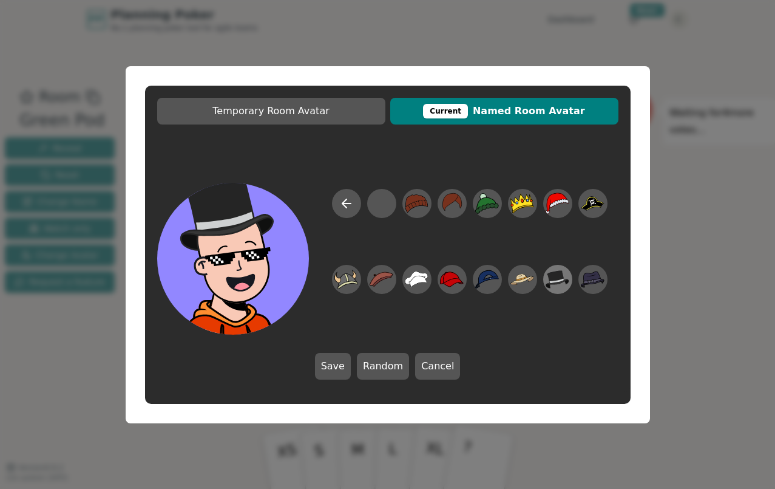
click at [555, 285] on icon at bounding box center [558, 278] width 24 height 27
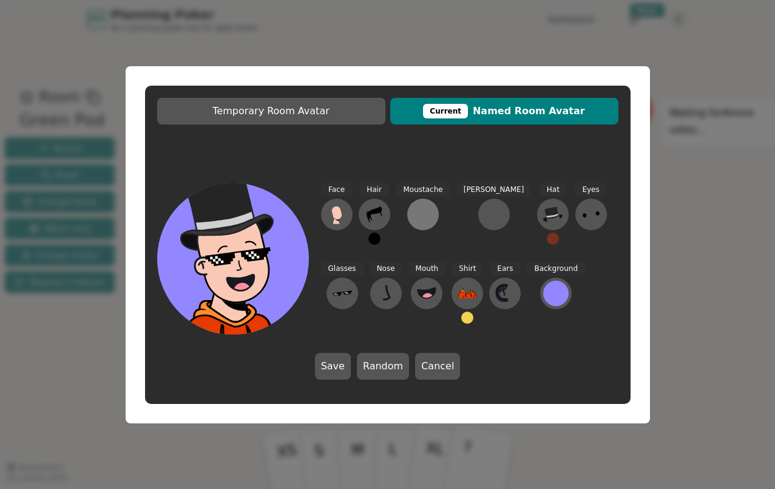
click at [421, 212] on div at bounding box center [422, 214] width 19 height 19
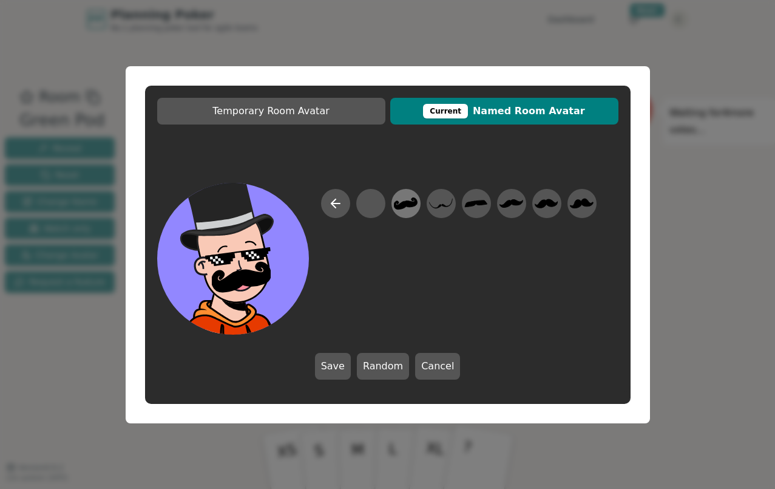
click at [408, 205] on icon at bounding box center [406, 203] width 24 height 12
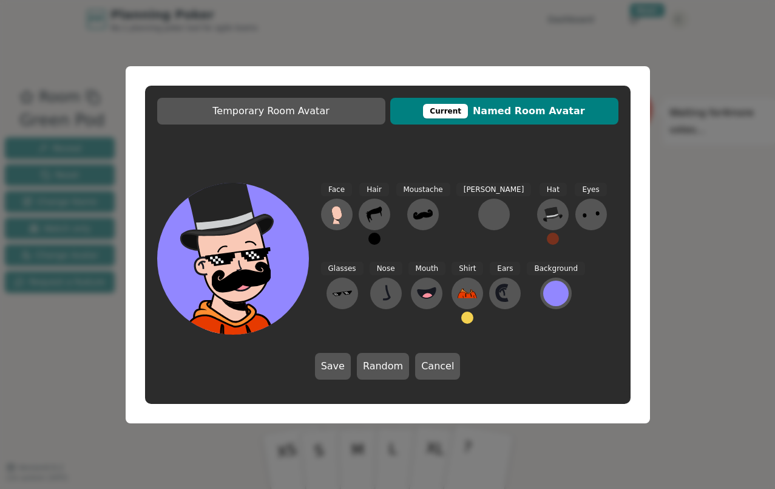
click at [370, 237] on button at bounding box center [374, 238] width 12 height 12
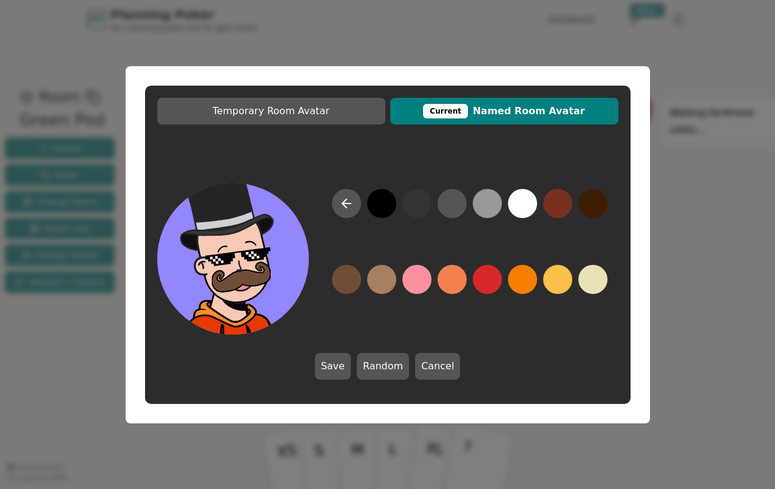
click at [341, 276] on button at bounding box center [346, 279] width 29 height 29
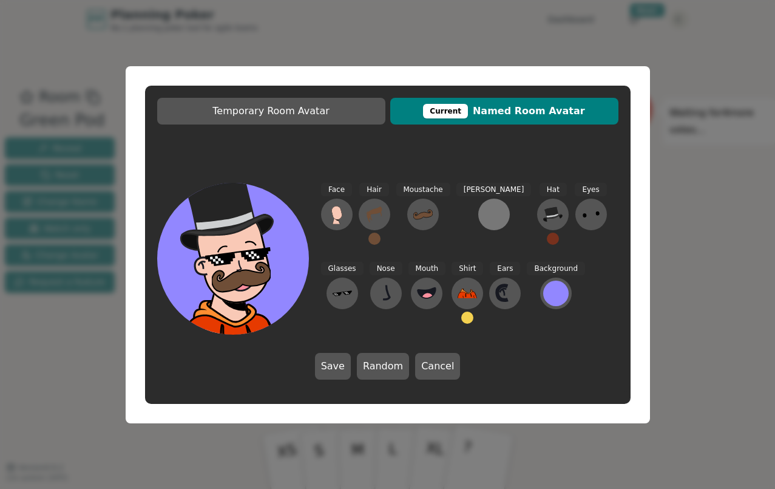
click at [484, 220] on div at bounding box center [493, 214] width 19 height 19
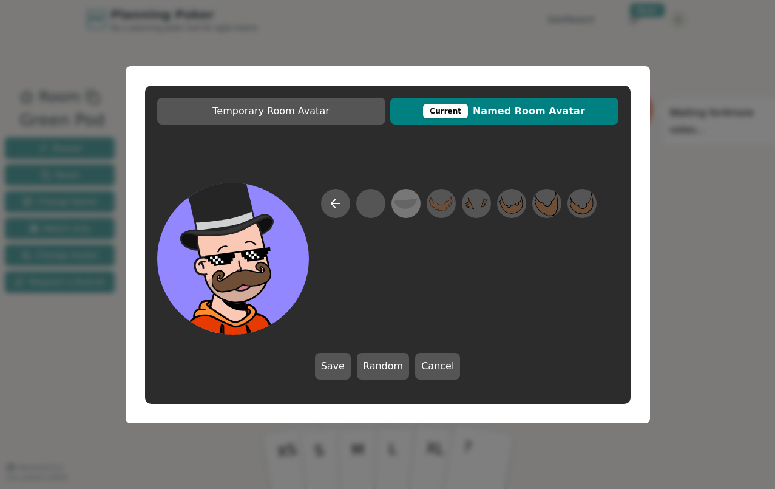
click at [410, 209] on icon at bounding box center [406, 202] width 24 height 27
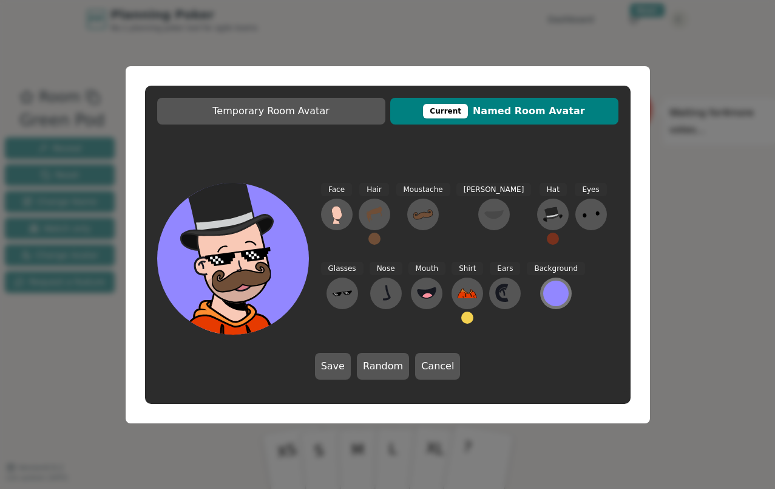
click at [543, 299] on div at bounding box center [555, 292] width 25 height 25
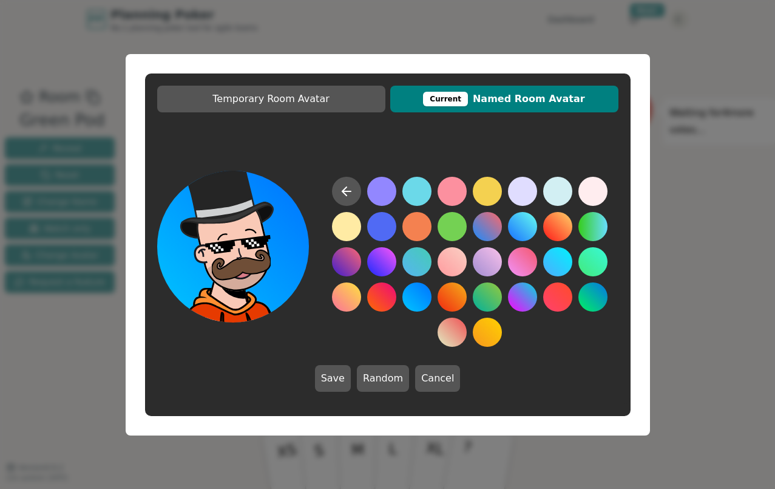
click at [421, 289] on button at bounding box center [416, 296] width 29 height 29
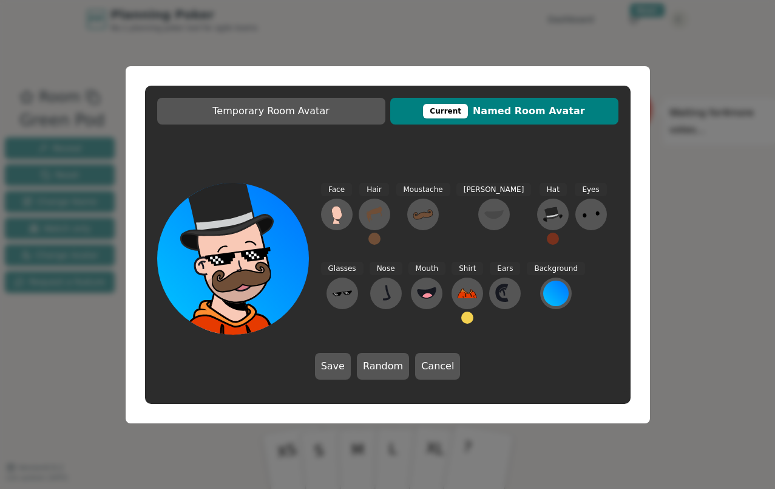
click at [461, 316] on button at bounding box center [467, 317] width 12 height 12
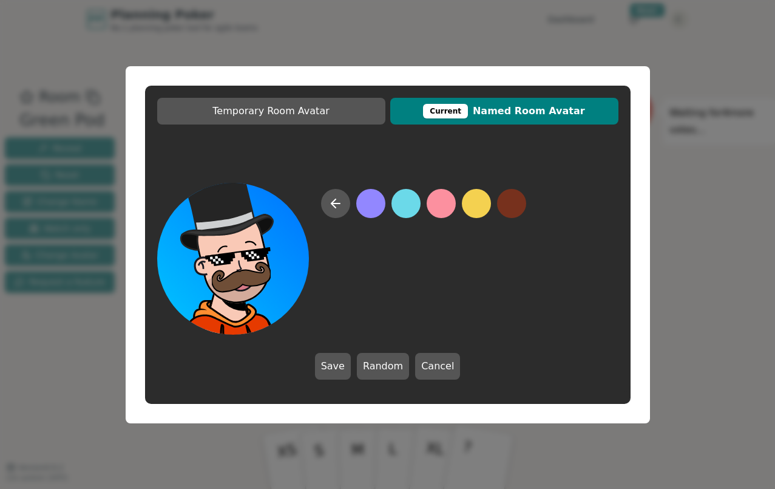
click at [370, 212] on button at bounding box center [370, 203] width 29 height 29
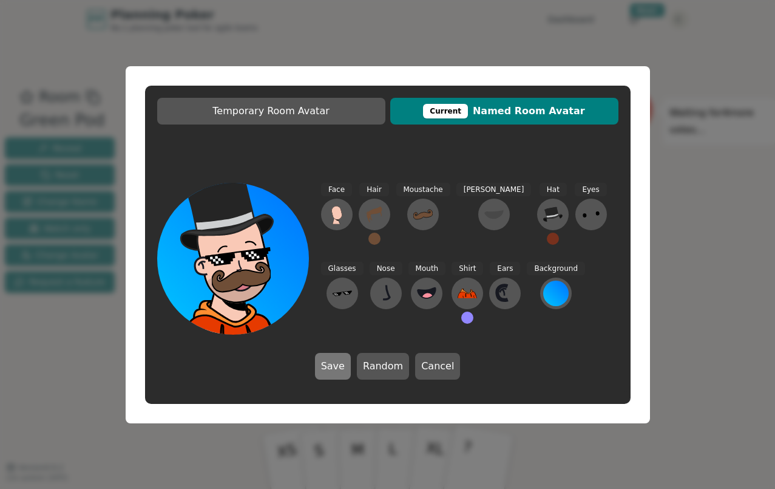
click at [334, 365] on button "Save" at bounding box center [333, 366] width 36 height 27
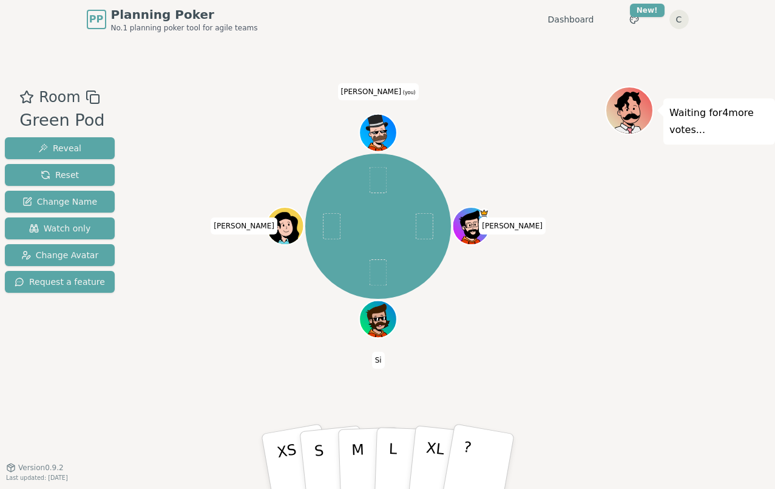
click at [27, 92] on icon at bounding box center [27, 97] width 12 height 12
click at [563, 77] on div "Room Green Pod Reveal Reset Change Name Watch only Change Avatar Request a feat…" at bounding box center [387, 253] width 775 height 428
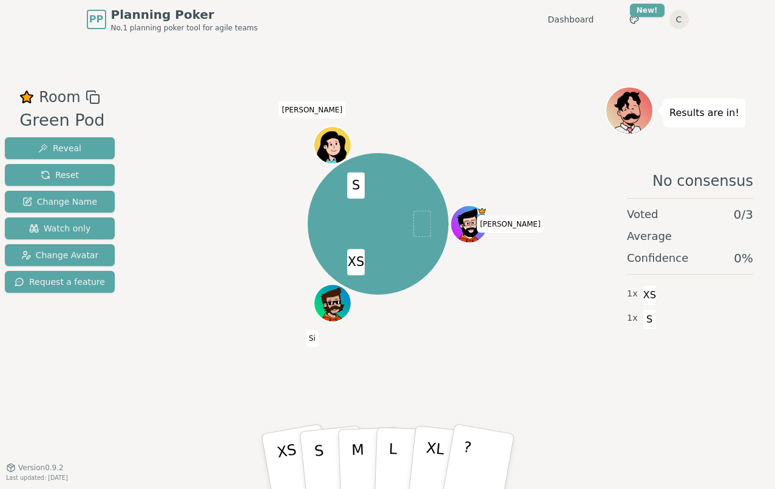
click at [173, 121] on div "XS S Barry Si Deepti" at bounding box center [378, 224] width 454 height 232
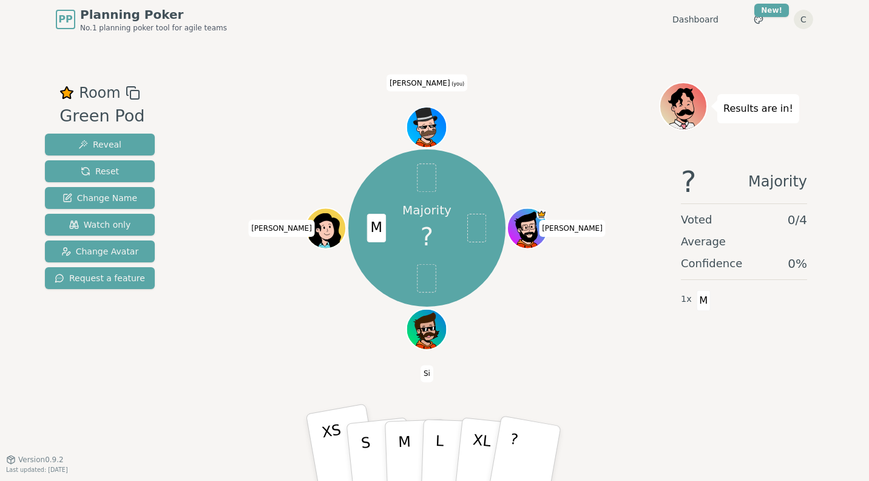
click at [339, 446] on p "XS" at bounding box center [335, 455] width 30 height 68
click at [397, 447] on button "M" at bounding box center [416, 453] width 64 height 93
